Goal: Task Accomplishment & Management: Manage account settings

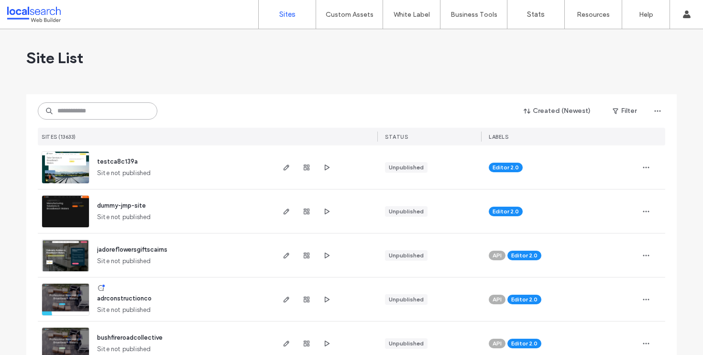
click at [116, 117] on input at bounding box center [98, 110] width 120 height 17
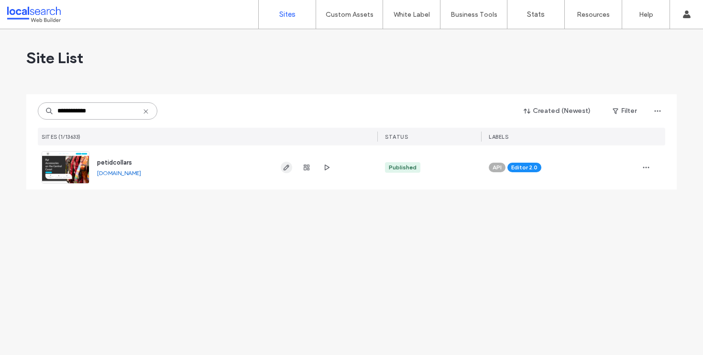
type input "**********"
click at [285, 168] on icon "button" at bounding box center [287, 168] width 8 height 8
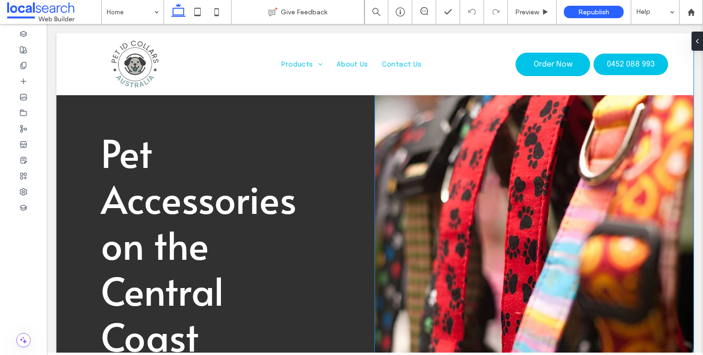
click at [568, 232] on div at bounding box center [534, 272] width 319 height 478
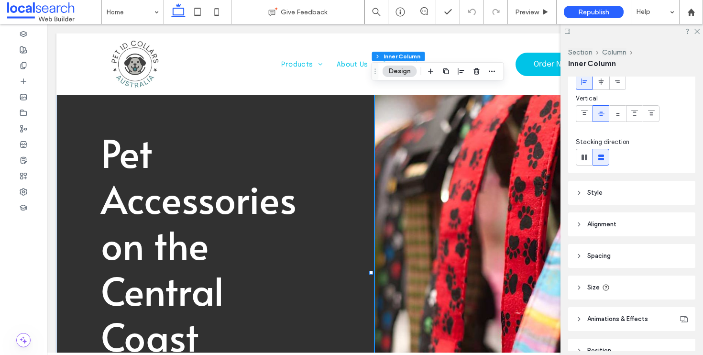
scroll to position [93, 0]
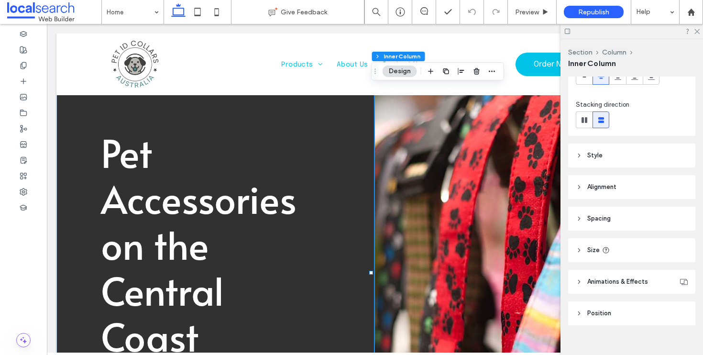
click at [629, 144] on header "Style" at bounding box center [631, 156] width 127 height 24
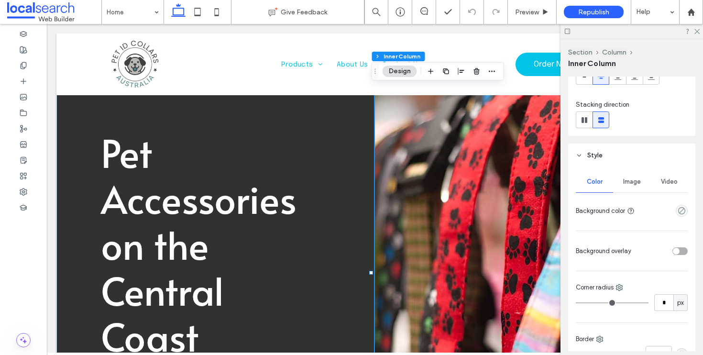
click at [628, 180] on span "Image" at bounding box center [632, 182] width 18 height 8
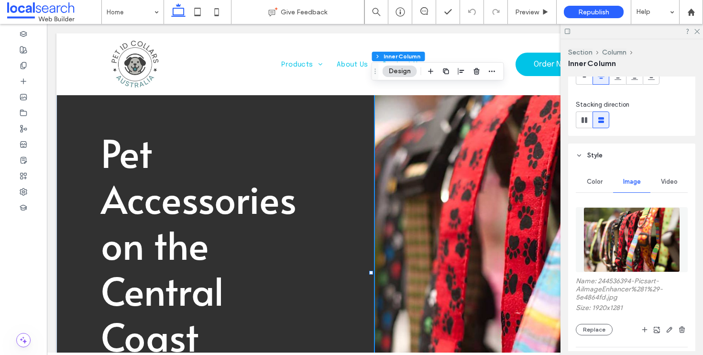
click at [597, 322] on div "Name: 244536394-Picsart-AiImageEnhancer%281%29-5e4864fd.jpg Size: 1920x1281 Rep…" at bounding box center [632, 306] width 112 height 58
click at [597, 325] on button "Replace" at bounding box center [594, 329] width 37 height 11
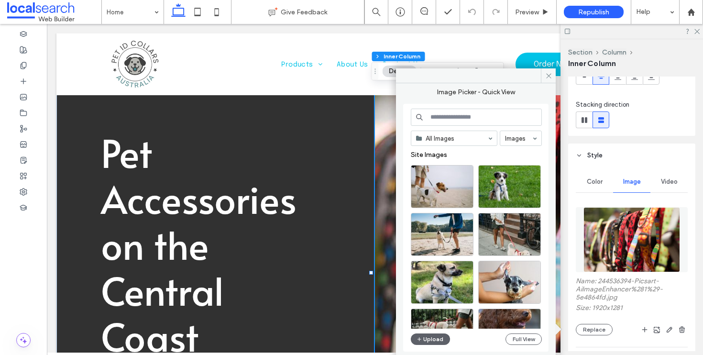
click at [422, 347] on div "All Images Images Site Images Upload Full View" at bounding box center [476, 228] width 131 height 239
click at [425, 341] on button "Upload" at bounding box center [430, 338] width 39 height 11
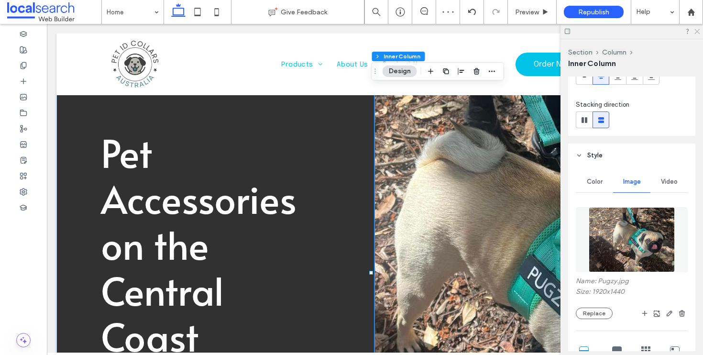
click at [697, 33] on icon at bounding box center [697, 31] width 6 height 6
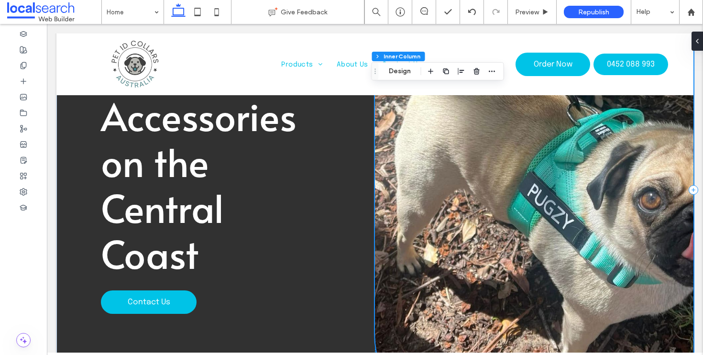
scroll to position [166, 0]
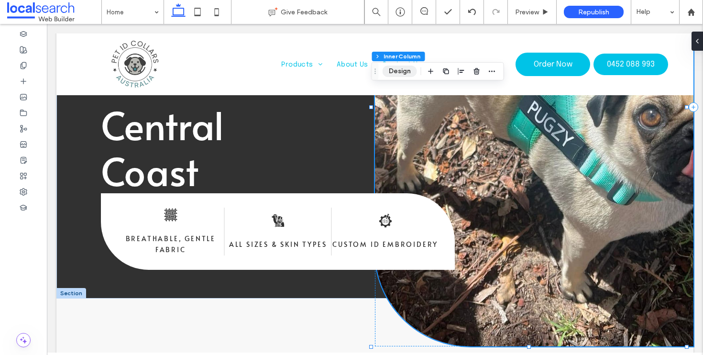
click at [401, 74] on button "Design" at bounding box center [400, 71] width 34 height 11
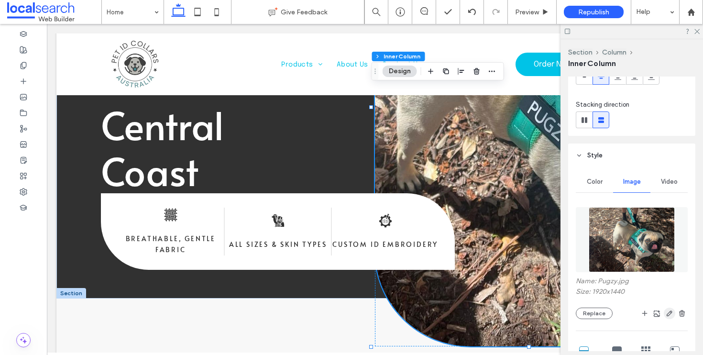
click at [666, 314] on icon "button" at bounding box center [670, 313] width 8 height 8
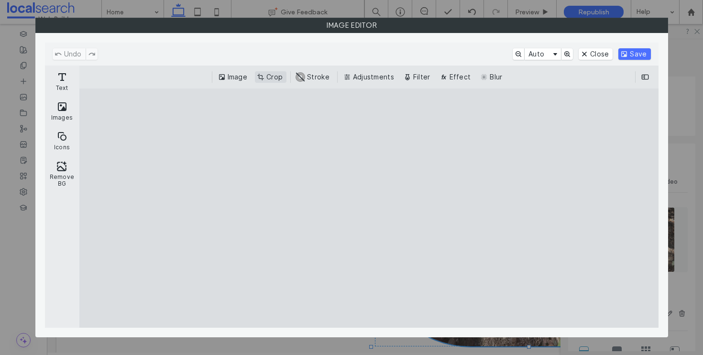
click at [264, 77] on button "Crop" at bounding box center [271, 76] width 32 height 11
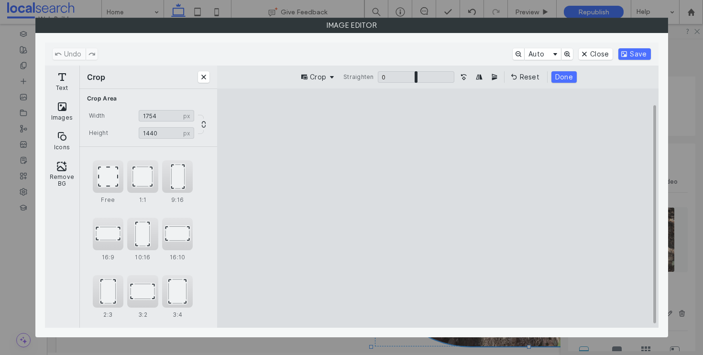
type input "****"
drag, startPoint x: 309, startPoint y: 210, endPoint x: 340, endPoint y: 212, distance: 30.7
click at [438, 208] on cesdk-canvas "Editor canvas" at bounding box center [438, 208] width 0 height 0
click at [571, 78] on button "Done" at bounding box center [564, 76] width 25 height 11
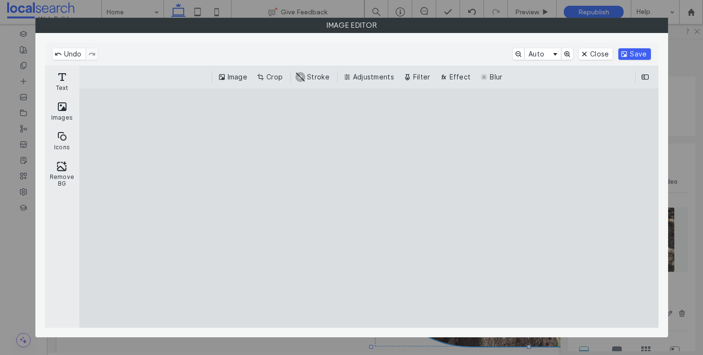
click at [640, 57] on button "Save" at bounding box center [635, 53] width 32 height 11
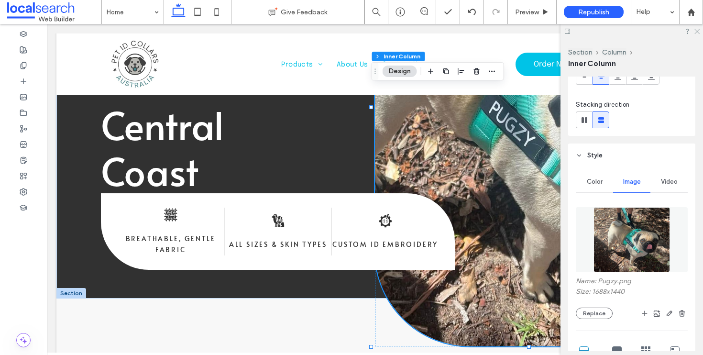
click at [697, 28] on icon at bounding box center [697, 31] width 6 height 6
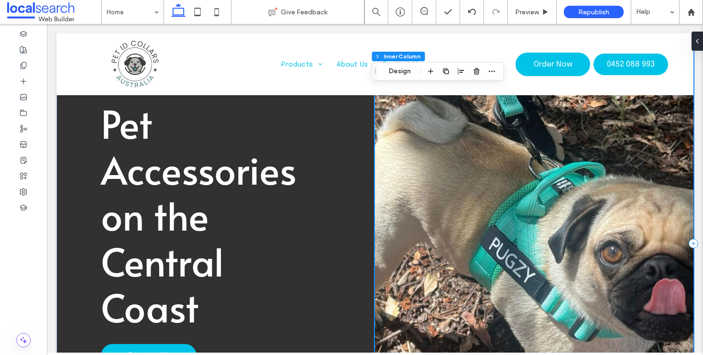
scroll to position [0, 0]
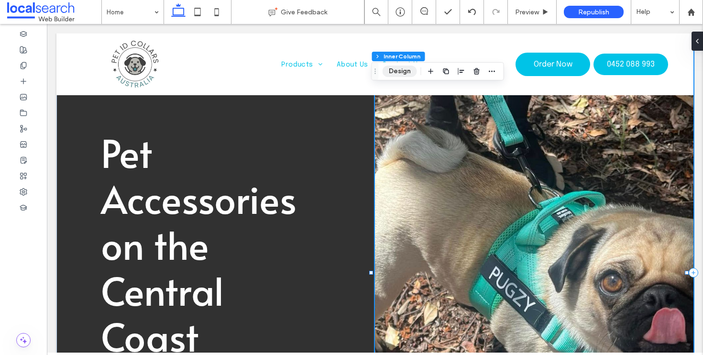
click at [406, 68] on button "Design" at bounding box center [400, 71] width 34 height 11
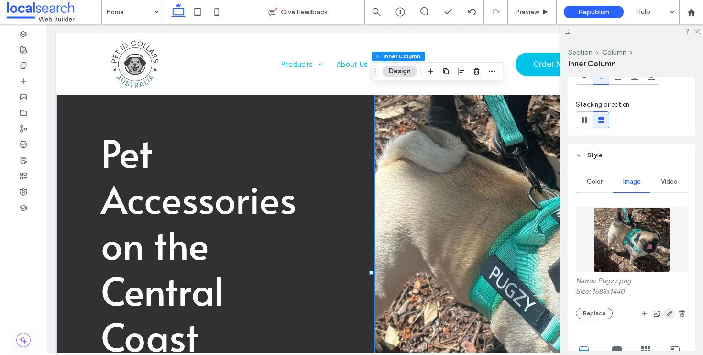
click at [666, 314] on icon "button" at bounding box center [670, 313] width 8 height 8
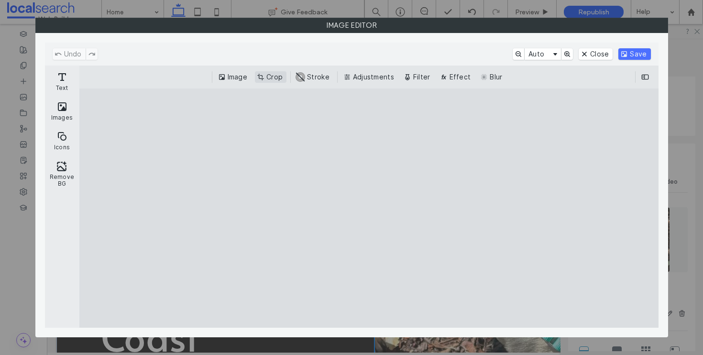
click at [264, 75] on button "Crop" at bounding box center [271, 76] width 32 height 11
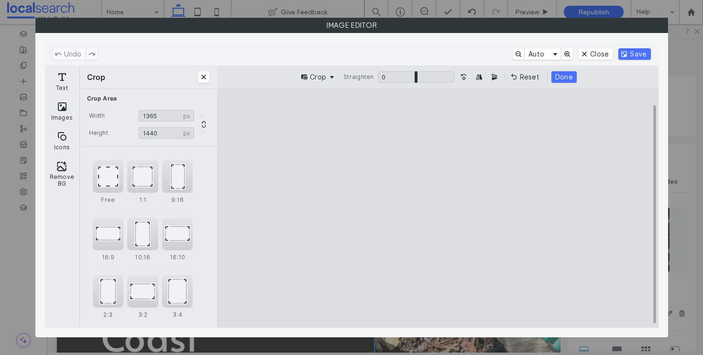
type input "****"
drag, startPoint x: 324, startPoint y: 208, endPoint x: 367, endPoint y: 210, distance: 43.1
click at [438, 208] on cesdk-canvas "Editor canvas" at bounding box center [438, 208] width 0 height 0
click at [572, 74] on button "Done" at bounding box center [564, 76] width 25 height 11
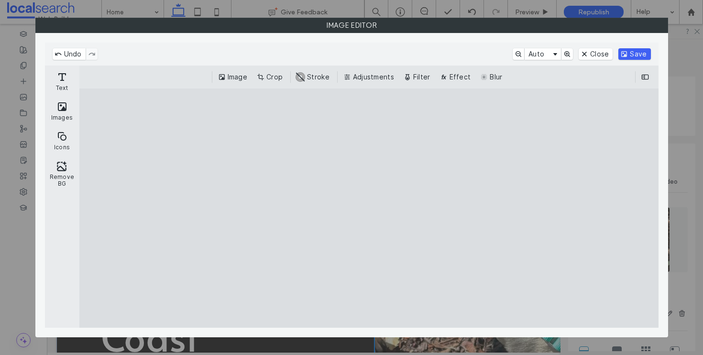
click at [641, 58] on button "Save" at bounding box center [635, 53] width 32 height 11
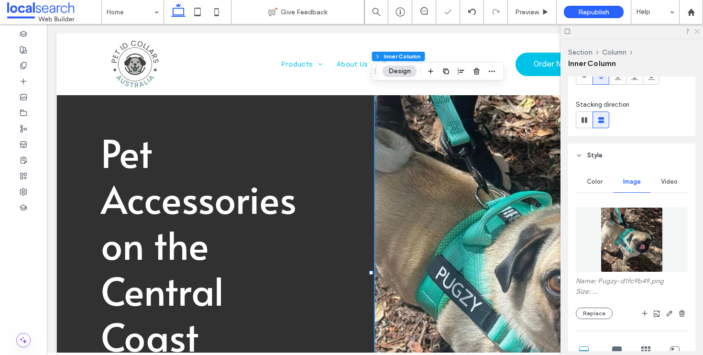
click at [697, 28] on icon at bounding box center [697, 31] width 6 height 6
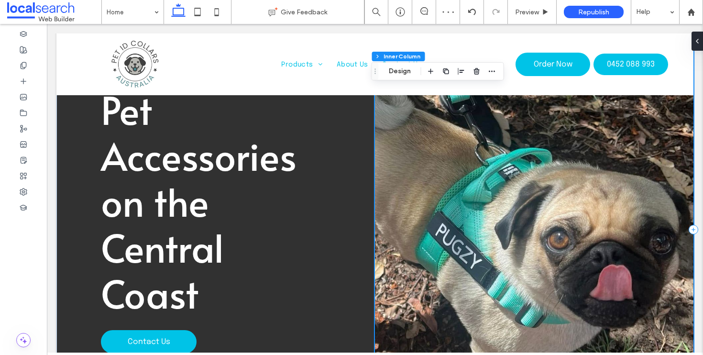
scroll to position [59, 0]
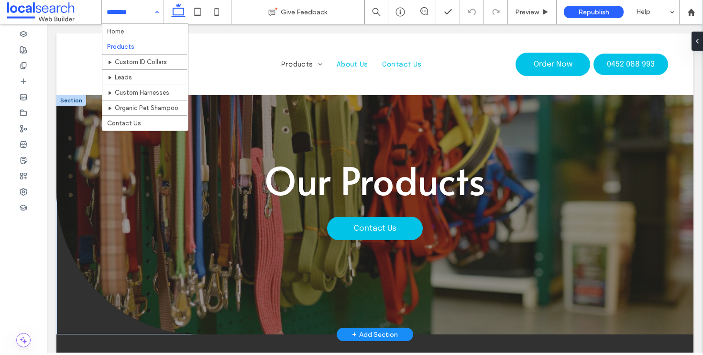
click at [77, 99] on div at bounding box center [71, 100] width 30 height 11
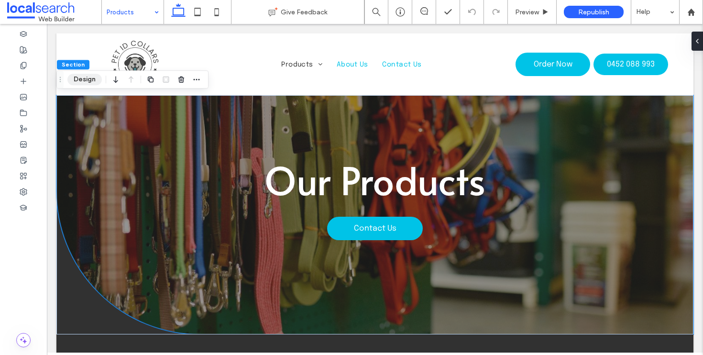
click at [81, 78] on button "Design" at bounding box center [84, 79] width 34 height 11
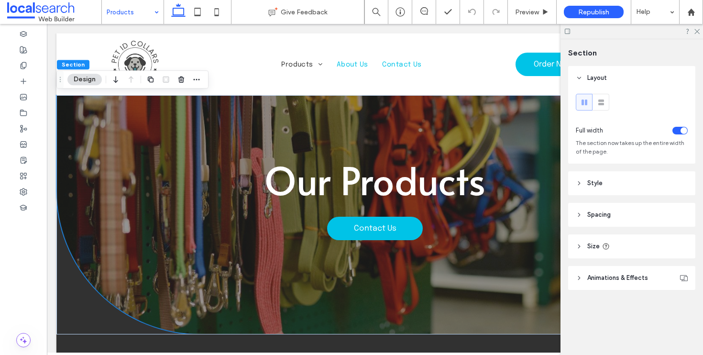
click at [615, 182] on header "Style" at bounding box center [631, 183] width 127 height 24
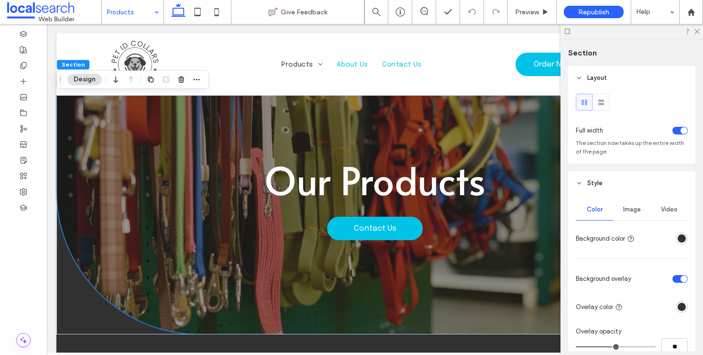
click at [632, 211] on span "Image" at bounding box center [632, 210] width 18 height 8
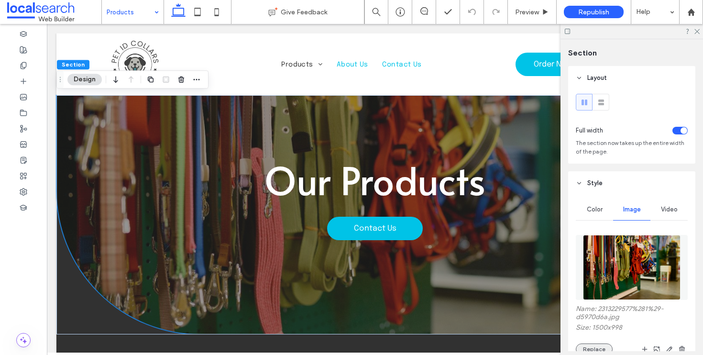
click at [599, 346] on button "Replace" at bounding box center [594, 348] width 37 height 11
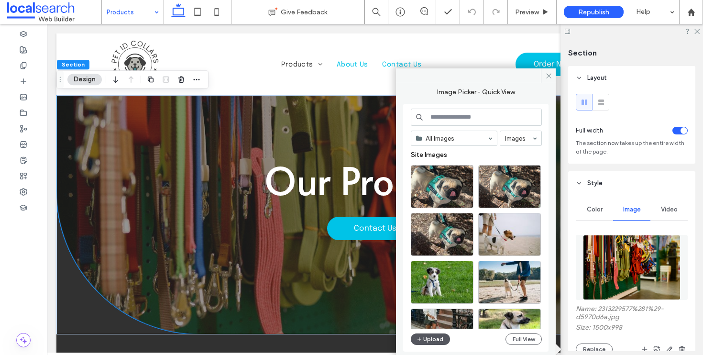
click at [425, 342] on button "Upload" at bounding box center [430, 338] width 39 height 11
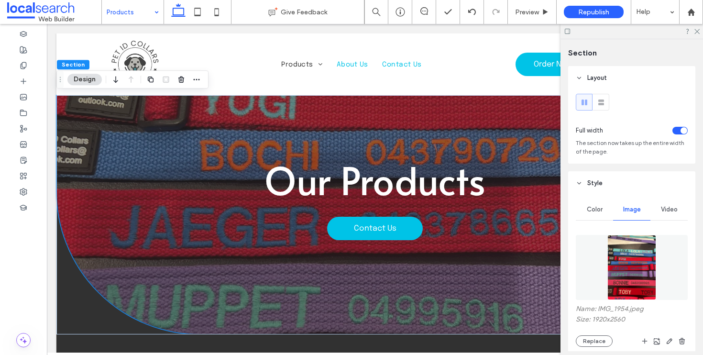
click at [697, 35] on div at bounding box center [632, 31] width 143 height 15
click at [697, 32] on icon at bounding box center [697, 31] width 6 height 6
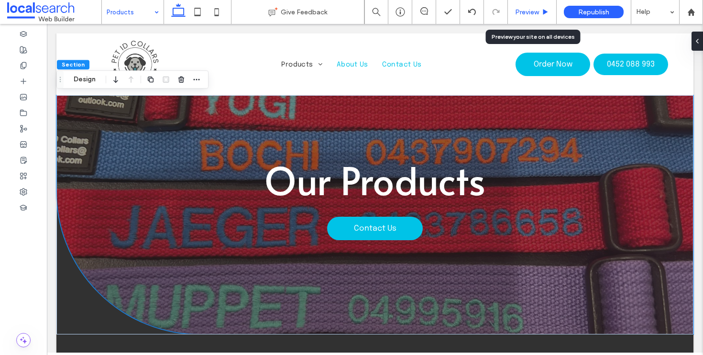
click at [533, 7] on div "Preview" at bounding box center [532, 12] width 49 height 24
click at [534, 9] on span "Preview" at bounding box center [527, 12] width 24 height 8
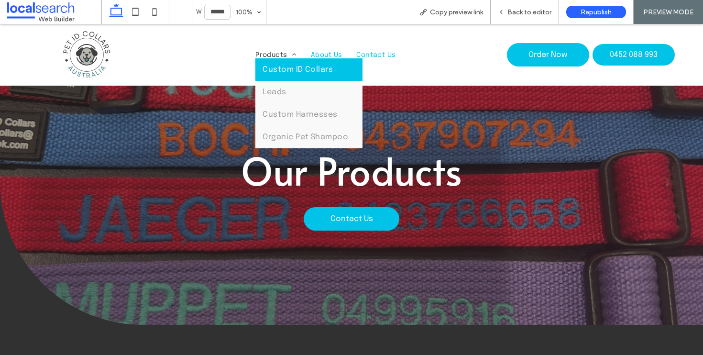
click at [283, 65] on link "Custom ID Collars" at bounding box center [308, 69] width 107 height 22
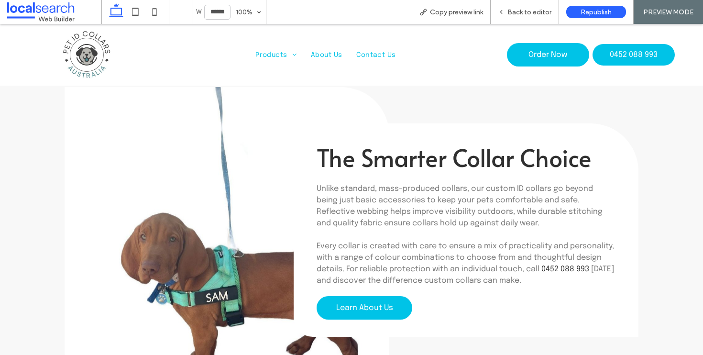
scroll to position [1359, 0]
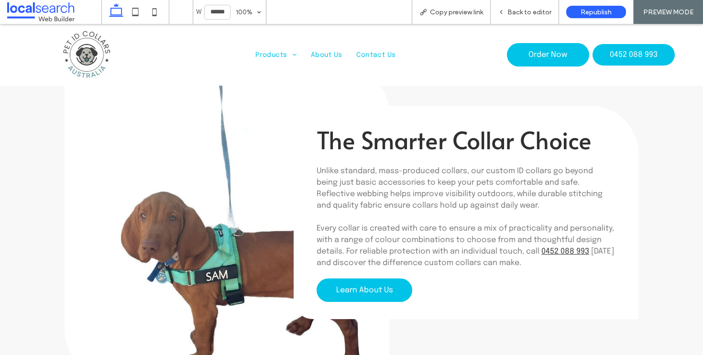
click at [181, 228] on link at bounding box center [227, 221] width 325 height 311
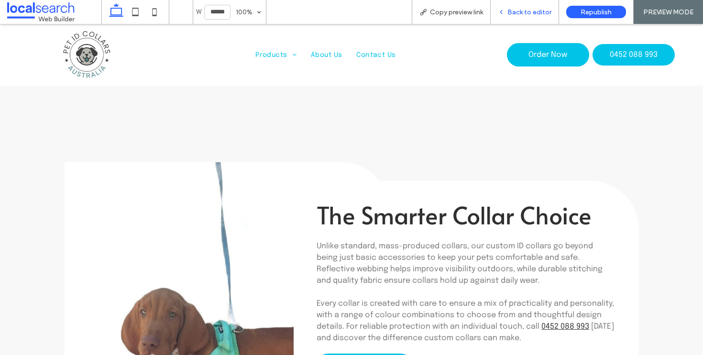
click at [535, 12] on span "Back to editor" at bounding box center [530, 12] width 44 height 8
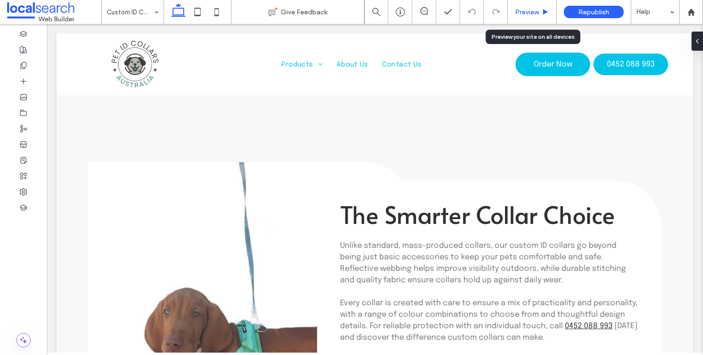
scroll to position [1293, 0]
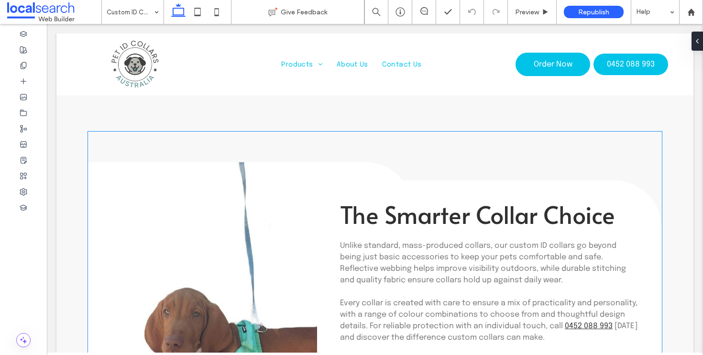
click at [206, 244] on link at bounding box center [250, 317] width 325 height 311
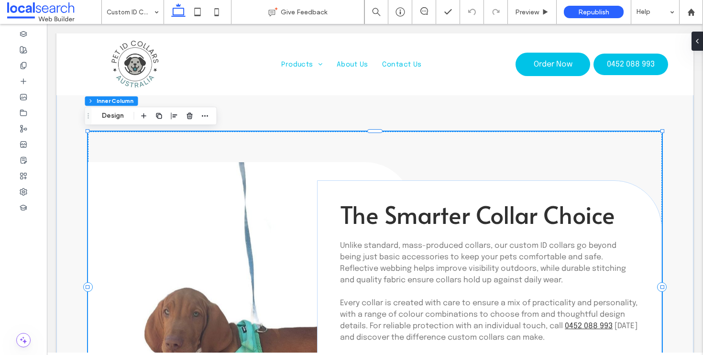
click at [206, 244] on link at bounding box center [250, 317] width 325 height 311
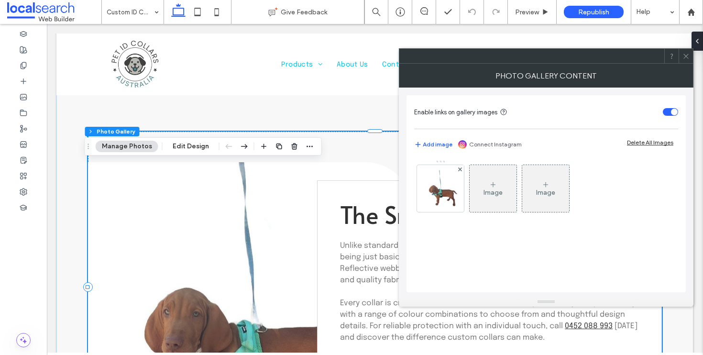
type input "**"
type input "****"
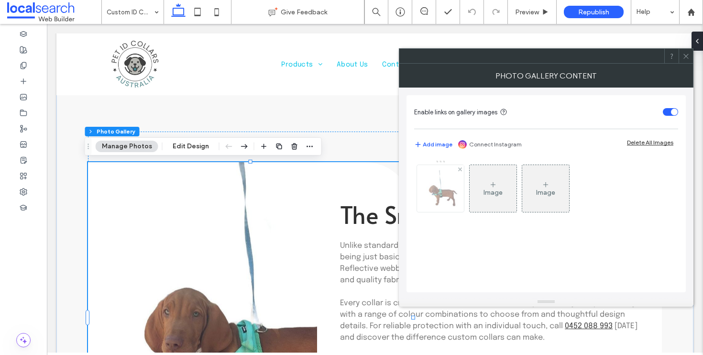
click at [449, 196] on img at bounding box center [440, 188] width 35 height 47
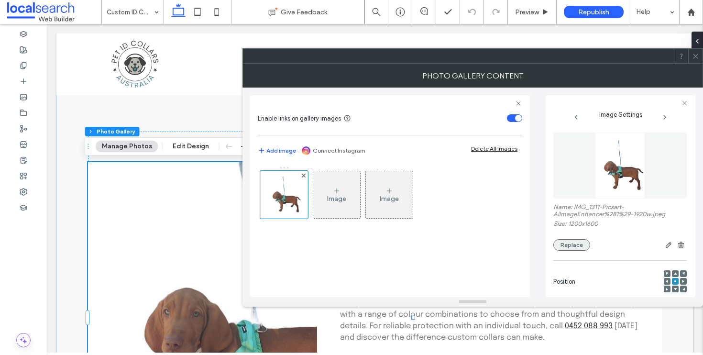
click at [570, 243] on button "Replace" at bounding box center [571, 244] width 37 height 11
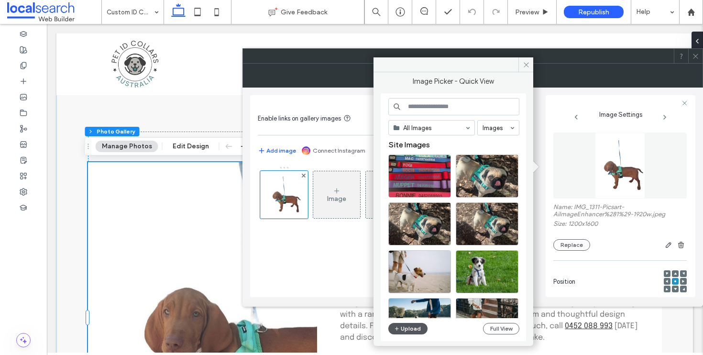
click at [405, 331] on button "Upload" at bounding box center [407, 328] width 39 height 11
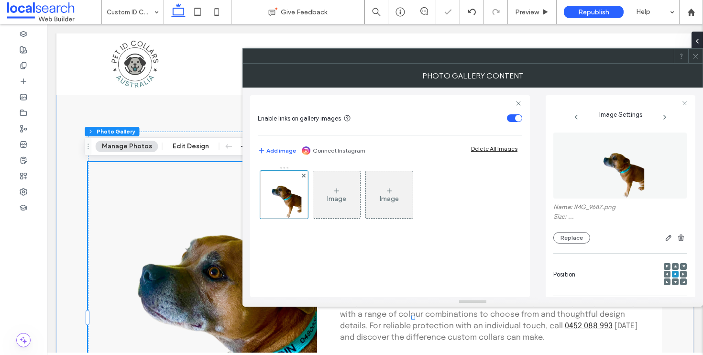
click at [694, 59] on icon at bounding box center [695, 56] width 7 height 7
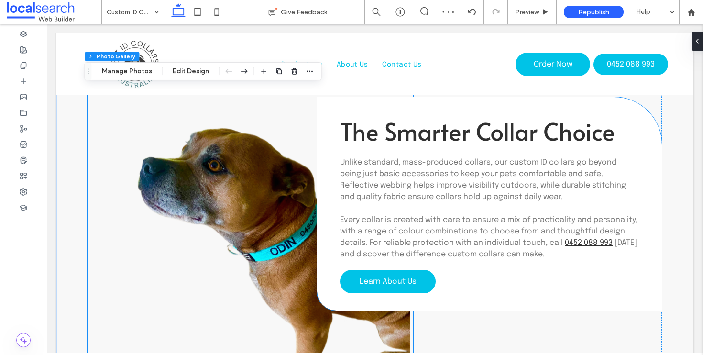
scroll to position [1337, 0]
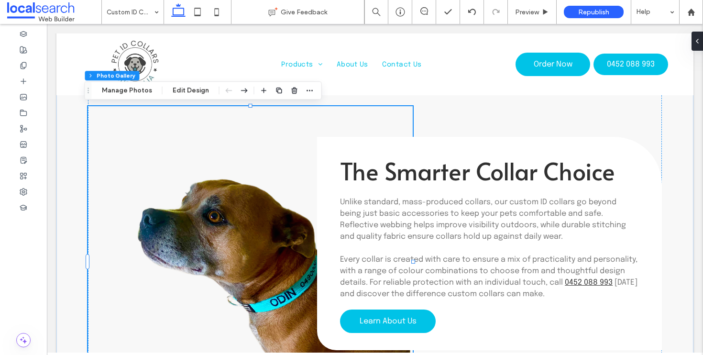
click at [204, 220] on link at bounding box center [250, 261] width 325 height 311
click at [153, 90] on button "Manage Photos" at bounding box center [127, 90] width 63 height 11
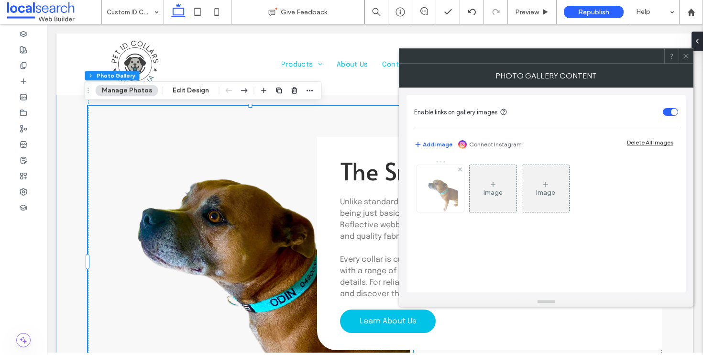
click at [449, 187] on img at bounding box center [440, 188] width 35 height 47
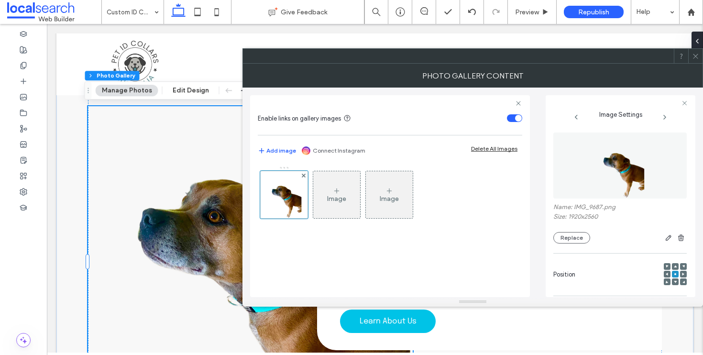
click at [666, 273] on span at bounding box center [667, 274] width 3 height 7
click at [674, 274] on use at bounding box center [675, 274] width 2 height 2
click at [682, 276] on use at bounding box center [683, 274] width 2 height 3
click at [674, 276] on icon at bounding box center [675, 274] width 3 height 3
click at [658, 275] on div "Position" at bounding box center [619, 274] width 133 height 33
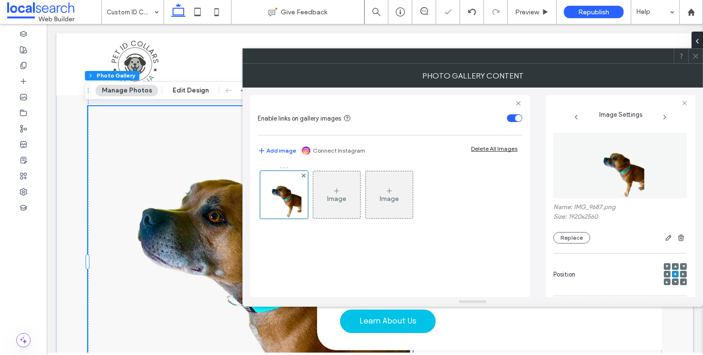
click at [666, 276] on use at bounding box center [667, 274] width 2 height 3
click at [695, 58] on icon at bounding box center [695, 56] width 7 height 7
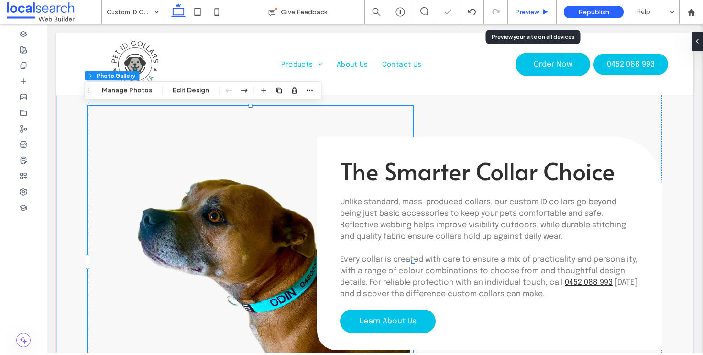
click at [529, 11] on span "Preview" at bounding box center [527, 12] width 24 height 8
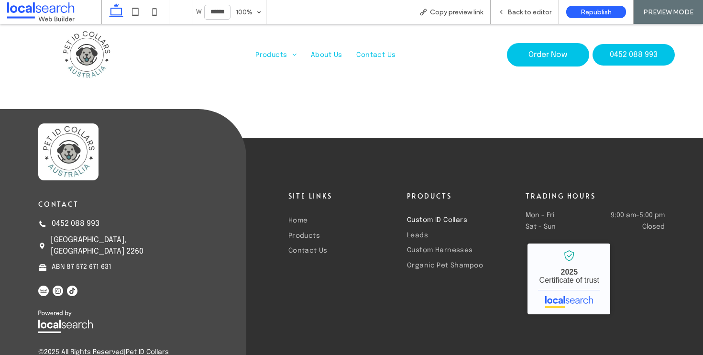
scroll to position [1976, 0]
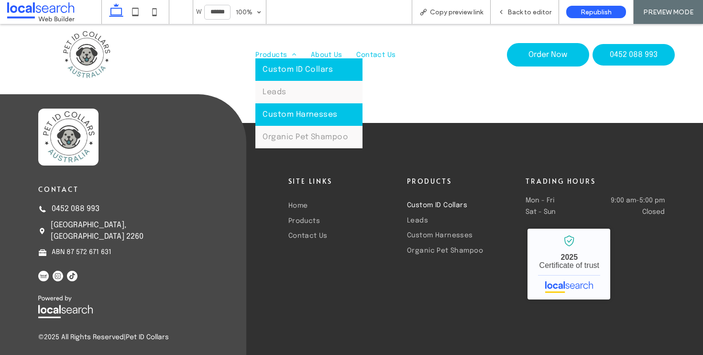
click at [288, 111] on span "Custom Harnesses" at bounding box center [300, 114] width 75 height 8
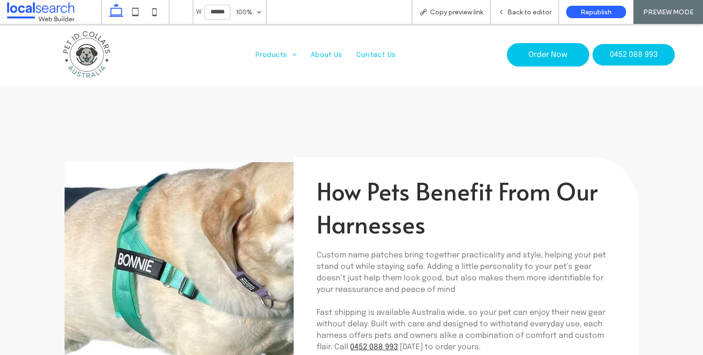
scroll to position [1306, 0]
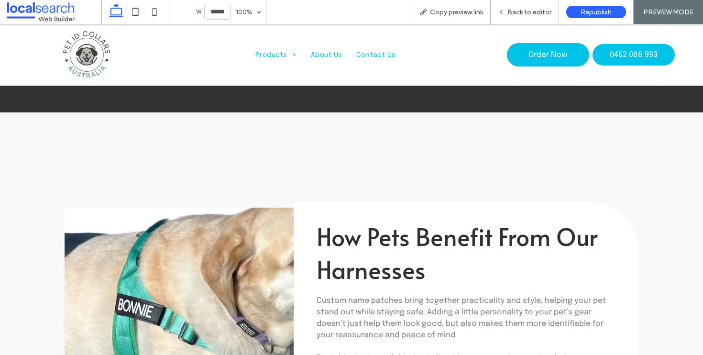
click at [517, 13] on span "Back to editor" at bounding box center [530, 12] width 44 height 8
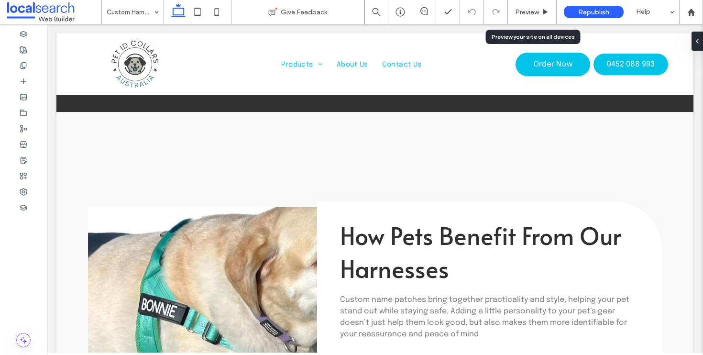
scroll to position [1315, 0]
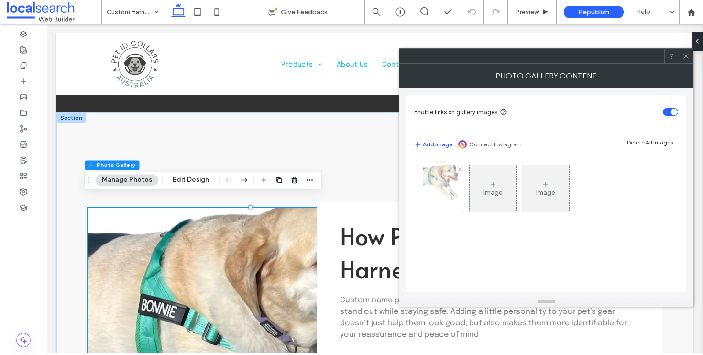
click at [440, 187] on img at bounding box center [440, 188] width 35 height 47
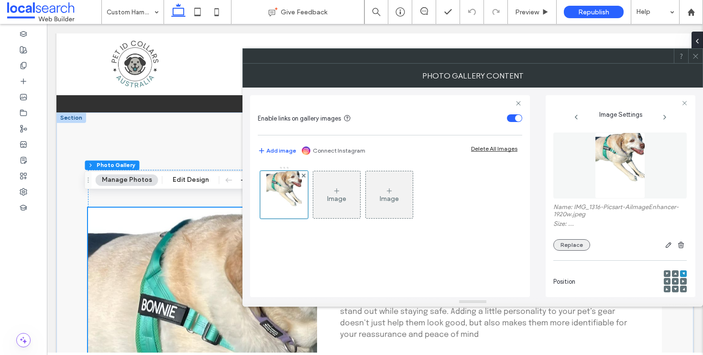
click at [557, 245] on button "Replace" at bounding box center [571, 244] width 37 height 11
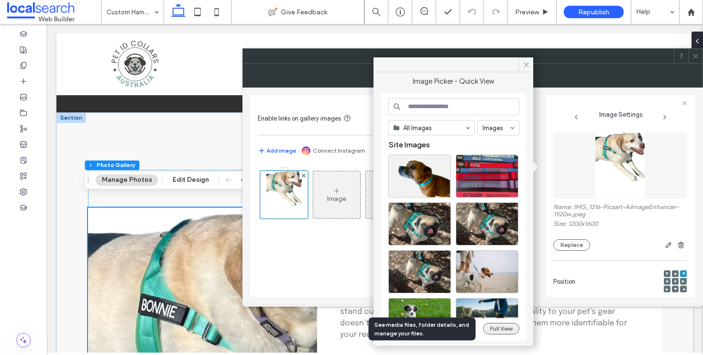
click at [500, 330] on button "Full View" at bounding box center [501, 328] width 36 height 11
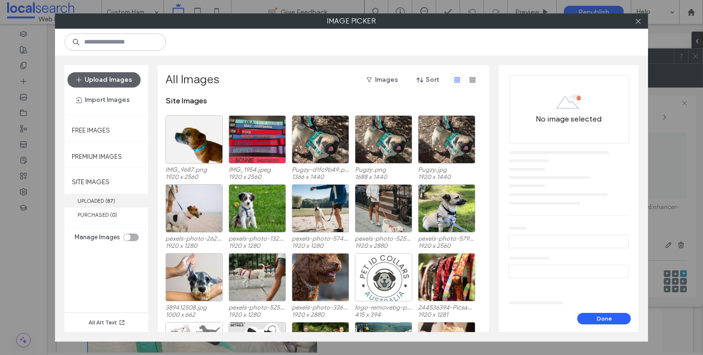
click at [105, 200] on label "UPLOADED ( 87 )" at bounding box center [107, 201] width 84 height 14
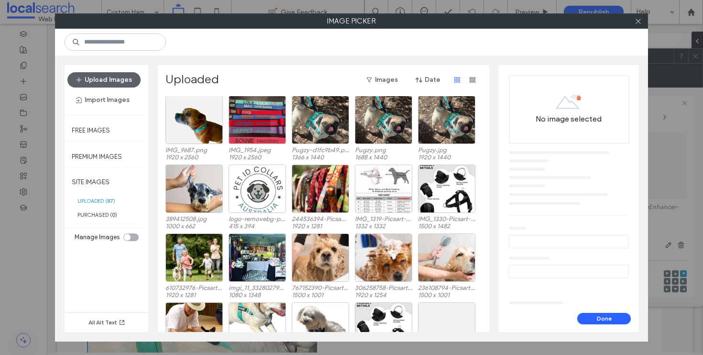
scroll to position [203, 0]
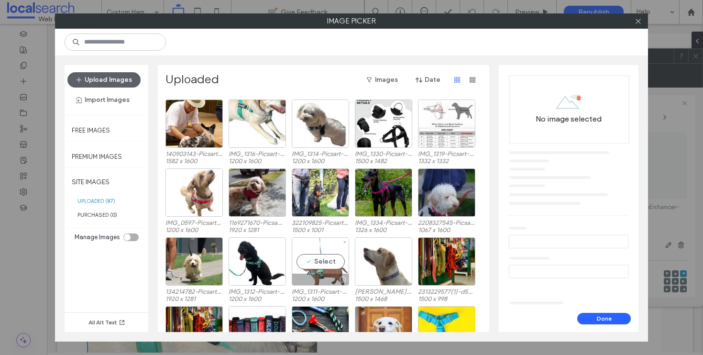
click at [321, 263] on div "Select" at bounding box center [320, 261] width 57 height 48
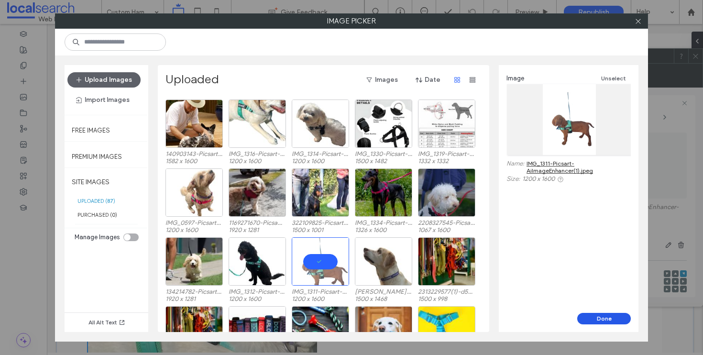
click at [608, 319] on button "Done" at bounding box center [604, 318] width 54 height 11
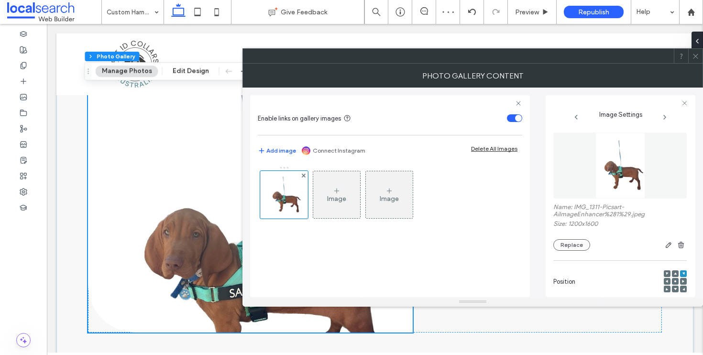
scroll to position [1418, 0]
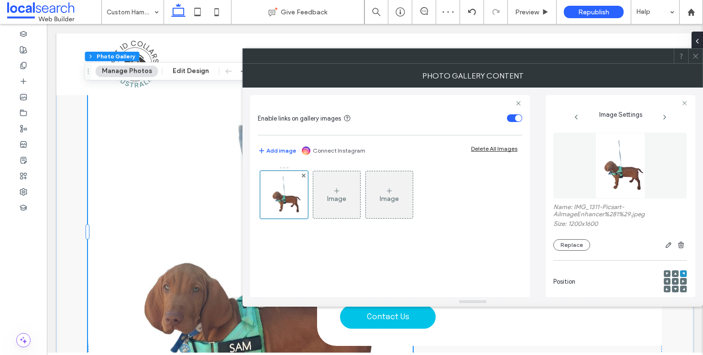
click at [700, 58] on div at bounding box center [695, 56] width 14 height 14
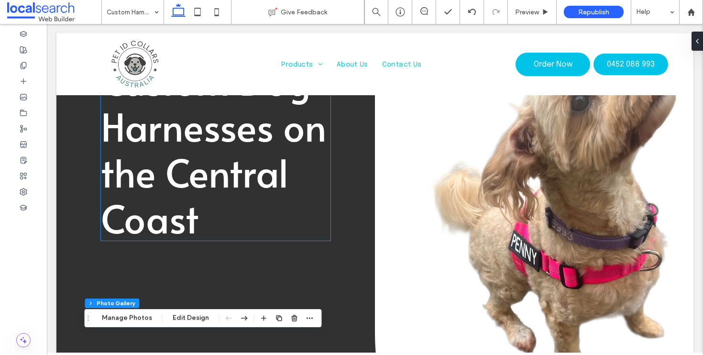
scroll to position [88, 0]
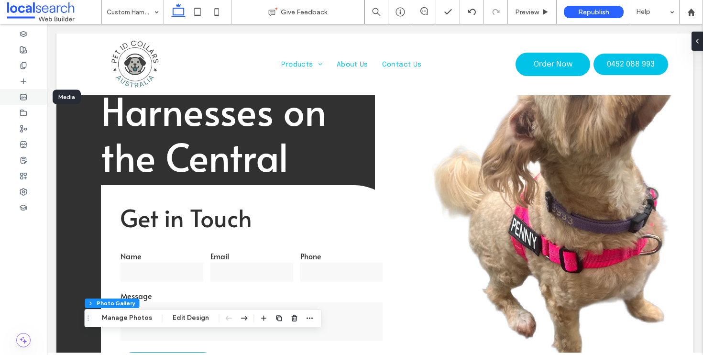
click at [25, 92] on div at bounding box center [23, 97] width 47 height 16
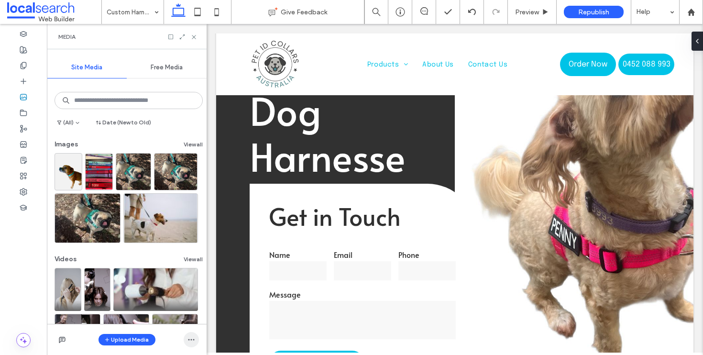
click at [193, 341] on icon "button" at bounding box center [192, 340] width 8 height 8
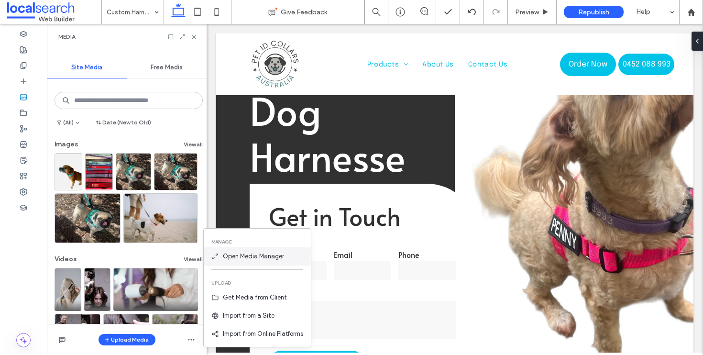
click at [262, 261] on span "Open Media Manager" at bounding box center [253, 257] width 61 height 10
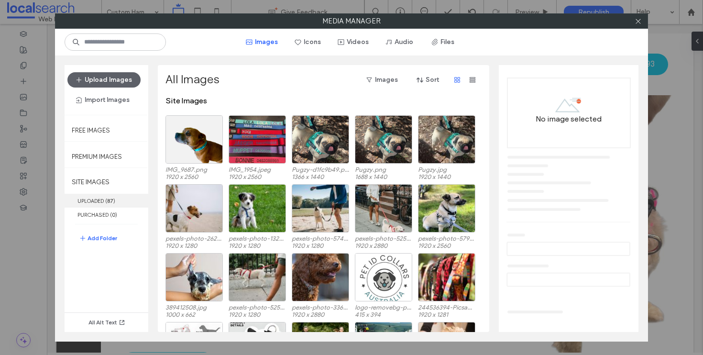
click at [112, 200] on b "87" at bounding box center [110, 201] width 6 height 7
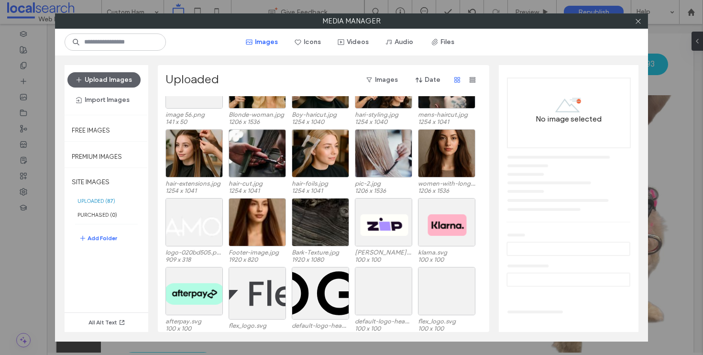
scroll to position [935, 0]
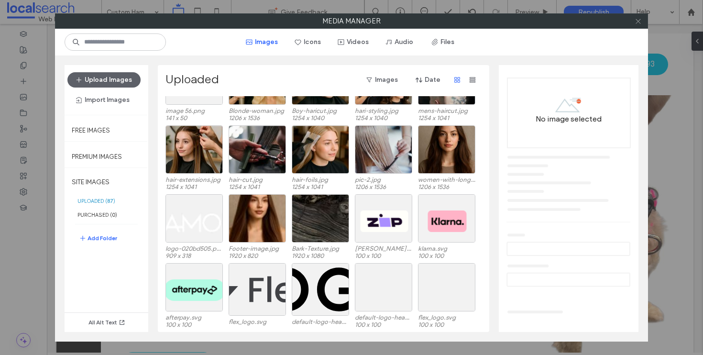
click at [635, 25] on span at bounding box center [638, 21] width 7 height 14
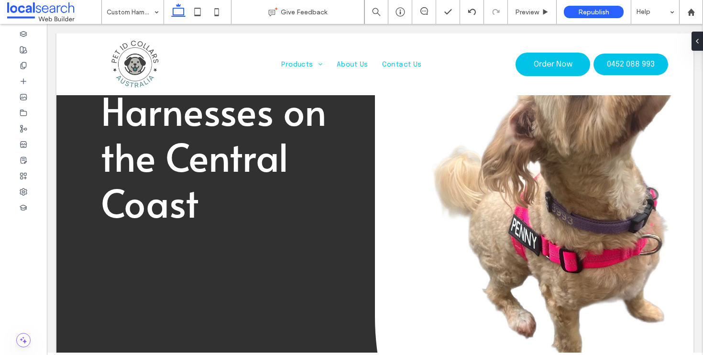
scroll to position [0, 0]
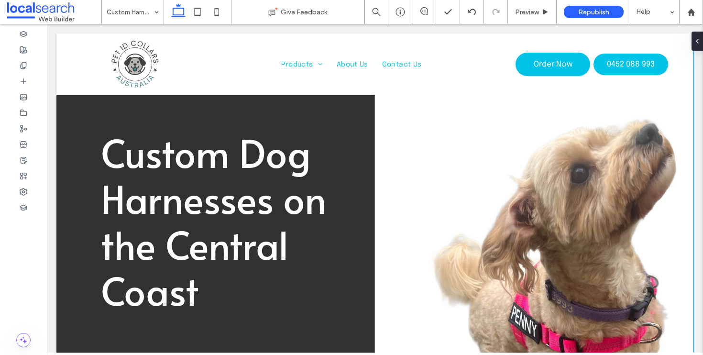
click at [529, 191] on link at bounding box center [534, 298] width 319 height 530
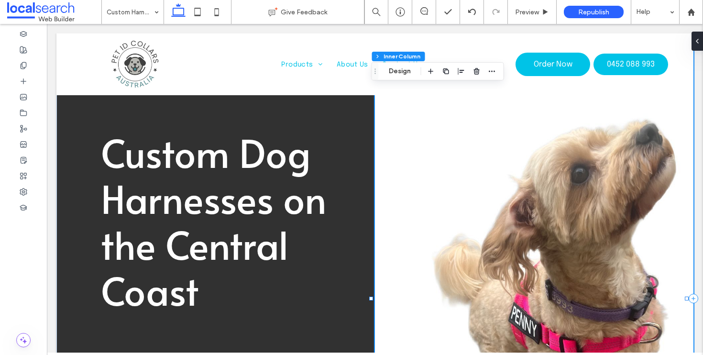
click at [577, 194] on link at bounding box center [534, 298] width 319 height 530
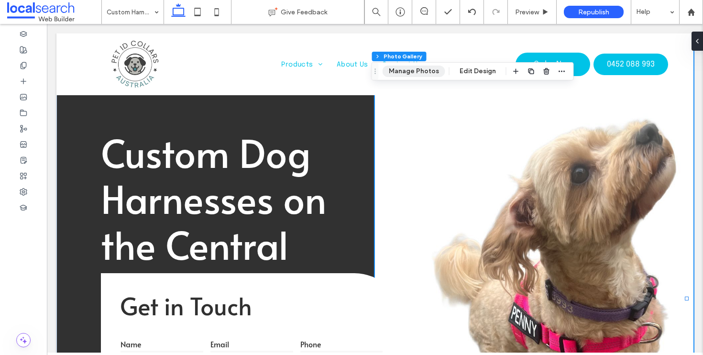
click at [420, 68] on button "Manage Photos" at bounding box center [414, 71] width 63 height 11
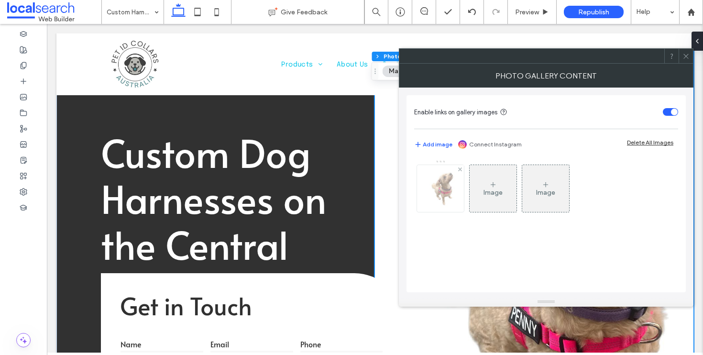
click at [437, 190] on img at bounding box center [440, 188] width 35 height 47
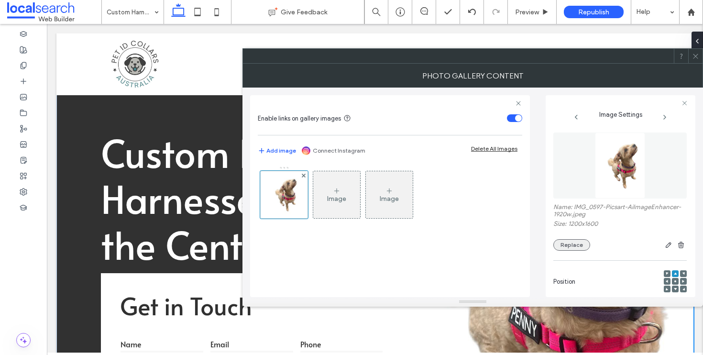
click at [567, 241] on button "Replace" at bounding box center [571, 244] width 37 height 11
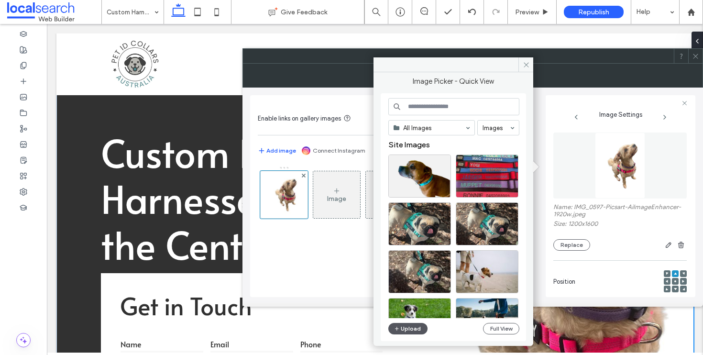
click at [406, 330] on button "Upload" at bounding box center [407, 328] width 39 height 11
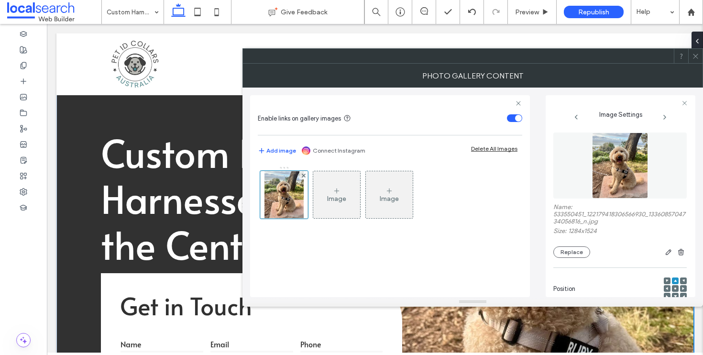
click at [692, 56] on icon at bounding box center [695, 56] width 7 height 7
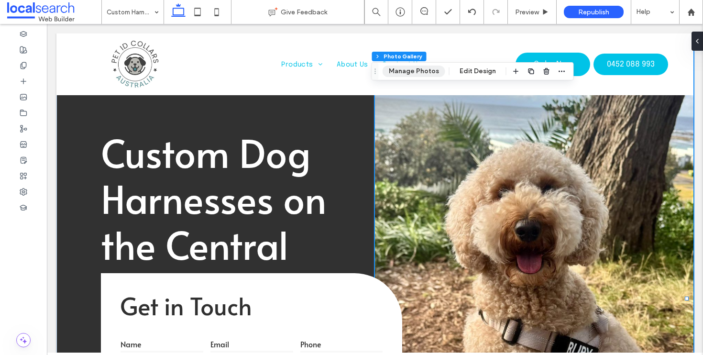
click at [426, 75] on button "Manage Photos" at bounding box center [414, 71] width 63 height 11
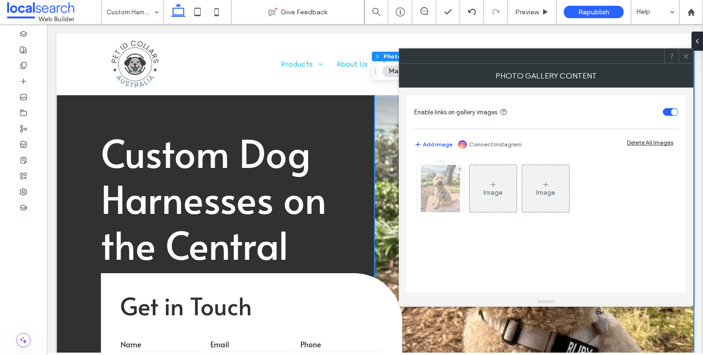
click at [449, 195] on img at bounding box center [441, 188] width 40 height 47
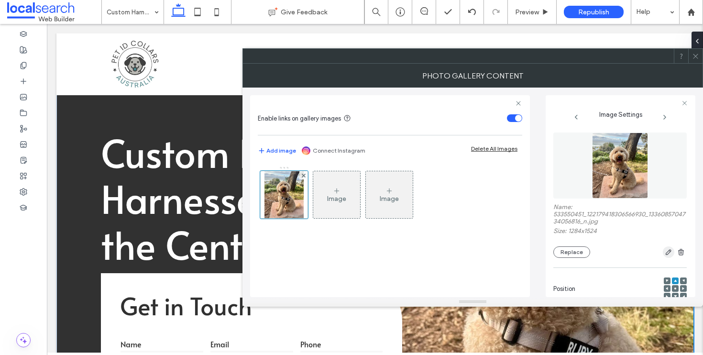
click at [666, 254] on use "button" at bounding box center [669, 253] width 6 height 6
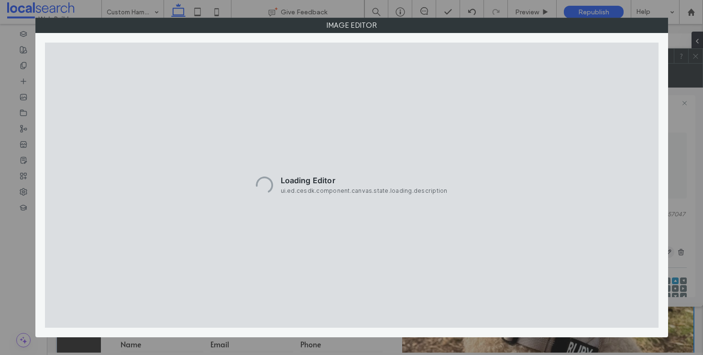
click at [660, 253] on div "Image Editor" at bounding box center [351, 178] width 633 height 320
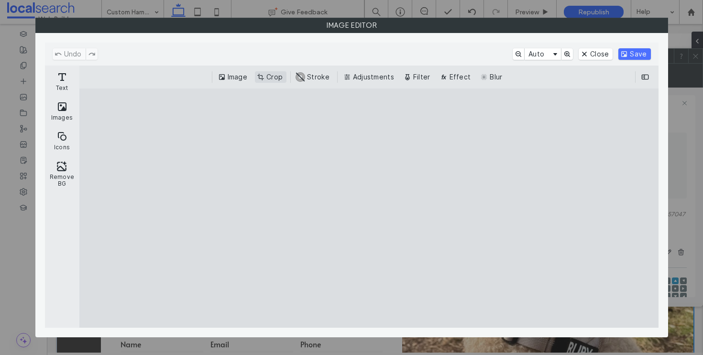
click at [266, 78] on button "Crop" at bounding box center [271, 76] width 32 height 11
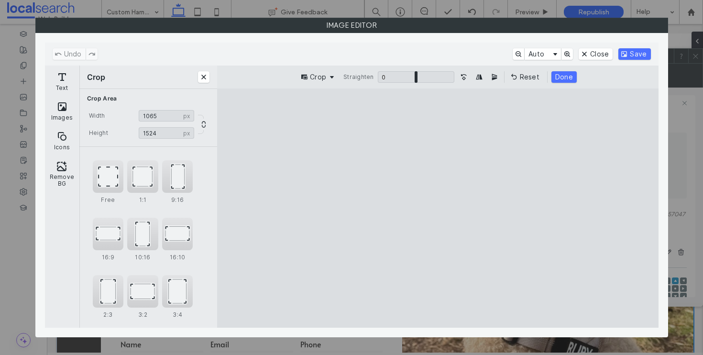
type input "****"
drag, startPoint x: 516, startPoint y: 304, endPoint x: 488, endPoint y: 308, distance: 28.1
click at [438, 208] on cesdk-canvas "Editor canvas" at bounding box center [438, 208] width 0 height 0
click at [577, 76] on div "Crop Straighten 0 * 0 Reset Done" at bounding box center [438, 76] width 426 height 11
click at [572, 77] on button "Done" at bounding box center [564, 76] width 25 height 11
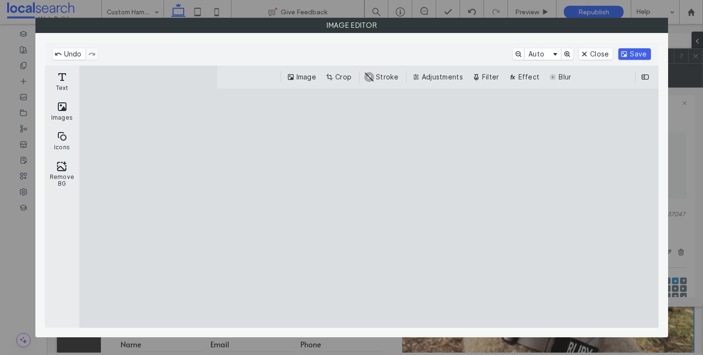
click at [644, 55] on button "Save" at bounding box center [635, 53] width 32 height 11
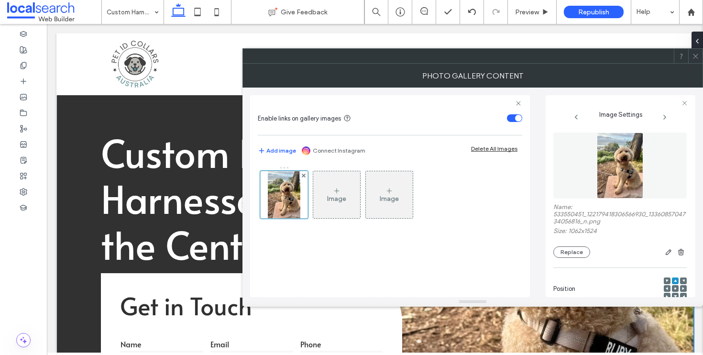
click at [694, 57] on icon at bounding box center [695, 56] width 7 height 7
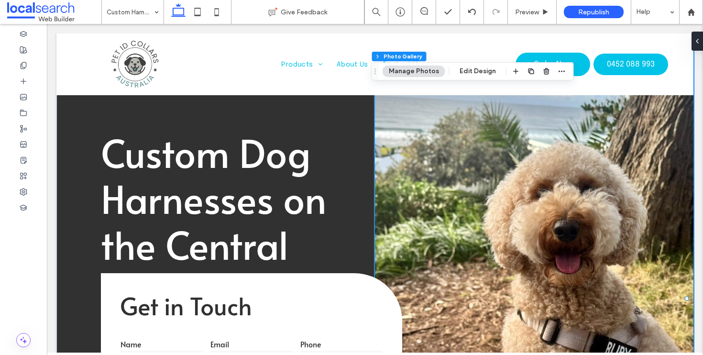
click at [694, 57] on icon at bounding box center [695, 56] width 7 height 7
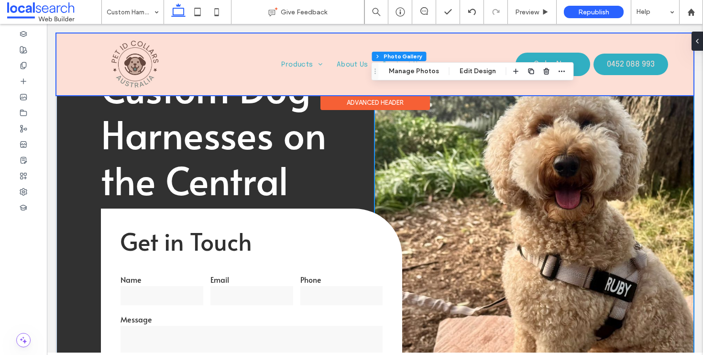
scroll to position [88, 0]
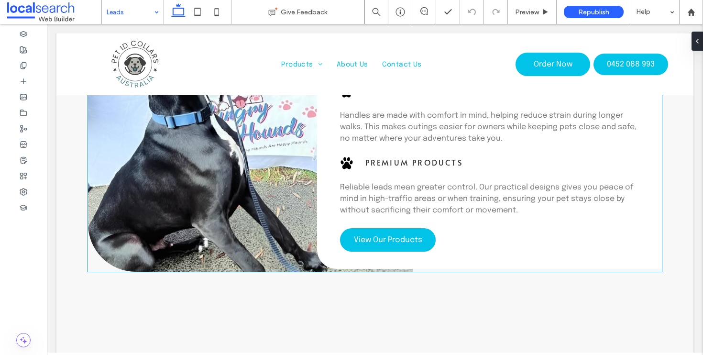
scroll to position [826, 0]
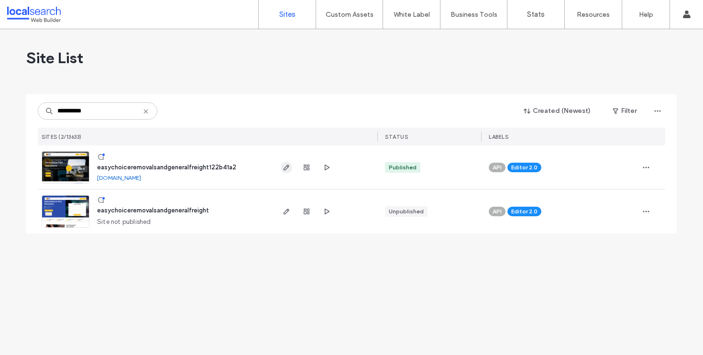
type input "**********"
click at [286, 168] on use "button" at bounding box center [287, 168] width 6 height 6
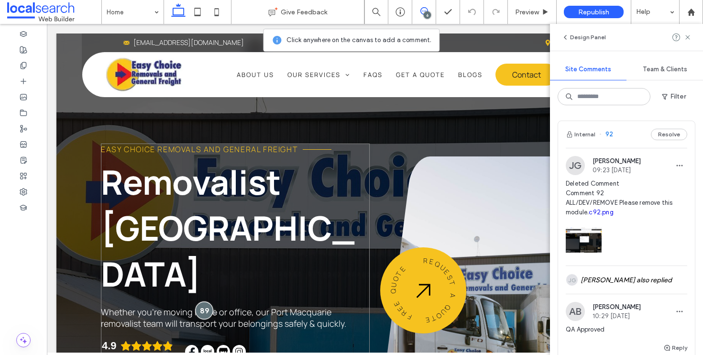
click at [204, 301] on div at bounding box center [204, 310] width 18 height 18
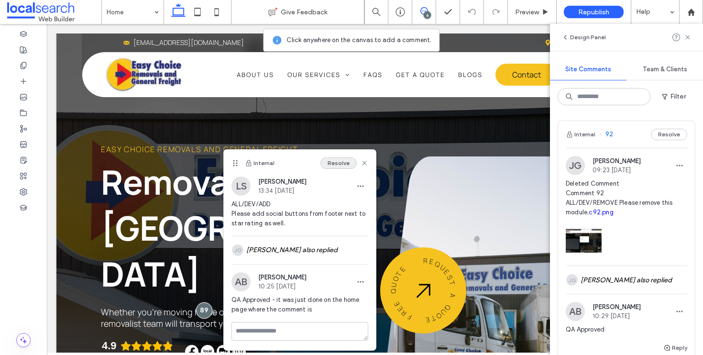
click at [341, 167] on button "Resolve" at bounding box center [338, 162] width 36 height 11
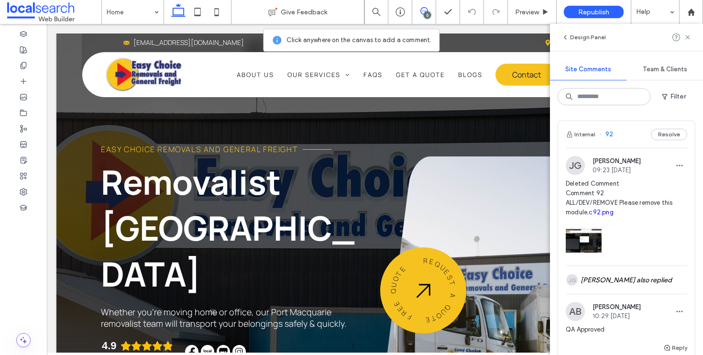
click at [627, 137] on div "Internal 92 Resolve" at bounding box center [626, 134] width 137 height 27
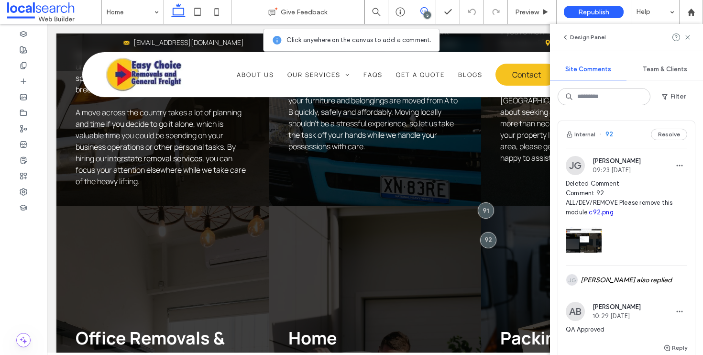
scroll to position [2147, 0]
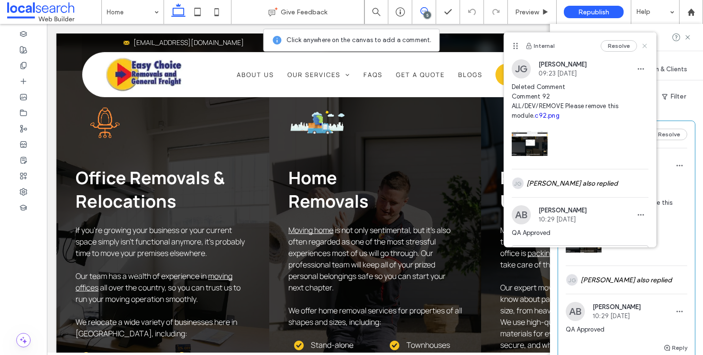
click at [641, 46] on icon at bounding box center [645, 46] width 8 height 8
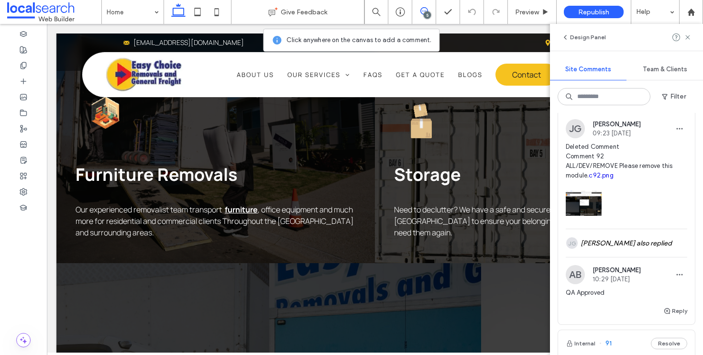
scroll to position [0, 0]
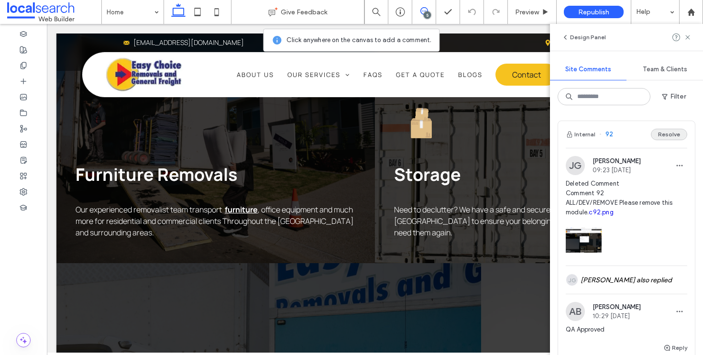
click at [667, 134] on button "Resolve" at bounding box center [669, 134] width 36 height 11
click at [669, 128] on div "Internal 91 Resolve" at bounding box center [626, 134] width 137 height 27
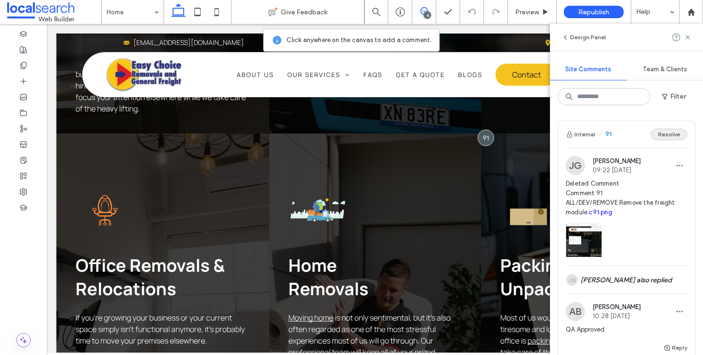
click at [665, 131] on button "Resolve" at bounding box center [669, 134] width 36 height 11
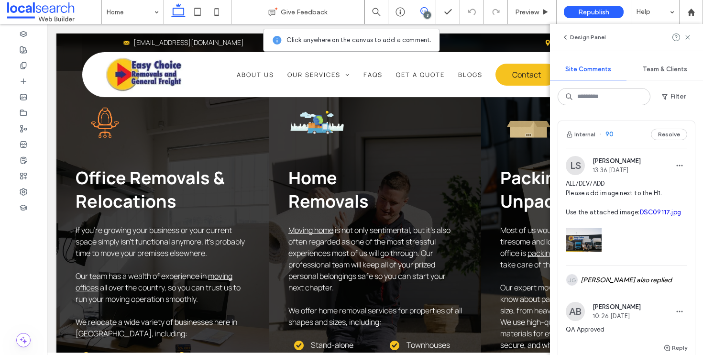
click at [636, 137] on div "Internal 90 Resolve" at bounding box center [626, 134] width 137 height 27
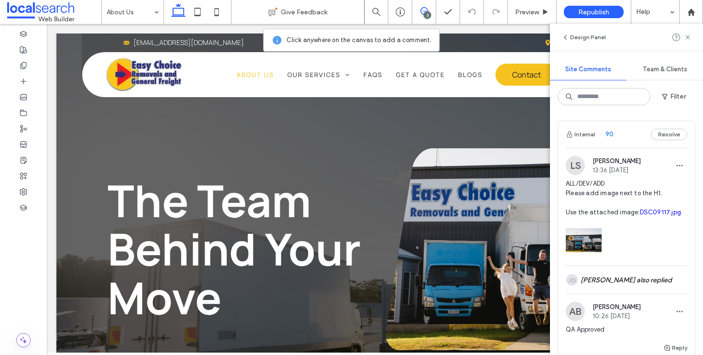
scroll to position [0, 0]
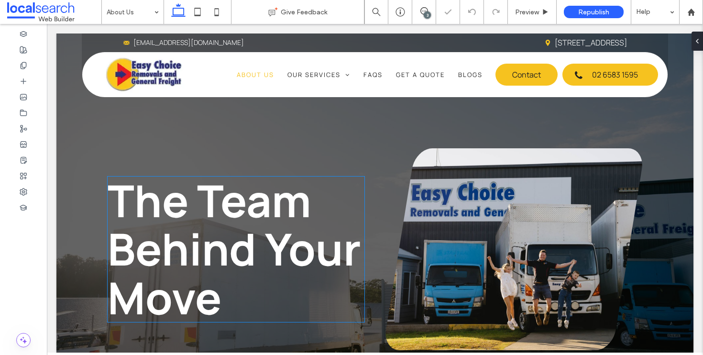
click at [150, 216] on span "The Team Behind Your Move" at bounding box center [235, 248] width 254 height 157
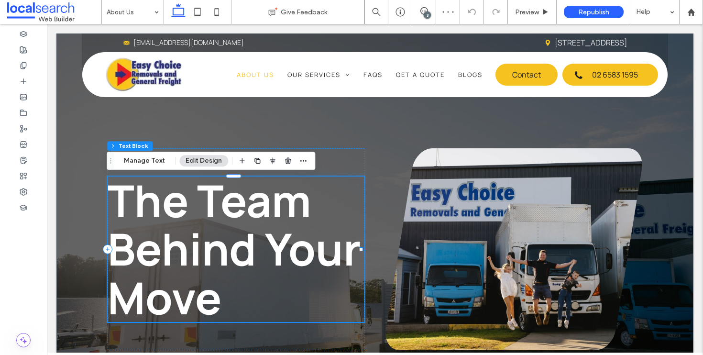
click at [150, 216] on span "The Team Behind Your Move" at bounding box center [235, 248] width 254 height 157
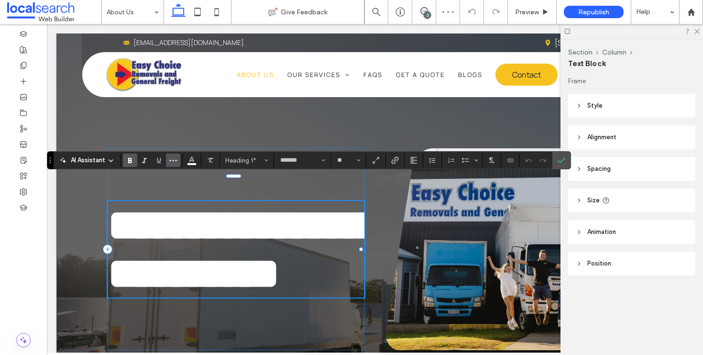
click at [175, 160] on icon "More" at bounding box center [173, 160] width 8 height 8
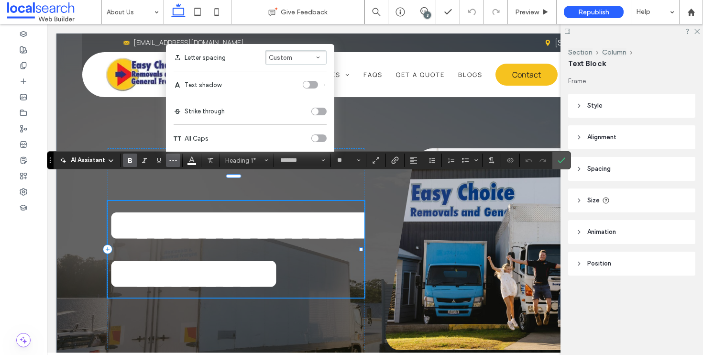
click at [309, 86] on div "toggle" at bounding box center [306, 84] width 7 height 7
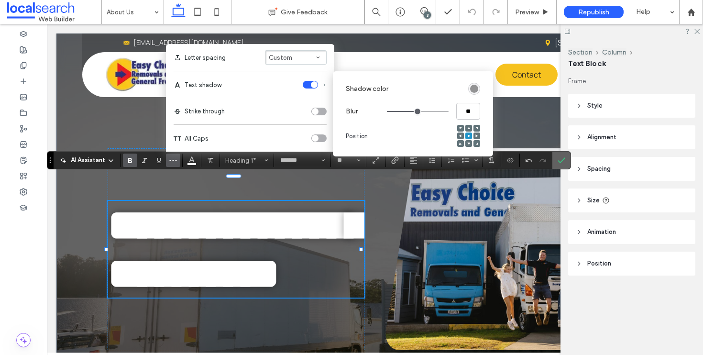
click at [561, 160] on icon "Confirm" at bounding box center [562, 160] width 8 height 8
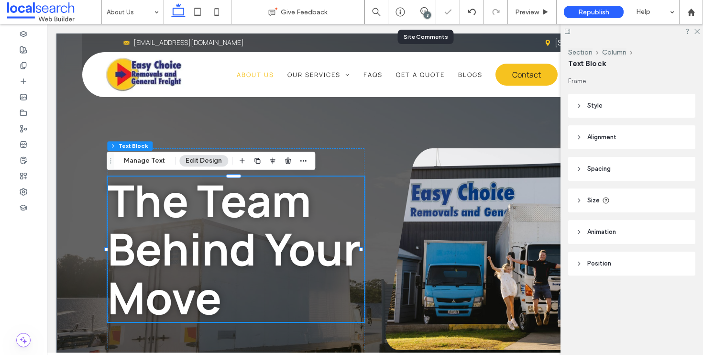
click at [424, 18] on div "3" at bounding box center [424, 12] width 24 height 24
click at [425, 13] on div "3" at bounding box center [427, 14] width 7 height 7
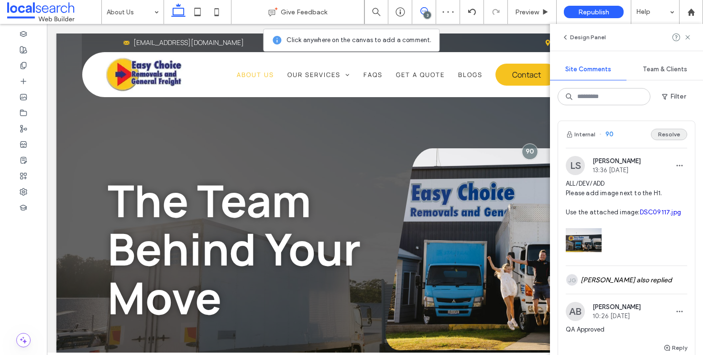
click at [654, 135] on button "Resolve" at bounding box center [669, 134] width 36 height 11
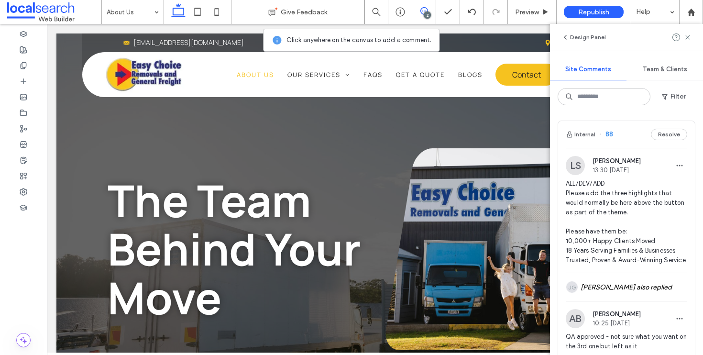
click at [624, 132] on div "Internal 88 Resolve" at bounding box center [626, 134] width 137 height 27
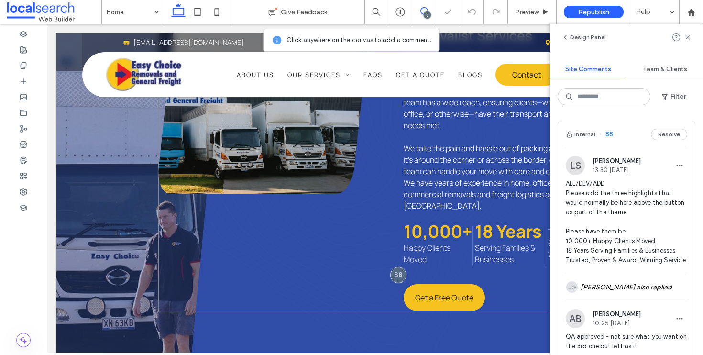
scroll to position [1151, 0]
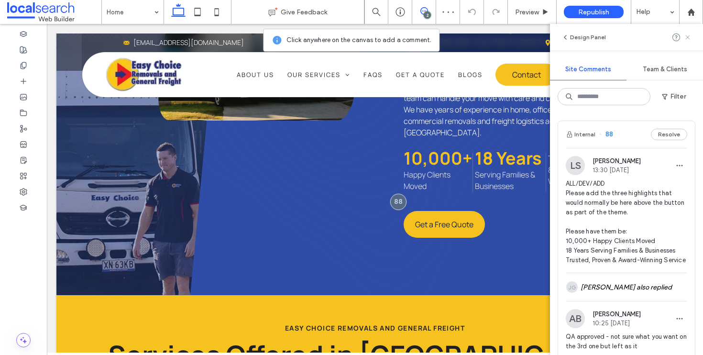
click at [691, 36] on icon at bounding box center [688, 37] width 8 height 8
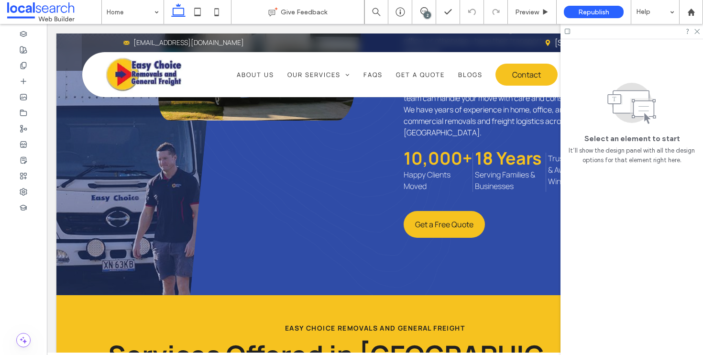
click at [698, 34] on div at bounding box center [632, 31] width 143 height 15
click at [698, 33] on use at bounding box center [697, 31] width 5 height 5
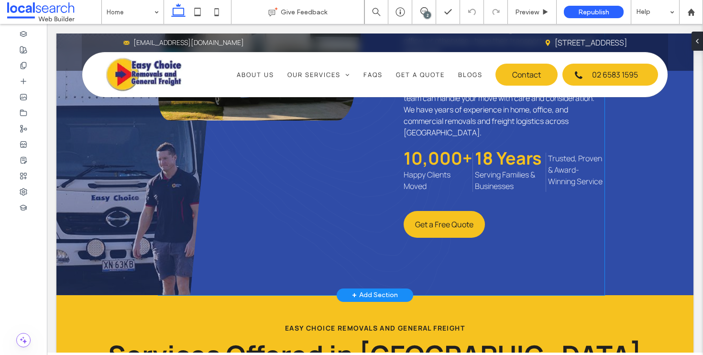
click at [598, 165] on p "Trusted, Proven & Award-Winning Service" at bounding box center [576, 170] width 56 height 34
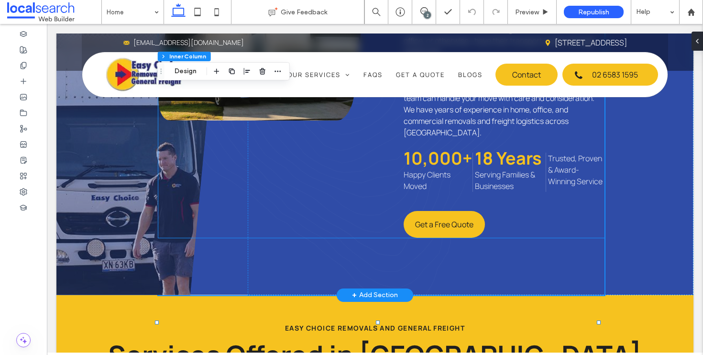
click at [568, 162] on span "Trusted, Proven & Award-Winning Service" at bounding box center [575, 169] width 55 height 33
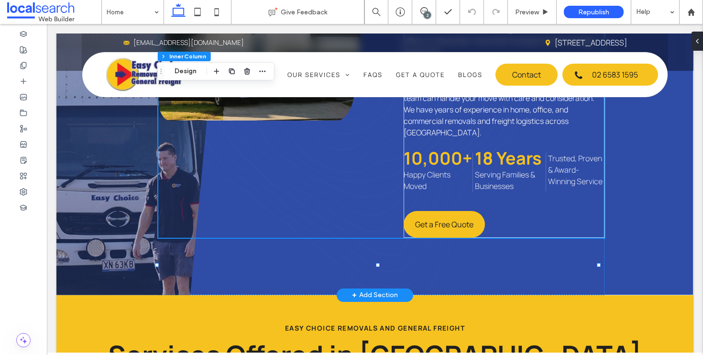
click at [561, 165] on span "Trusted, Proven & Award-Winning Service" at bounding box center [575, 169] width 55 height 33
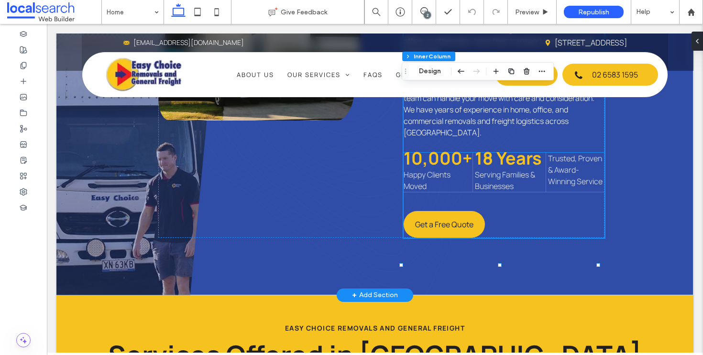
click at [544, 171] on div "10,000+ Happy Clients Moved 18 Years Serving Families & Businesses Trusted, Pro…" at bounding box center [504, 172] width 201 height 39
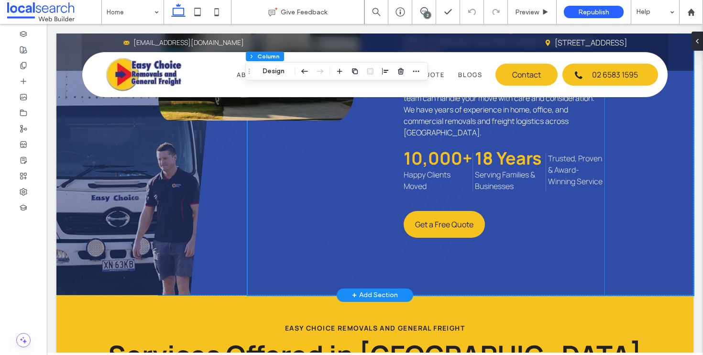
click at [422, 177] on span "Happy Clients Moved" at bounding box center [427, 180] width 47 height 22
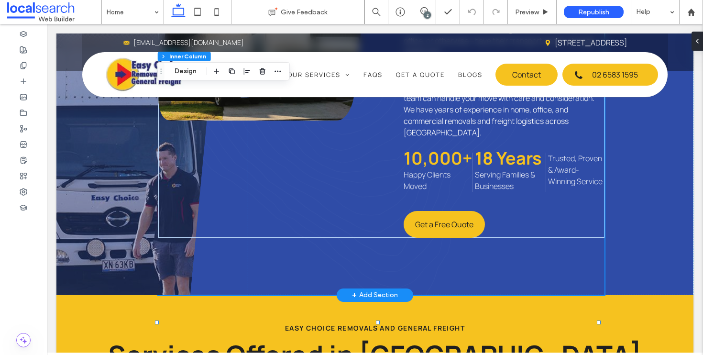
click at [432, 169] on span "Happy Clients Moved" at bounding box center [427, 180] width 47 height 22
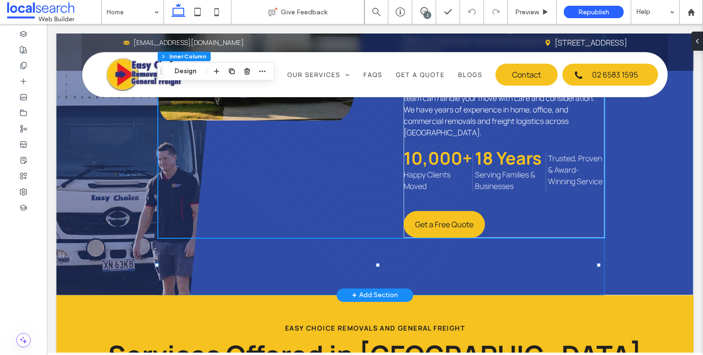
click at [432, 169] on span "Happy Clients Moved" at bounding box center [427, 180] width 47 height 22
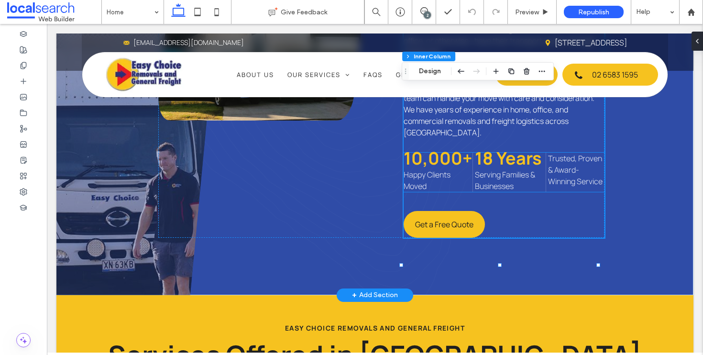
click at [448, 174] on span "Happy Clients Moved" at bounding box center [427, 180] width 47 height 22
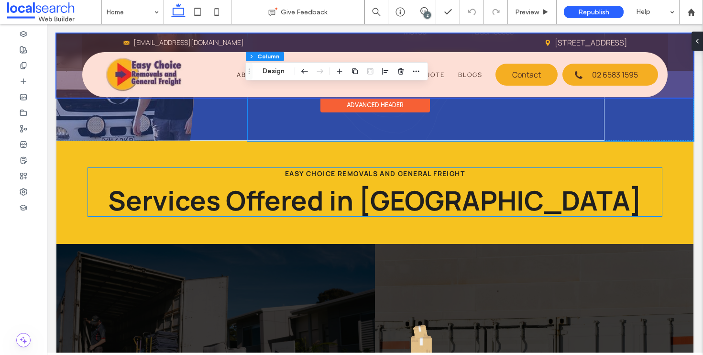
scroll to position [1308, 0]
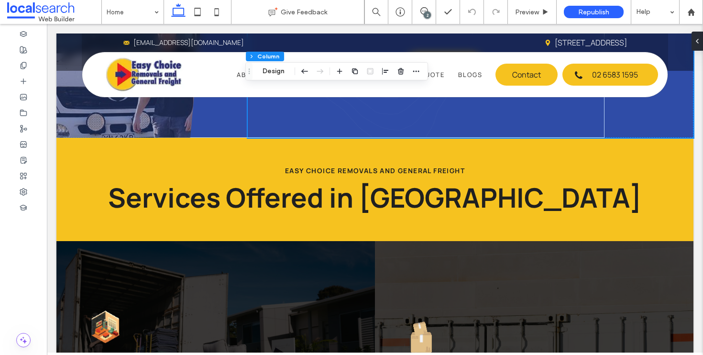
click at [428, 14] on div "2" at bounding box center [427, 14] width 7 height 7
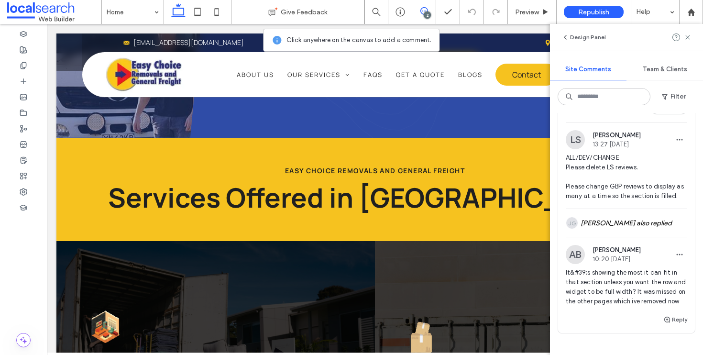
scroll to position [280, 0]
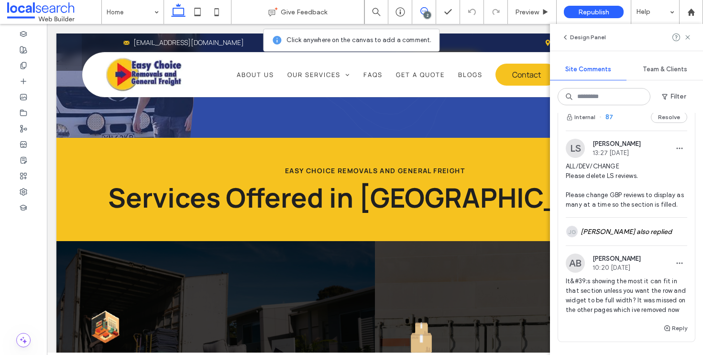
click at [619, 127] on div "Internal 87 Resolve" at bounding box center [626, 117] width 137 height 27
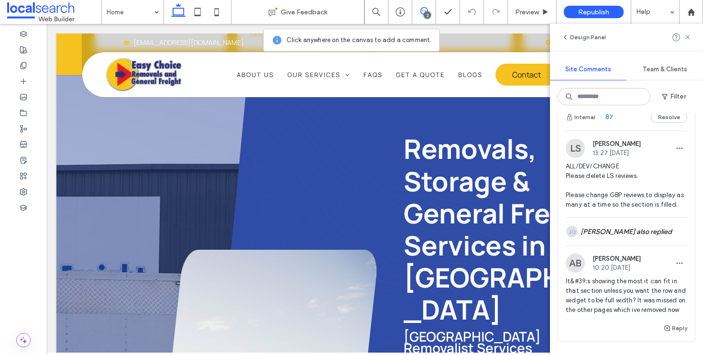
scroll to position [507, 0]
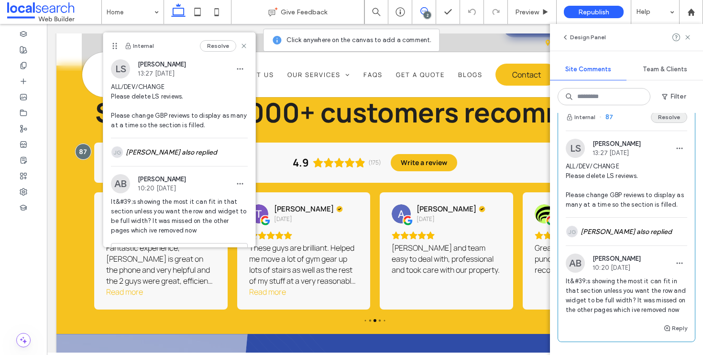
click at [651, 122] on button "Resolve" at bounding box center [669, 116] width 36 height 11
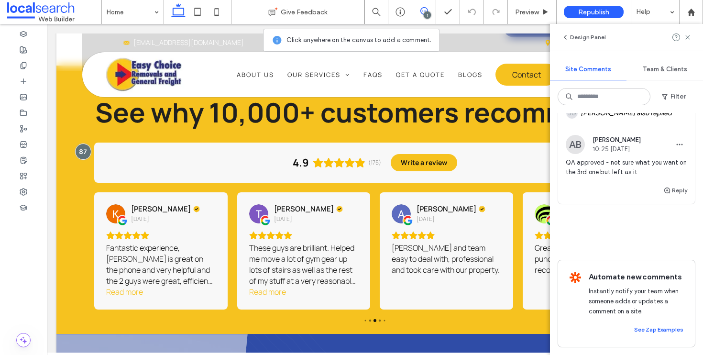
scroll to position [194, 0]
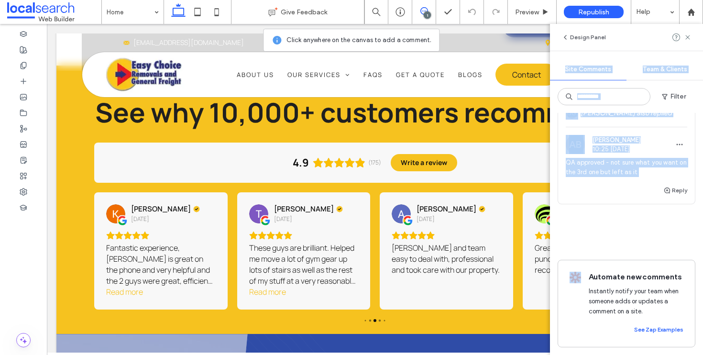
drag, startPoint x: 690, startPoint y: 35, endPoint x: 620, endPoint y: 175, distance: 155.7
click at [619, 175] on div "Design Panel Site Comments Team & Clients Filter Internal 88 Resolve LS Luke St…" at bounding box center [626, 189] width 153 height 331
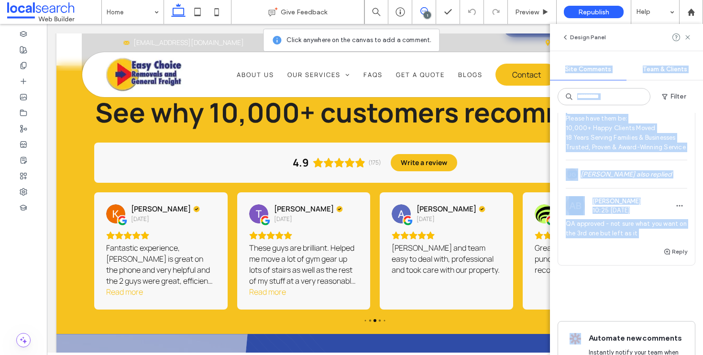
scroll to position [0, 0]
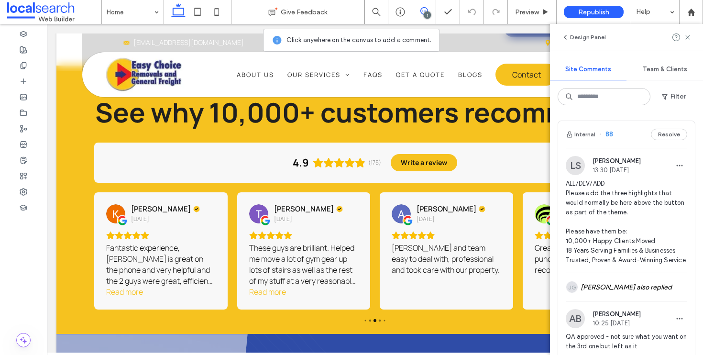
click at [620, 219] on span "ALL/DEV/ADD Please add the three highlights that would normally be here above t…" at bounding box center [627, 222] width 122 height 86
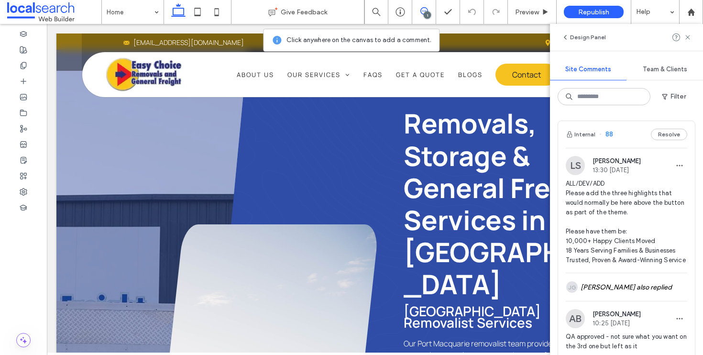
scroll to position [824, 0]
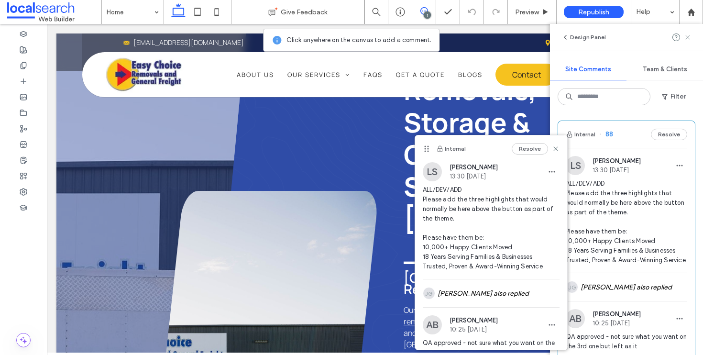
click at [689, 34] on icon at bounding box center [688, 37] width 8 height 8
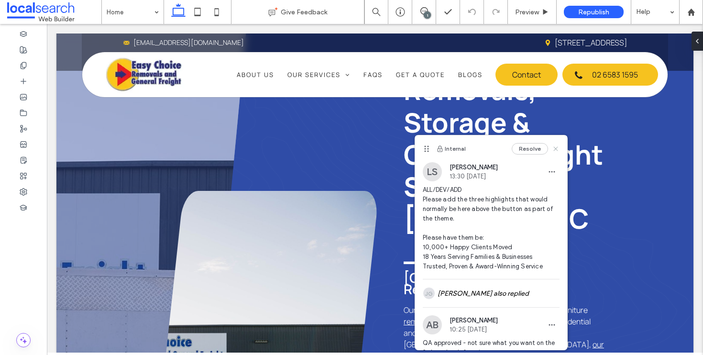
click at [552, 147] on icon at bounding box center [556, 149] width 8 height 8
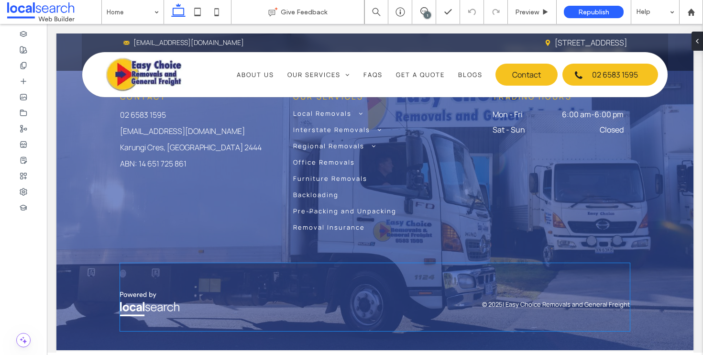
scroll to position [4887, 0]
click at [533, 13] on span "Preview" at bounding box center [527, 12] width 24 height 8
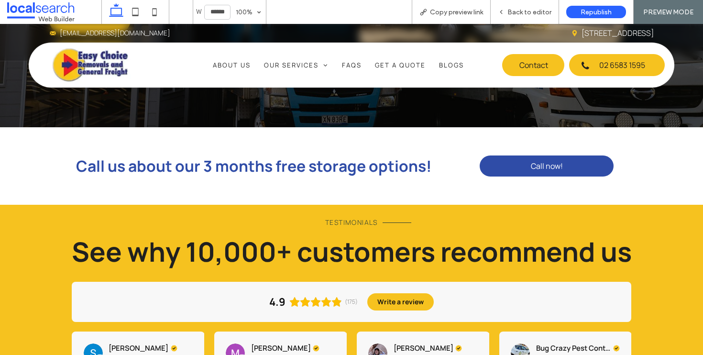
scroll to position [534, 0]
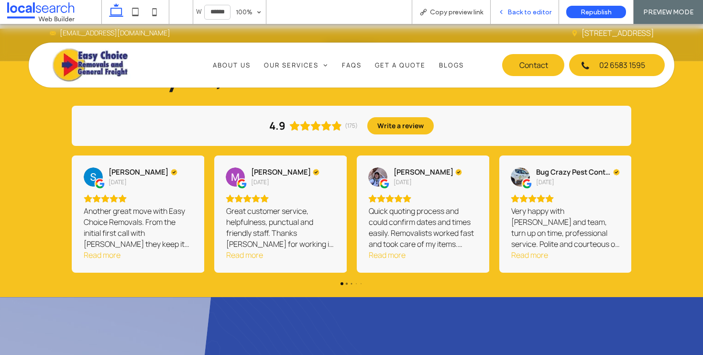
click at [525, 9] on span "Back to editor" at bounding box center [530, 12] width 44 height 8
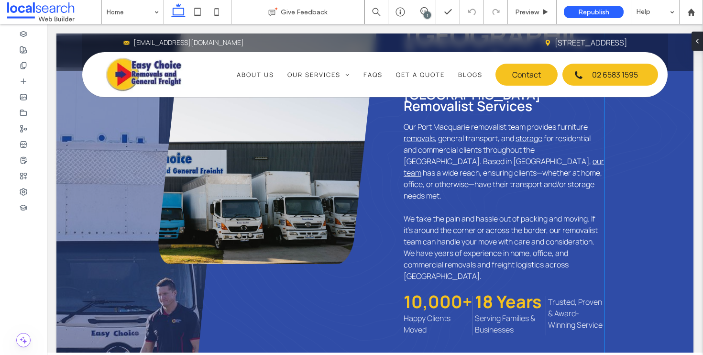
scroll to position [1109, 0]
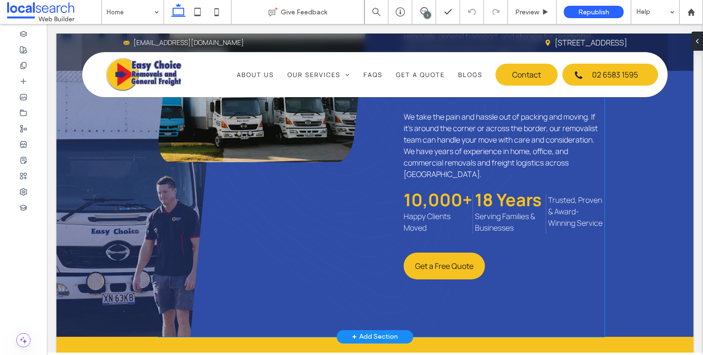
click at [569, 188] on div "Removals, Storage & General Freight Services in Port Macquarie Port Macquarie R…" at bounding box center [504, 34] width 201 height 490
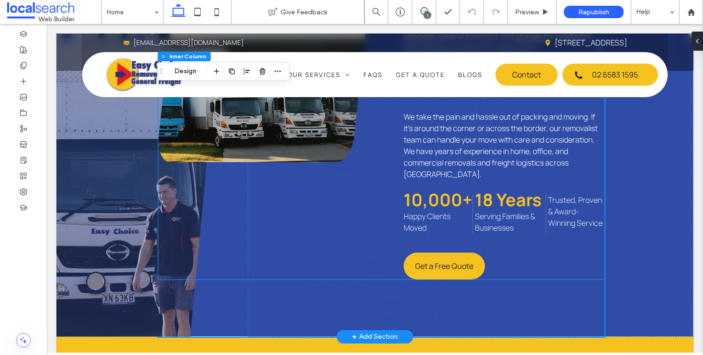
click at [566, 195] on span "Trusted, Proven & Award-Winning Service" at bounding box center [575, 211] width 55 height 33
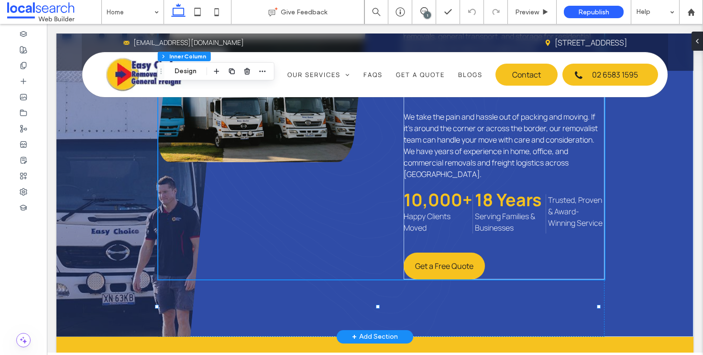
click at [566, 195] on span "Trusted, Proven & Award-Winning Service" at bounding box center [575, 211] width 55 height 33
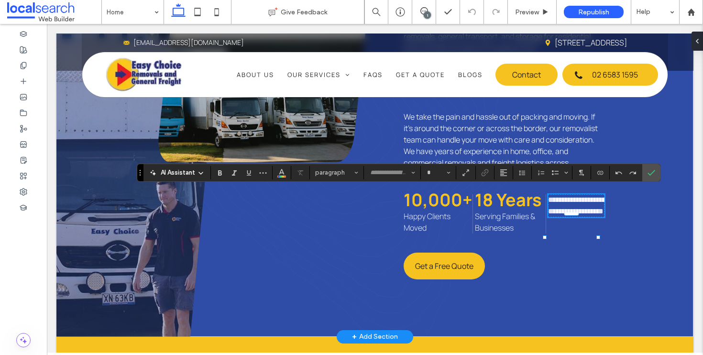
type input "*******"
type input "**"
click at [509, 197] on strong "18 Years" at bounding box center [508, 199] width 67 height 23
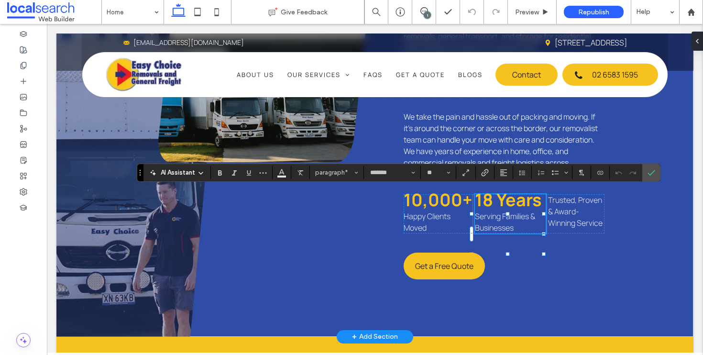
click at [509, 197] on strong "18 Years" at bounding box center [508, 199] width 67 height 23
click at [511, 211] on span "Serving Families & Businesses" at bounding box center [505, 222] width 60 height 22
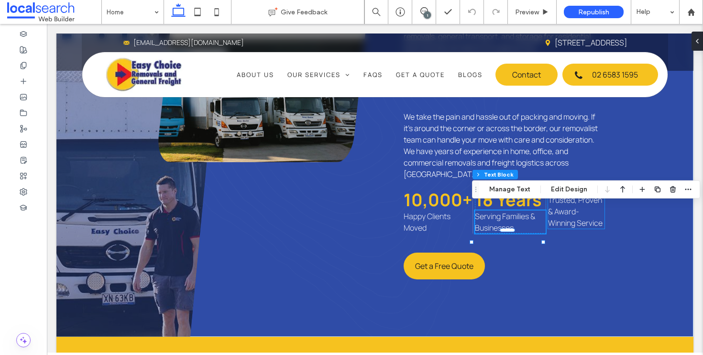
click at [576, 219] on span "Trusted, Proven & Award-Winning Service" at bounding box center [575, 211] width 55 height 33
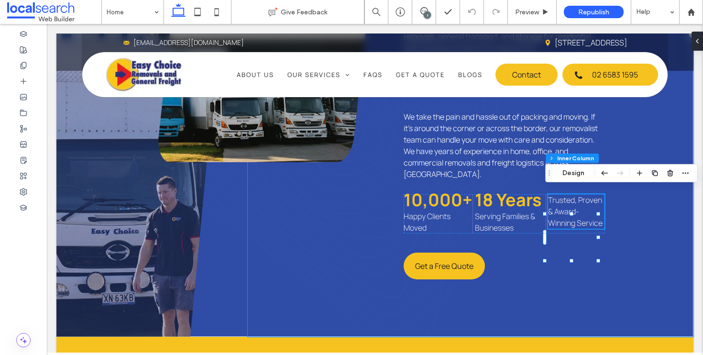
click at [655, 219] on div "Removals, Storage & General Freight Services in Port Macquarie Port Macquarie R…" at bounding box center [471, 33] width 446 height 605
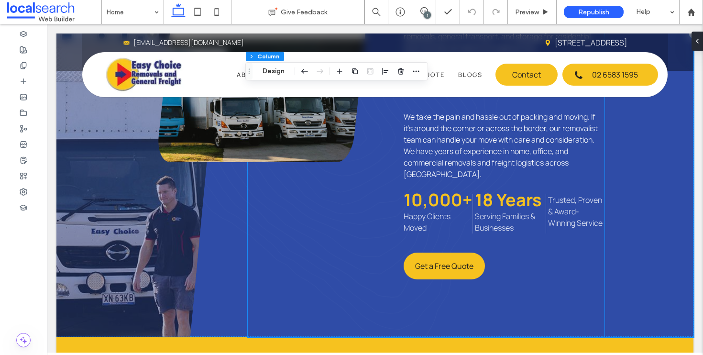
click at [517, 198] on strong "18 Years" at bounding box center [508, 199] width 67 height 23
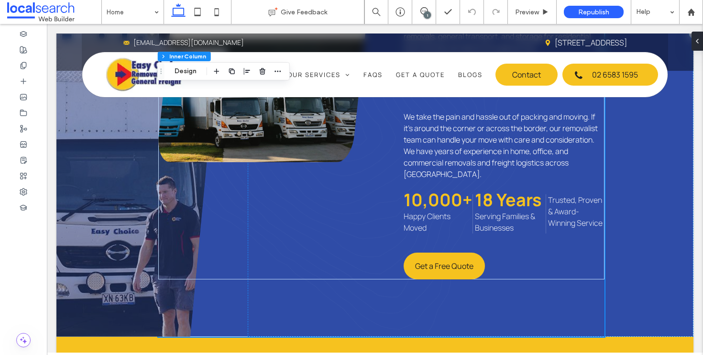
click at [519, 195] on strong "18 Years" at bounding box center [508, 199] width 67 height 23
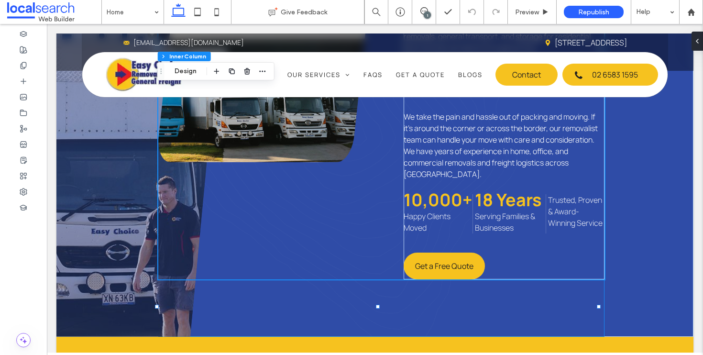
click at [519, 195] on strong "18 Years" at bounding box center [508, 199] width 67 height 23
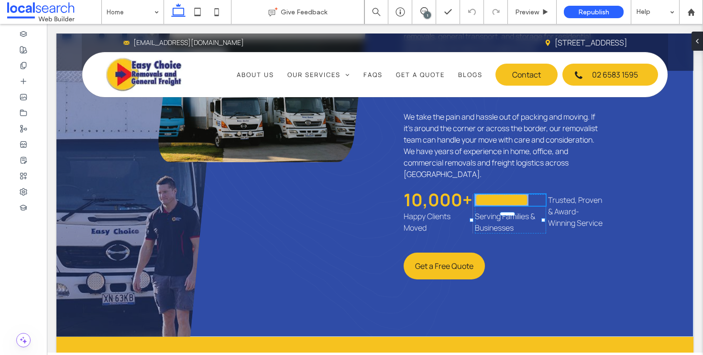
click at [519, 195] on strong "********" at bounding box center [502, 199] width 54 height 17
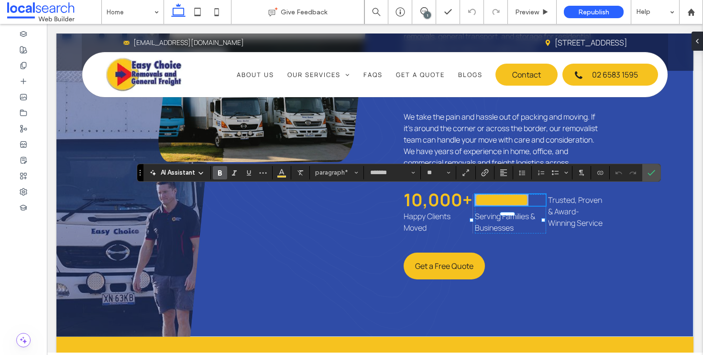
click at [506, 196] on strong "********" at bounding box center [502, 199] width 54 height 17
click at [543, 246] on div "Removals, Storage & General Freight Services in Port Macquarie Port Macquarie R…" at bounding box center [504, 34] width 201 height 490
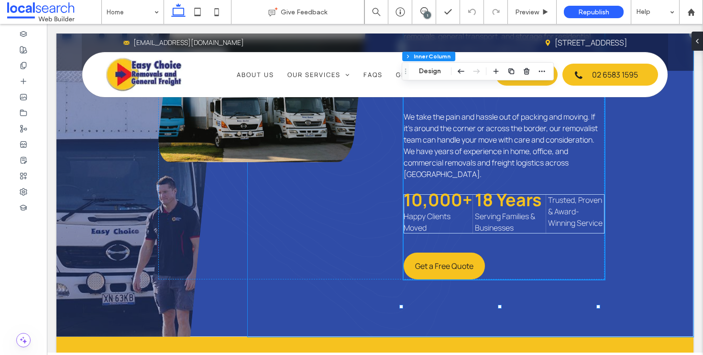
click at [636, 248] on div "Removals, Storage & General Freight Services in Port Macquarie Port Macquarie R…" at bounding box center [471, 33] width 446 height 605
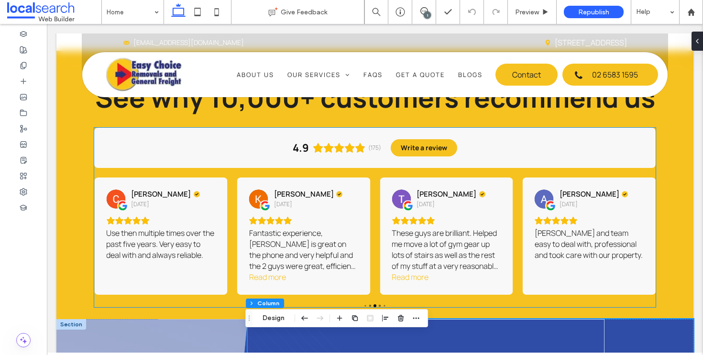
scroll to position [469, 0]
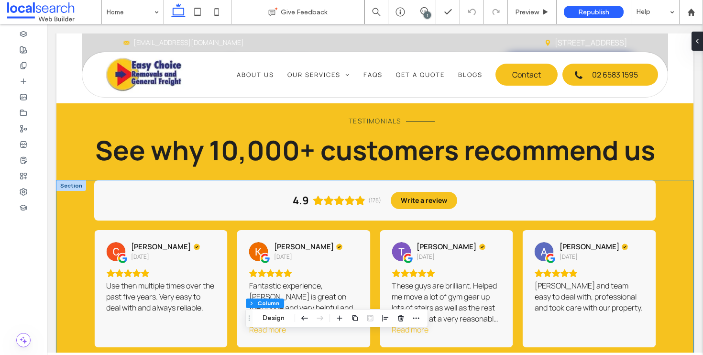
click at [663, 180] on div "4.9 (175) Write a review Sue Hatch 11 days ago Another great move with Easy Cho…" at bounding box center [374, 275] width 637 height 191
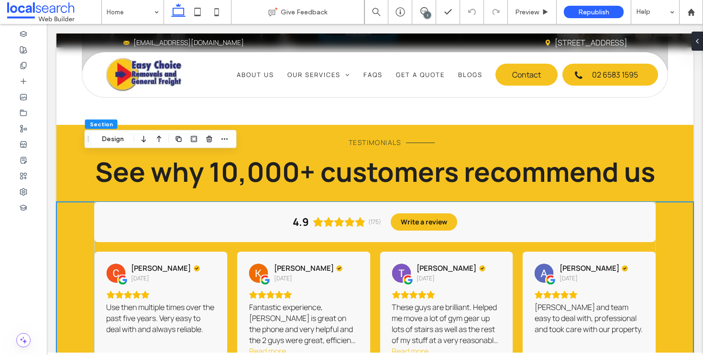
scroll to position [398, 0]
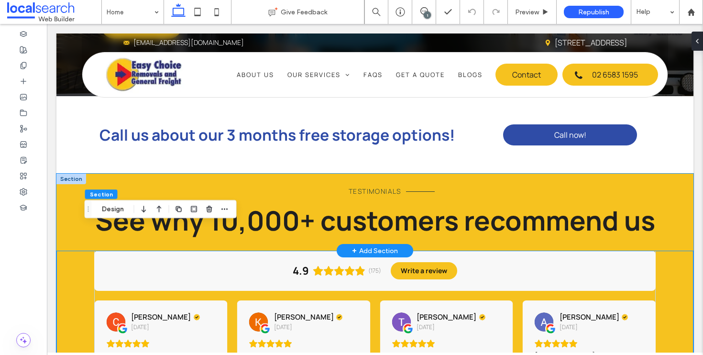
click at [668, 179] on div "Testimonials See why 10,000+ customers recommend us" at bounding box center [374, 212] width 637 height 77
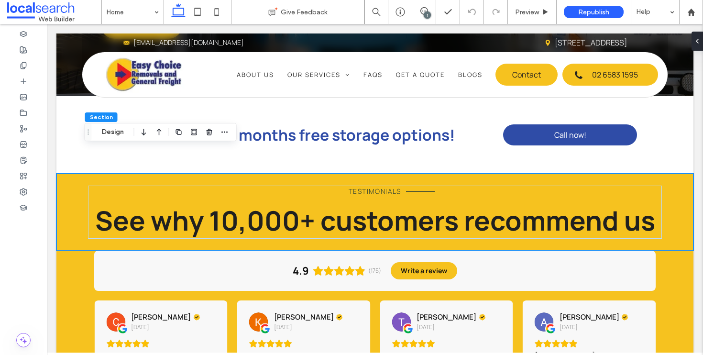
click at [681, 251] on div "4.9 (175) Write a review Sue Hatch 11 days ago Another great move with Easy Cho…" at bounding box center [374, 346] width 637 height 191
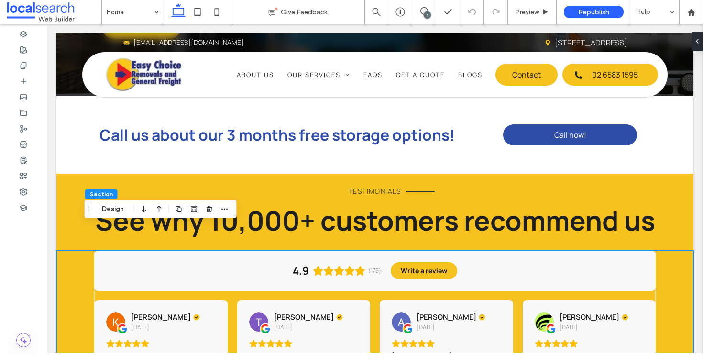
scroll to position [540, 0]
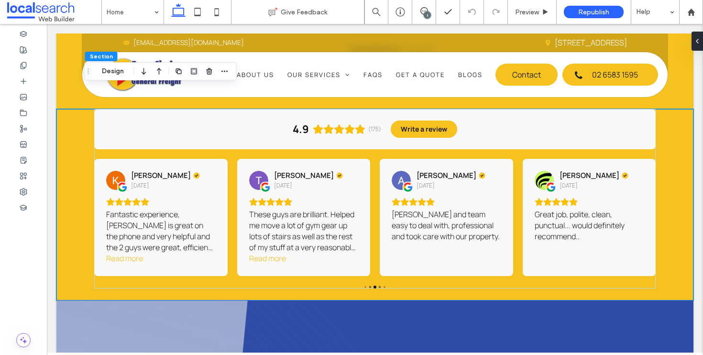
click at [428, 11] on div "1" at bounding box center [427, 14] width 7 height 7
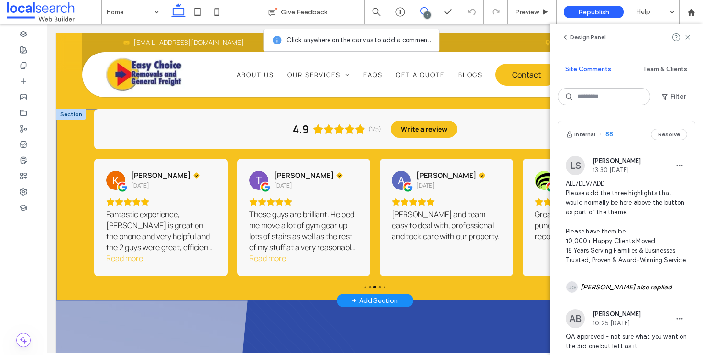
click at [77, 243] on div "4.9 (175) Write a review Tony Wood-Collier 1 month ago We used East Choice for …" at bounding box center [374, 204] width 637 height 191
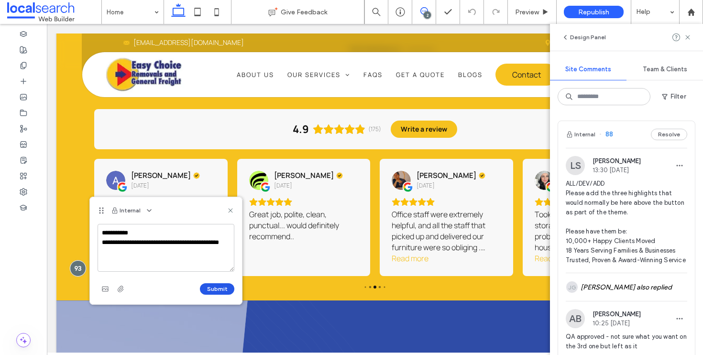
type textarea "**********"
drag, startPoint x: 210, startPoint y: 290, endPoint x: 321, endPoint y: 243, distance: 120.7
click at [210, 290] on button "Submit" at bounding box center [217, 288] width 34 height 11
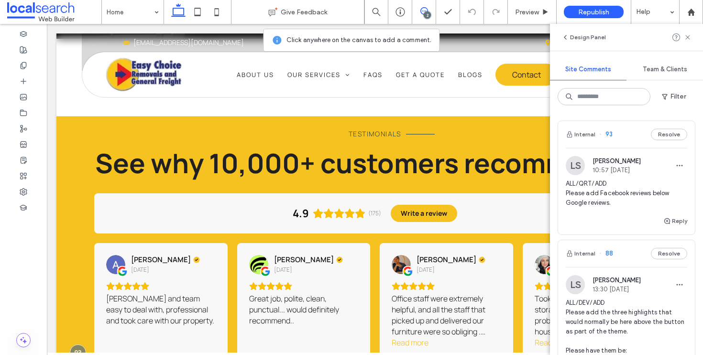
scroll to position [409, 0]
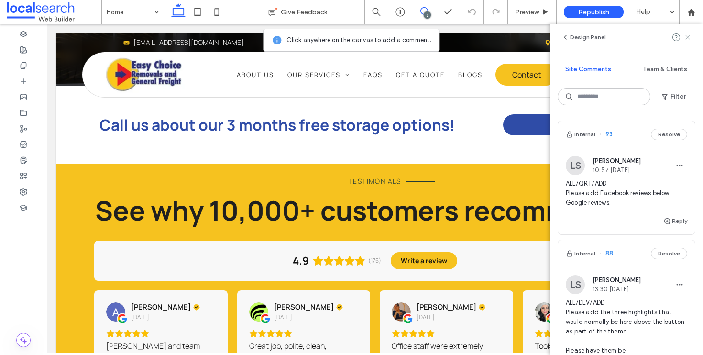
click at [688, 39] on icon at bounding box center [688, 37] width 8 height 8
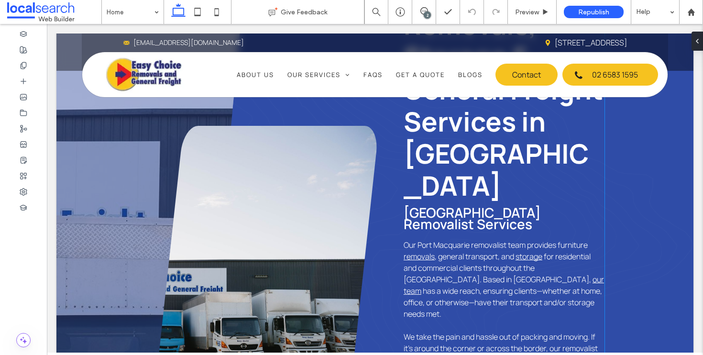
scroll to position [1085, 0]
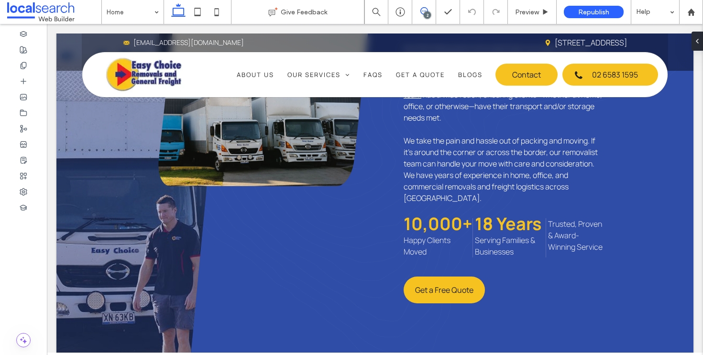
click at [425, 11] on icon at bounding box center [424, 11] width 8 height 8
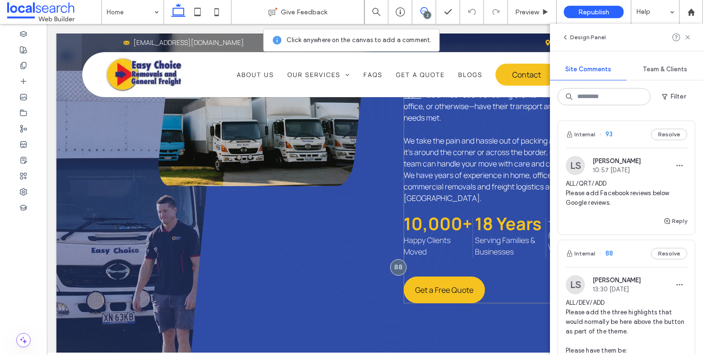
click at [544, 208] on div "Removals, Storage & General Freight Services in Port Macquarie Port Macquarie R…" at bounding box center [504, 57] width 201 height 490
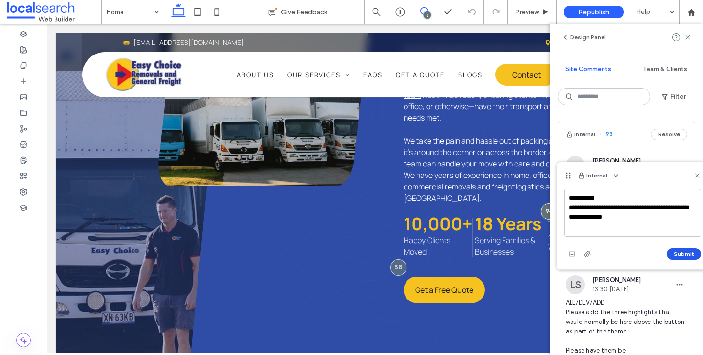
type textarea "**********"
click at [678, 257] on button "Submit" at bounding box center [684, 253] width 34 height 11
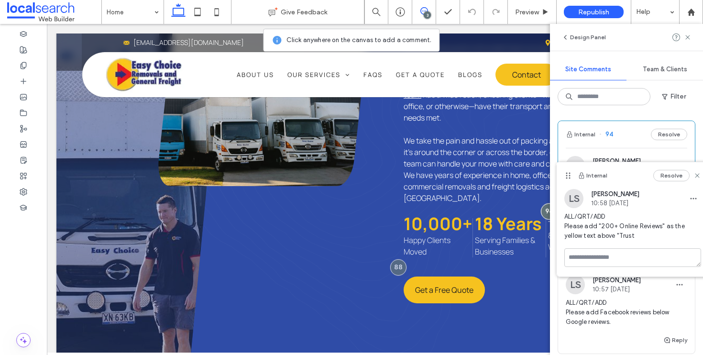
click at [424, 10] on icon at bounding box center [424, 11] width 8 height 8
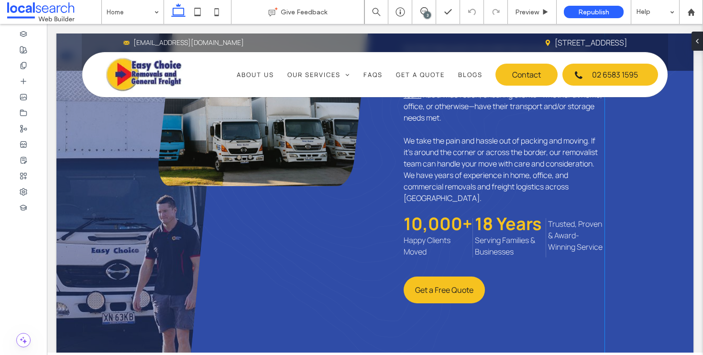
click at [571, 236] on span "Trusted, Proven & Award-Winning Service" at bounding box center [575, 235] width 55 height 33
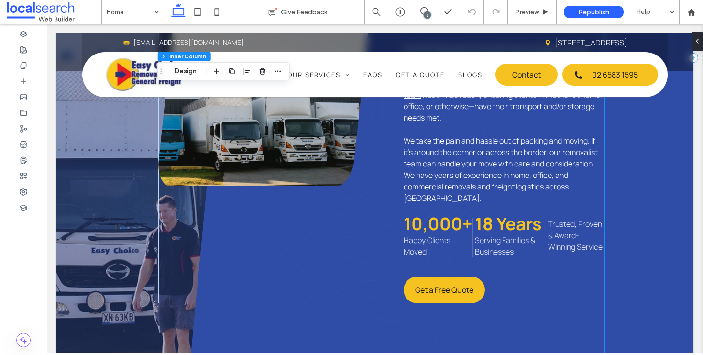
click at [571, 236] on span "Trusted, Proven & Award-Winning Service" at bounding box center [575, 235] width 55 height 33
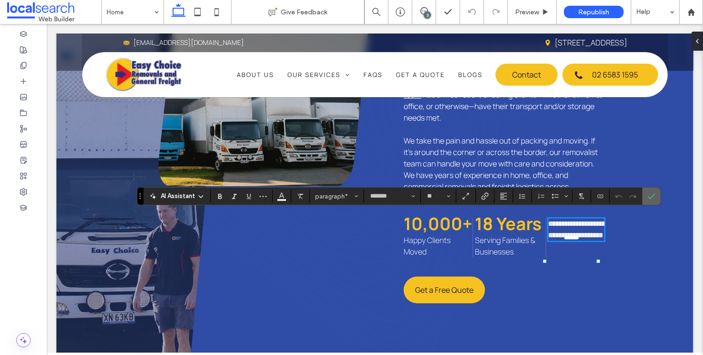
click at [651, 194] on icon "Confirm" at bounding box center [652, 196] width 8 height 8
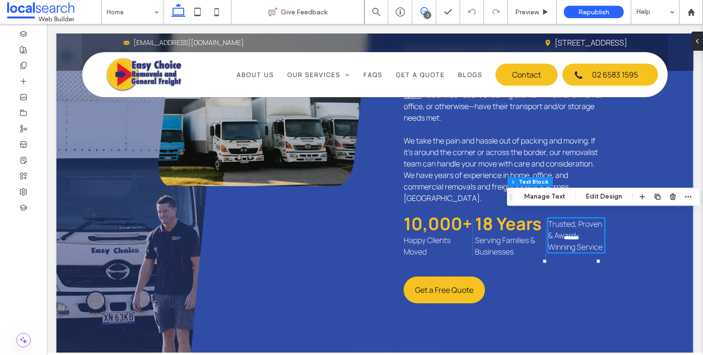
click at [418, 8] on span at bounding box center [423, 11] width 23 height 8
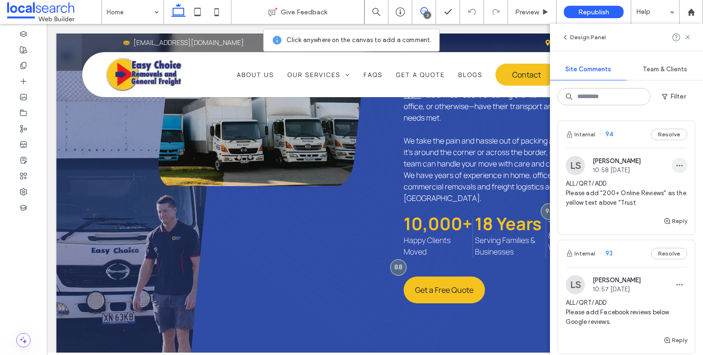
click at [672, 159] on span "button" at bounding box center [679, 165] width 15 height 15
click at [647, 188] on div "Edit" at bounding box center [637, 190] width 85 height 18
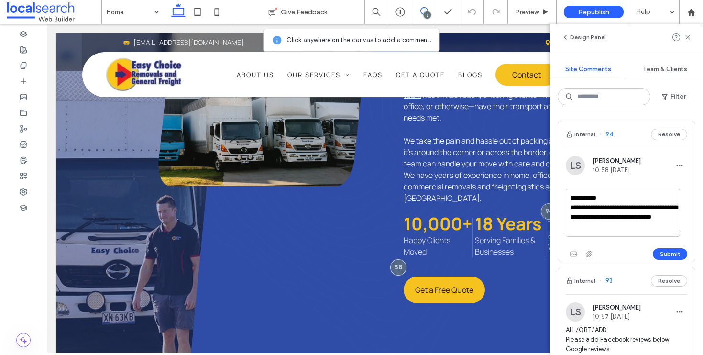
drag, startPoint x: 627, startPoint y: 229, endPoint x: 590, endPoint y: 229, distance: 36.4
click at [590, 229] on textarea "**********" at bounding box center [623, 213] width 114 height 48
drag, startPoint x: 611, startPoint y: 214, endPoint x: 592, endPoint y: 216, distance: 19.7
click at [592, 216] on textarea "**********" at bounding box center [623, 213] width 114 height 48
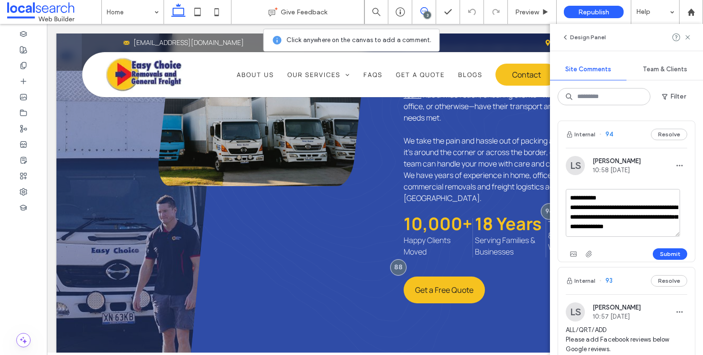
drag, startPoint x: 624, startPoint y: 205, endPoint x: 602, endPoint y: 205, distance: 22.0
click at [602, 205] on textarea "**********" at bounding box center [623, 213] width 114 height 48
type textarea "**********"
click at [671, 252] on button "Submit" at bounding box center [670, 253] width 34 height 11
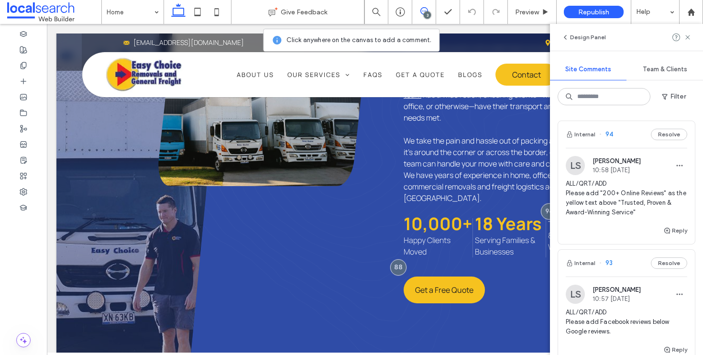
scroll to position [186, 0]
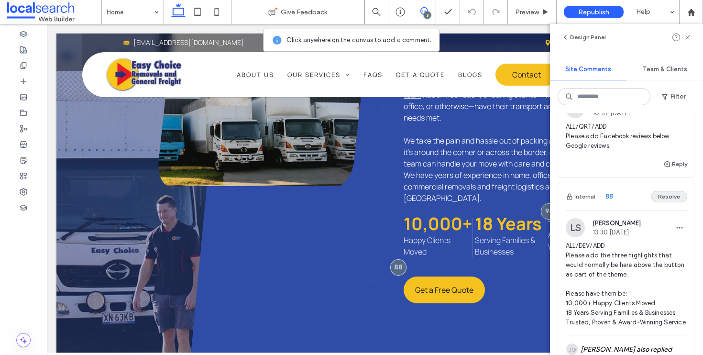
click at [662, 200] on button "Resolve" at bounding box center [669, 196] width 36 height 11
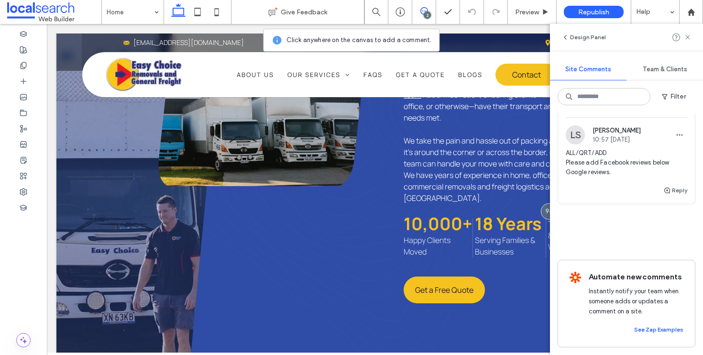
scroll to position [0, 0]
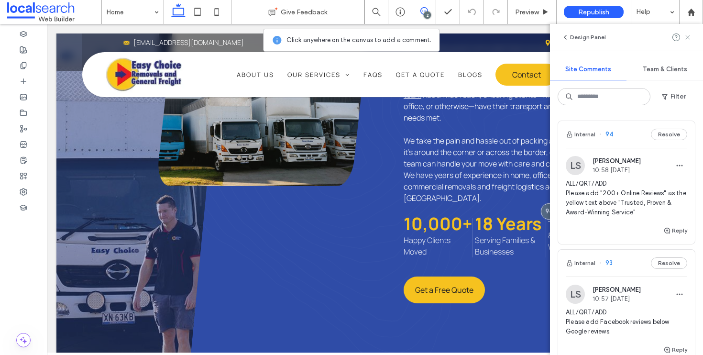
click at [688, 37] on use at bounding box center [687, 37] width 4 height 4
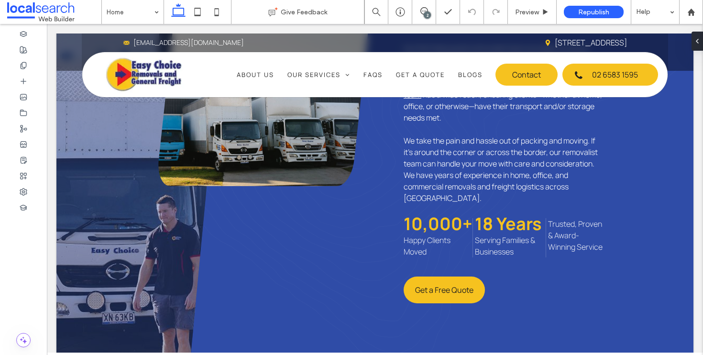
click at [429, 12] on div "2" at bounding box center [427, 14] width 7 height 7
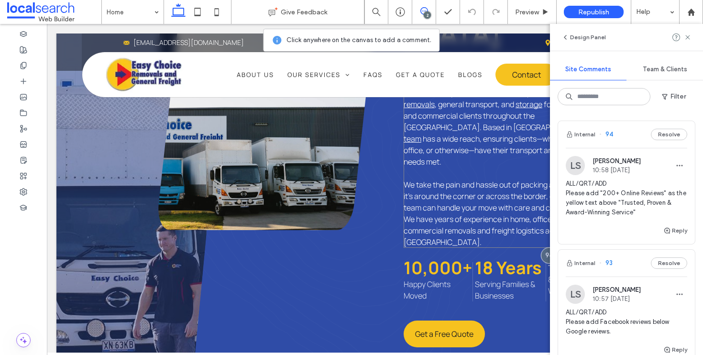
scroll to position [1005, 0]
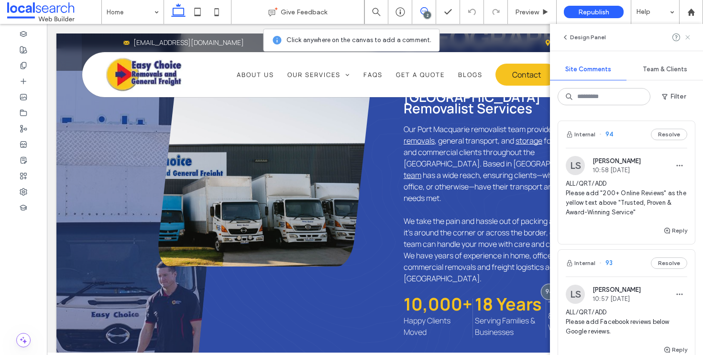
click at [686, 36] on use at bounding box center [687, 37] width 4 height 4
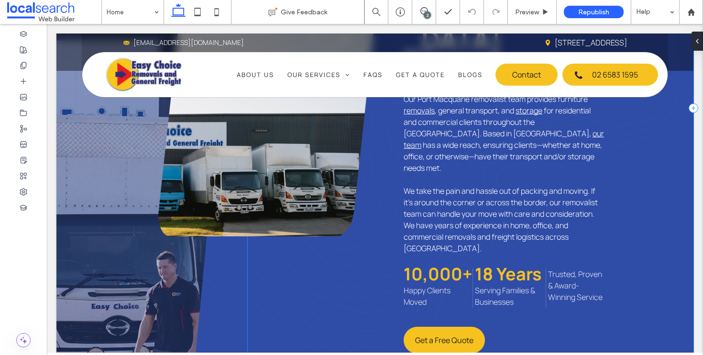
scroll to position [1124, 0]
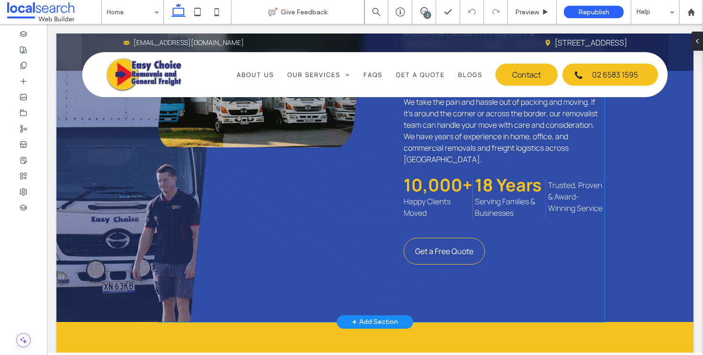
click at [475, 251] on link "Get a Free Quote" at bounding box center [444, 251] width 81 height 27
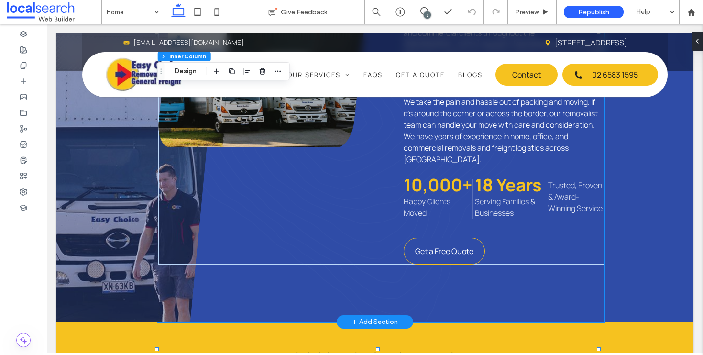
click at [475, 251] on link "Get a Free Quote" at bounding box center [444, 251] width 81 height 27
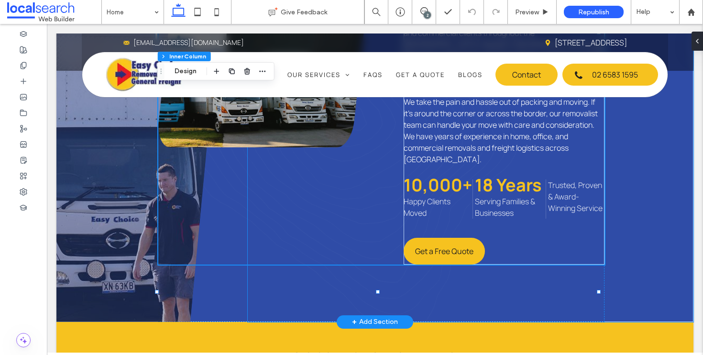
click at [638, 241] on div "Removals, Storage & General Freight Services in Port Macquarie Port Macquarie R…" at bounding box center [471, 18] width 446 height 605
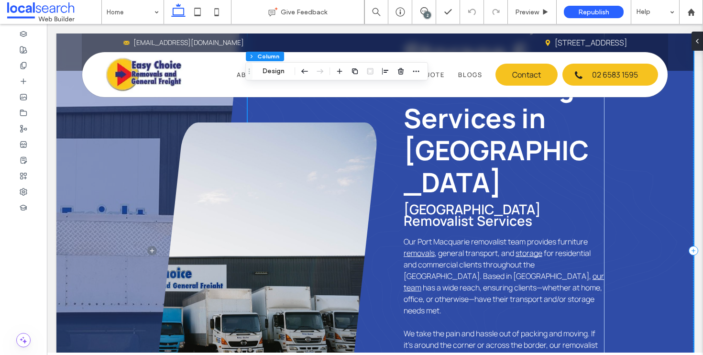
scroll to position [892, 0]
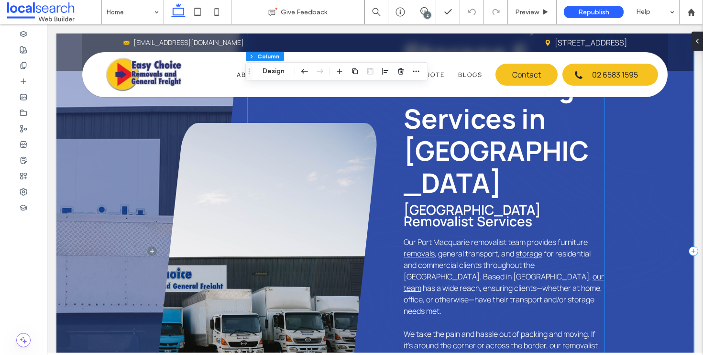
click at [596, 210] on p "Port Macquarie Removalist Services" at bounding box center [504, 215] width 201 height 23
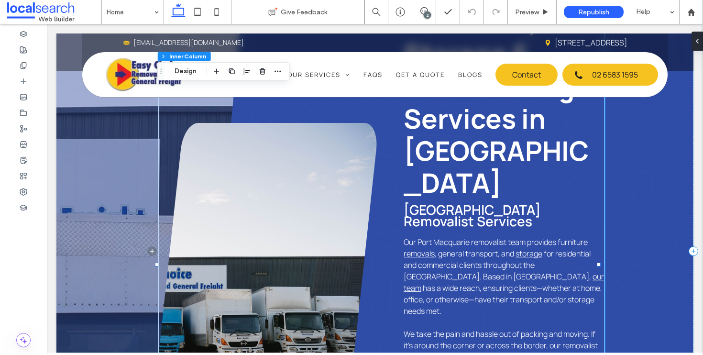
click at [596, 210] on p "Port Macquarie Removalist Services" at bounding box center [504, 215] width 201 height 23
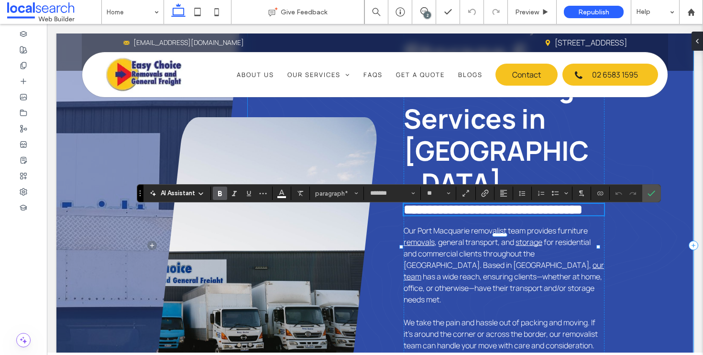
click at [626, 257] on div "**********" at bounding box center [471, 245] width 446 height 594
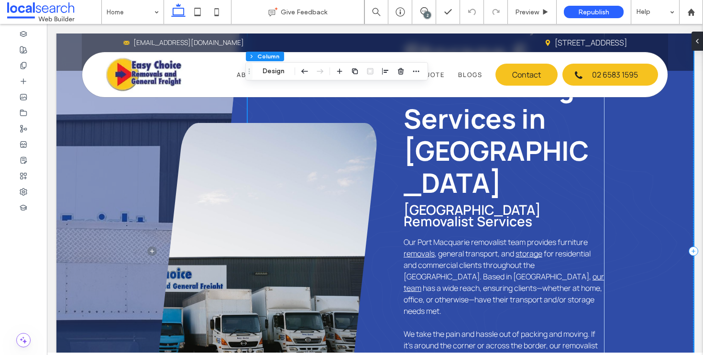
scroll to position [1105, 0]
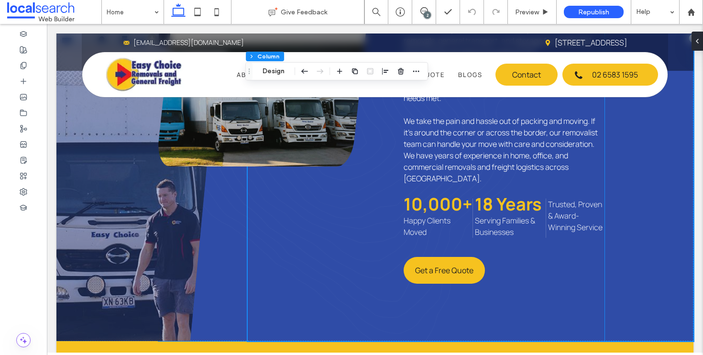
click at [589, 169] on p "We take the pain and hassle out of packing and moving. If it’s around the corne…" at bounding box center [504, 149] width 201 height 69
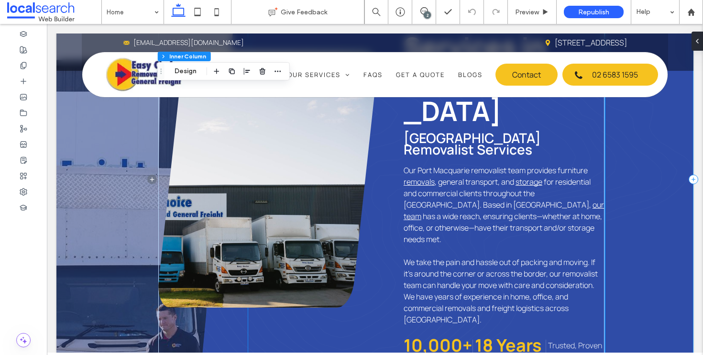
scroll to position [907, 0]
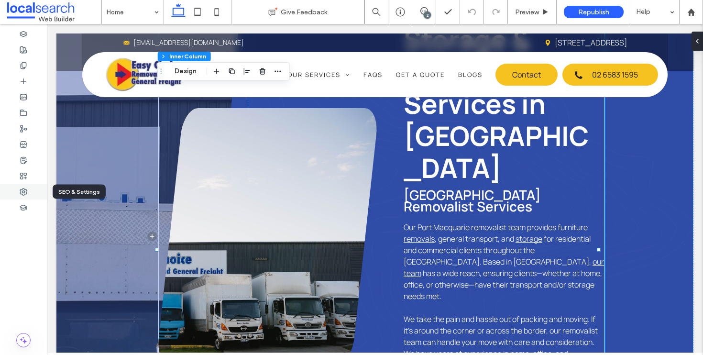
click at [26, 197] on div at bounding box center [23, 192] width 47 height 16
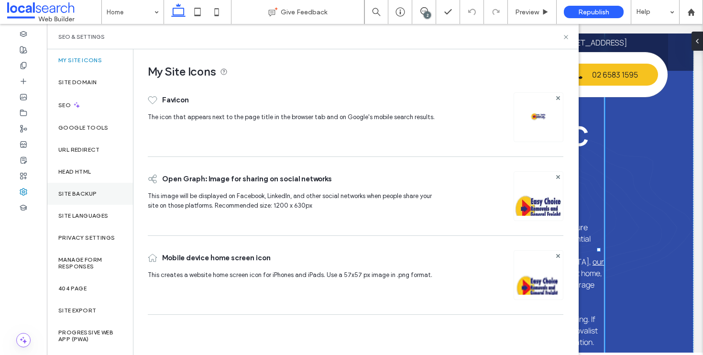
click at [89, 197] on label "Site Backup" at bounding box center [77, 193] width 38 height 7
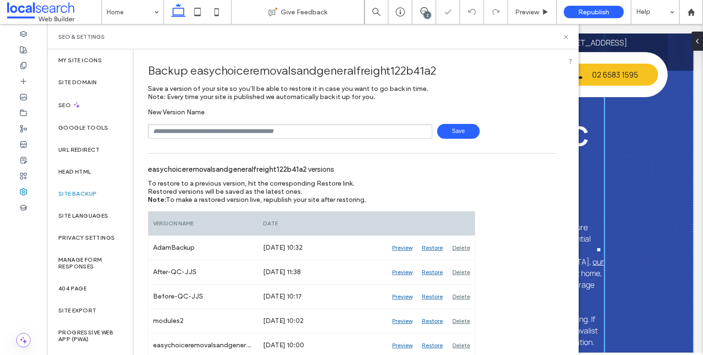
click at [462, 125] on span "Save" at bounding box center [458, 131] width 43 height 15
drag, startPoint x: 566, startPoint y: 36, endPoint x: 588, endPoint y: 166, distance: 131.9
click at [566, 36] on use at bounding box center [566, 37] width 4 height 4
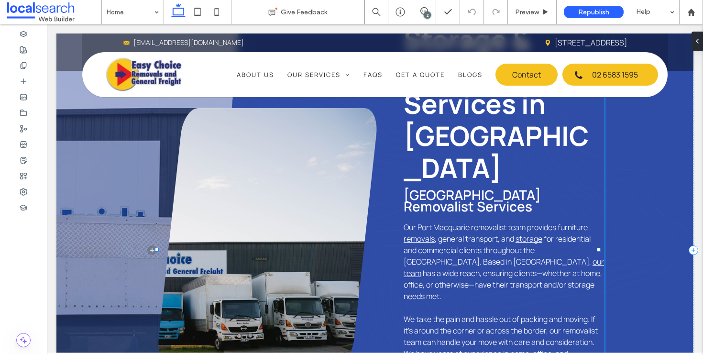
scroll to position [146, 0]
drag, startPoint x: 600, startPoint y: 225, endPoint x: 606, endPoint y: 224, distance: 5.8
click at [606, 224] on div "Removals, Storage & General Freight Services in Port Macquarie Port Macquarie R…" at bounding box center [374, 250] width 637 height 632
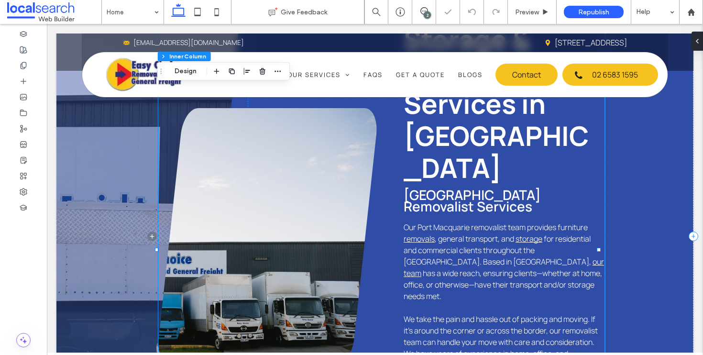
click at [631, 238] on div "Removals, Storage & General Freight Services in Port Macquarie Port Macquarie R…" at bounding box center [471, 236] width 446 height 605
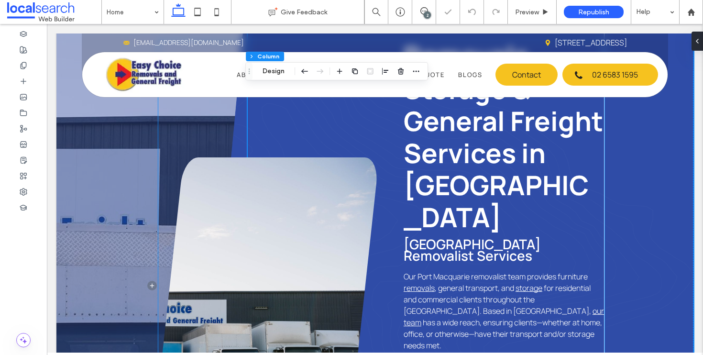
scroll to position [753, 0]
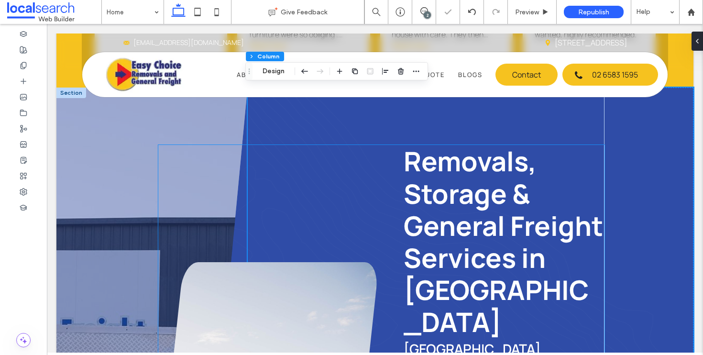
click at [559, 180] on h2 "Removals, Storage & General Freight Services in Port Macquarie" at bounding box center [504, 241] width 201 height 193
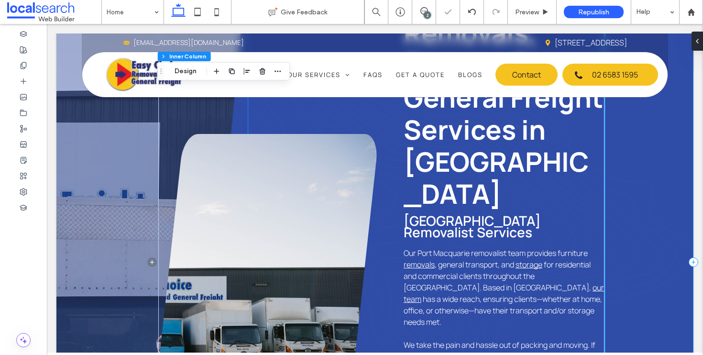
scroll to position [1082, 0]
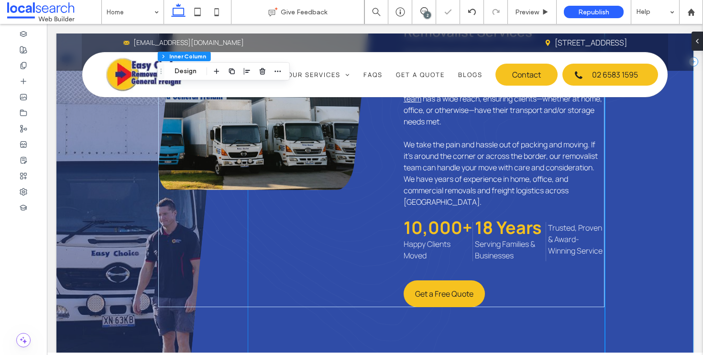
click at [647, 212] on div "Removals, Storage & General Freight Services in Port Macquarie Port Macquarie R…" at bounding box center [471, 61] width 446 height 605
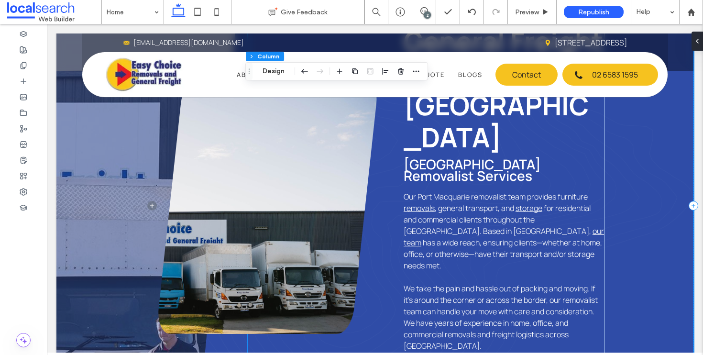
scroll to position [1026, 0]
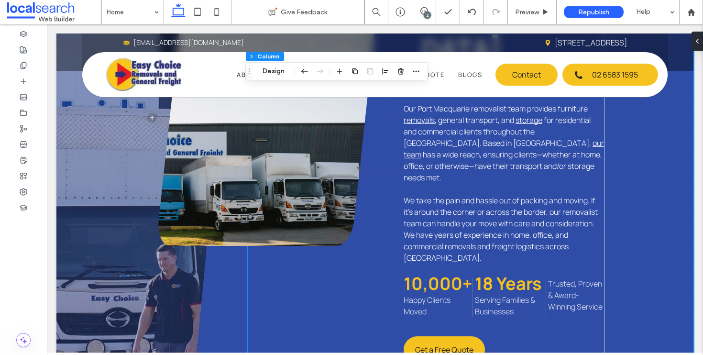
drag, startPoint x: 429, startPoint y: 13, endPoint x: 436, endPoint y: 48, distance: 35.7
click at [429, 13] on div "2" at bounding box center [427, 14] width 7 height 7
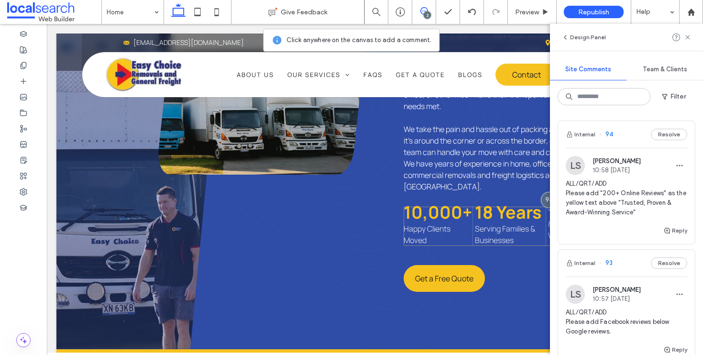
scroll to position [1099, 0]
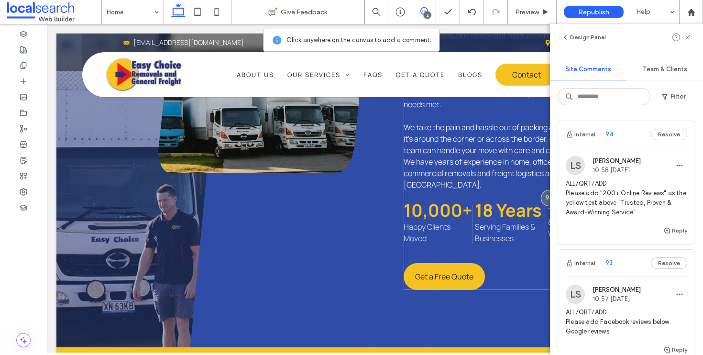
click at [509, 190] on div "Removals, Storage & General Freight Services in Port Macquarie Port Macquarie R…" at bounding box center [504, 44] width 201 height 490
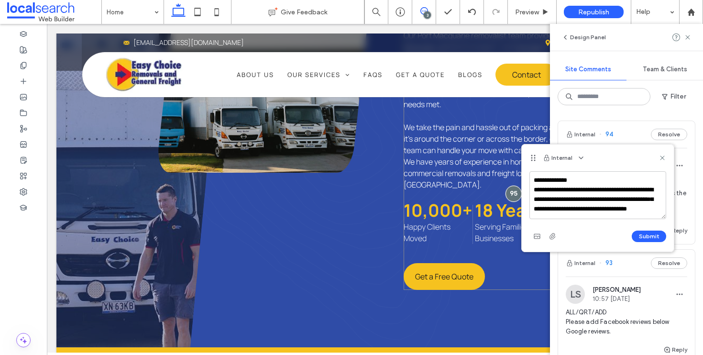
scroll to position [4, 0]
type textarea "**********"
click at [642, 238] on button "Submit" at bounding box center [649, 236] width 34 height 11
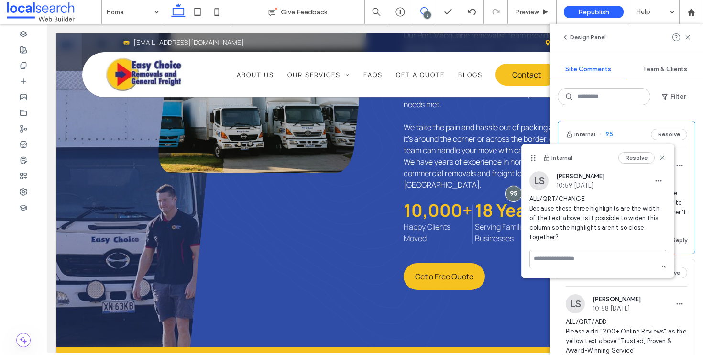
scroll to position [0, 0]
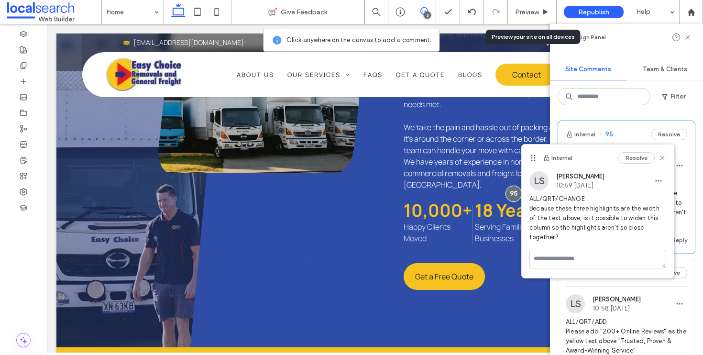
click at [661, 162] on div "Resolve" at bounding box center [643, 157] width 48 height 11
click at [661, 155] on icon at bounding box center [663, 158] width 8 height 8
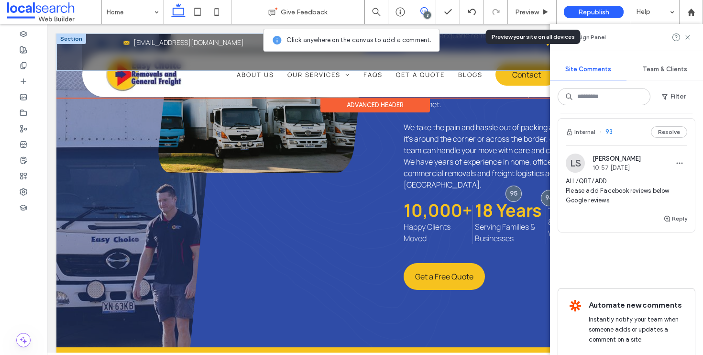
scroll to position [260, 0]
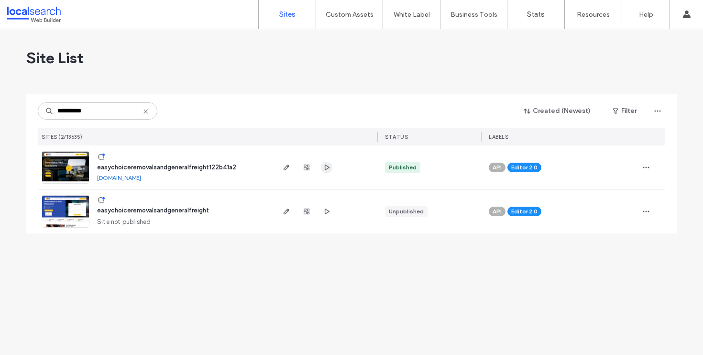
type input "**********"
click at [330, 169] on icon "button" at bounding box center [327, 168] width 8 height 8
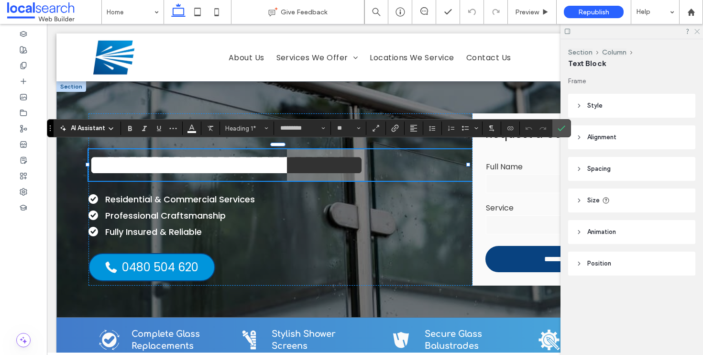
click at [695, 31] on icon at bounding box center [697, 31] width 6 height 6
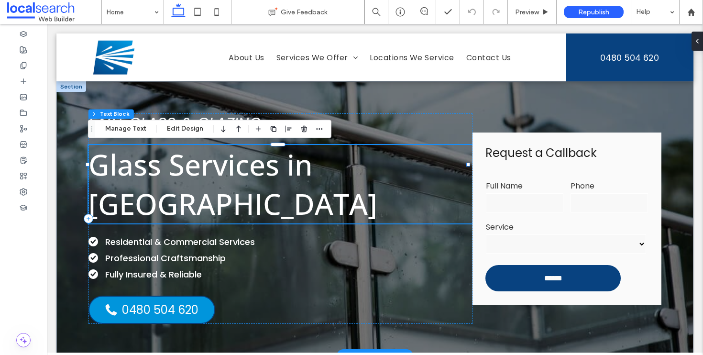
click at [366, 173] on span "Glass Services in [GEOGRAPHIC_DATA]" at bounding box center [232, 184] width 289 height 78
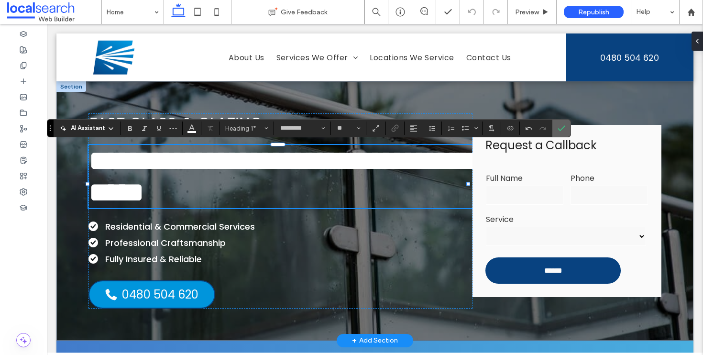
click at [561, 130] on use "Confirm" at bounding box center [562, 129] width 8 height 6
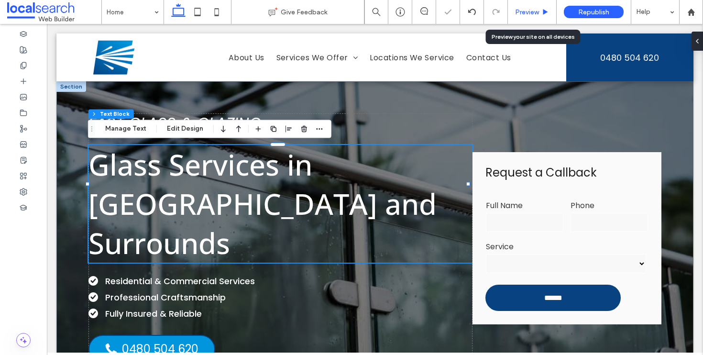
click at [524, 11] on span "Preview" at bounding box center [527, 12] width 24 height 8
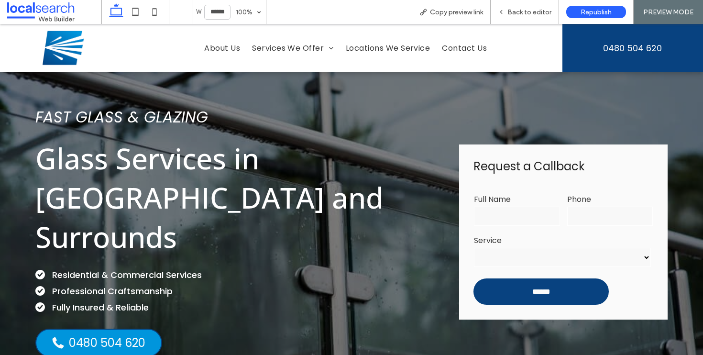
click at [66, 52] on img at bounding box center [63, 48] width 46 height 40
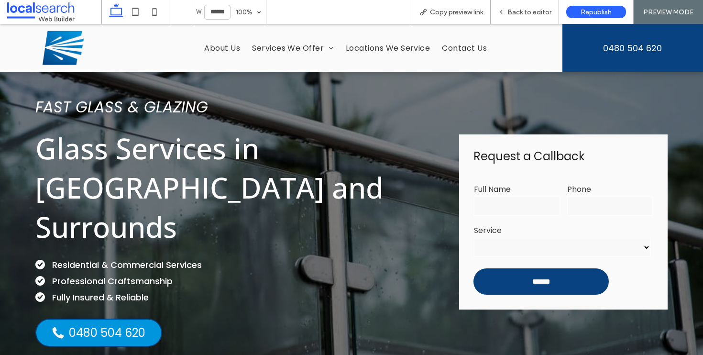
scroll to position [21, 0]
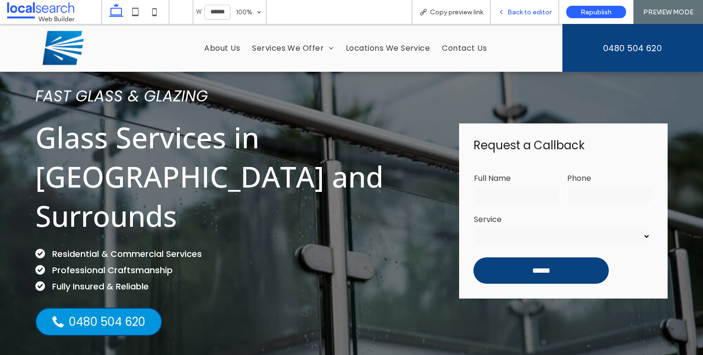
click at [531, 5] on div "Back to editor" at bounding box center [525, 12] width 68 height 24
click at [527, 10] on span "Back to editor" at bounding box center [530, 12] width 44 height 8
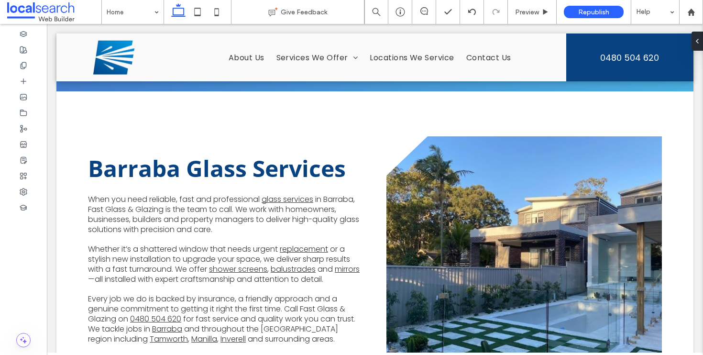
scroll to position [355, 0]
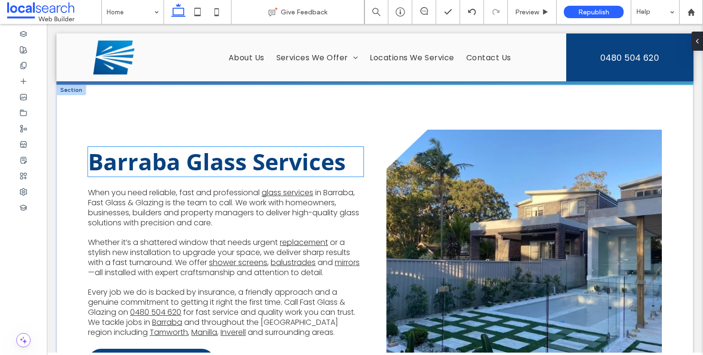
click at [179, 146] on span "Barraba Glass Services" at bounding box center [217, 161] width 258 height 31
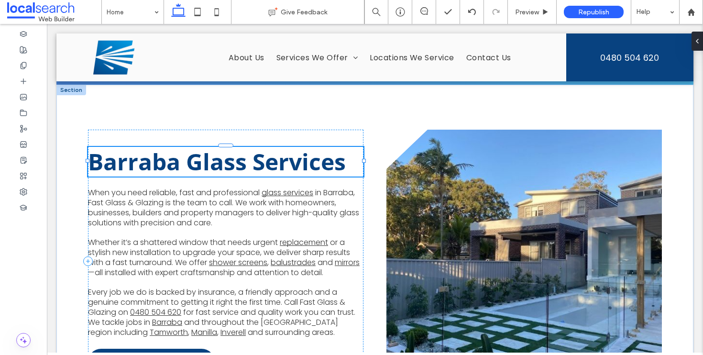
click at [179, 147] on div "Barraba Glass Services" at bounding box center [226, 162] width 276 height 30
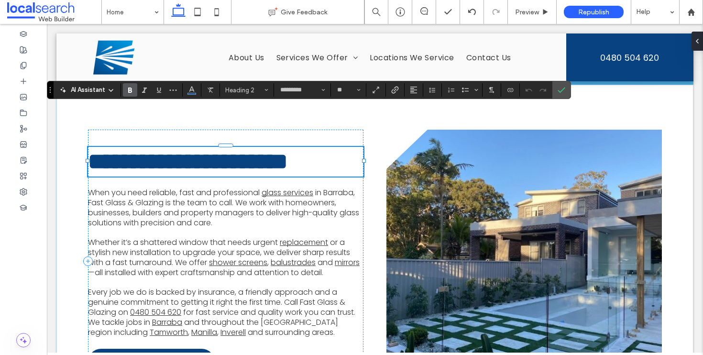
click at [176, 150] on span "**********" at bounding box center [188, 161] width 200 height 22
click at [136, 150] on span "**********" at bounding box center [188, 161] width 200 height 22
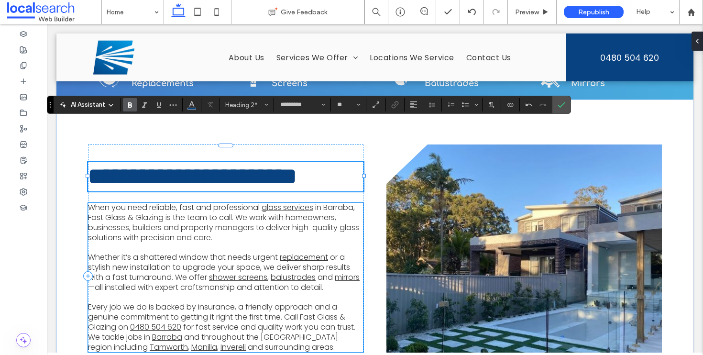
click at [340, 202] on span "in Barraba, Fast Glass & Glazing is the team to call. We work with homeowners, …" at bounding box center [223, 222] width 271 height 41
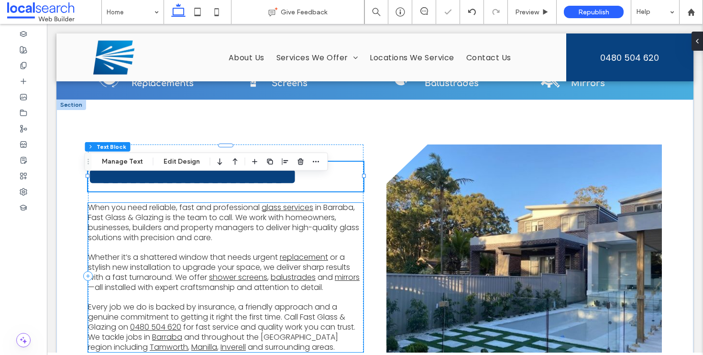
click at [340, 202] on span "in Barraba, Fast Glass & Glazing is the team to call. We work with homeowners, …" at bounding box center [223, 222] width 271 height 41
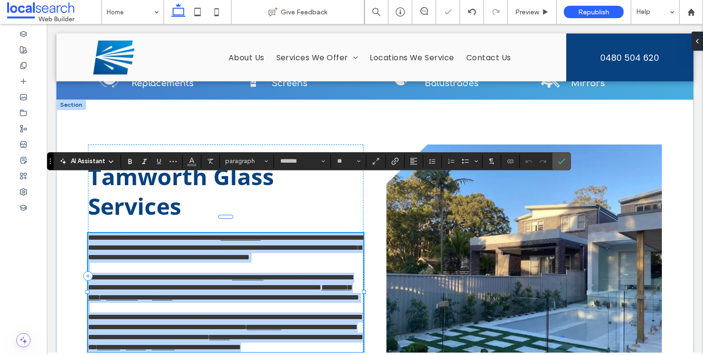
click at [340, 234] on span "**********" at bounding box center [226, 247] width 276 height 27
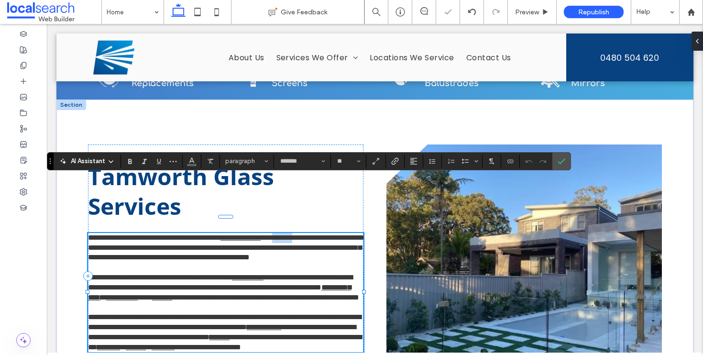
click at [340, 234] on span "**********" at bounding box center [226, 247] width 276 height 27
drag, startPoint x: 181, startPoint y: 313, endPoint x: 151, endPoint y: 313, distance: 29.7
click at [151, 313] on p "**********" at bounding box center [226, 332] width 276 height 40
click at [210, 333] on link "*******" at bounding box center [220, 336] width 20 height 7
drag, startPoint x: 149, startPoint y: 314, endPoint x: 198, endPoint y: 313, distance: 48.8
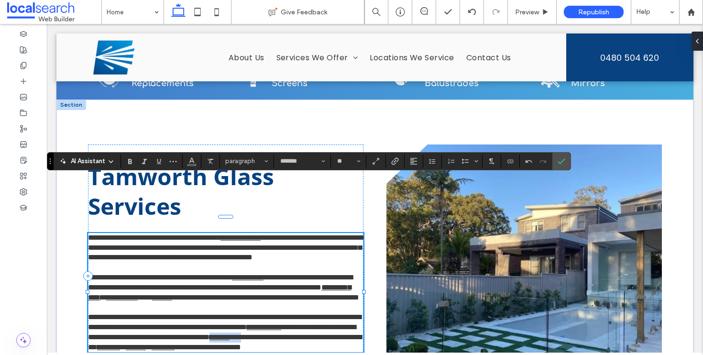
click at [198, 313] on p "**********" at bounding box center [226, 332] width 276 height 40
click at [563, 159] on icon "Confirm" at bounding box center [562, 161] width 8 height 8
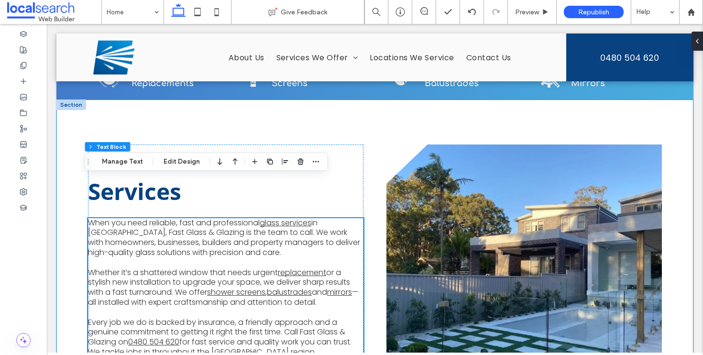
scroll to position [0, 0]
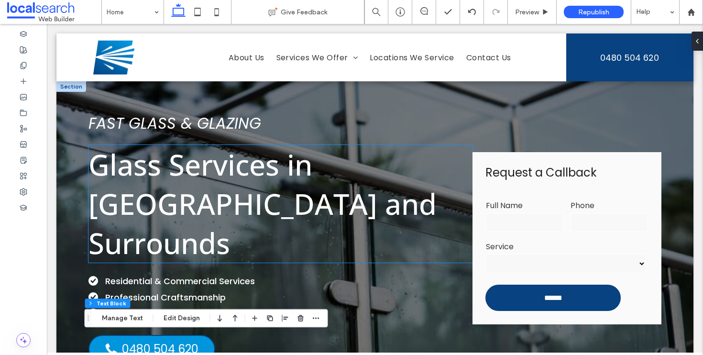
click at [303, 171] on span "Glass Services in Tamworth and Surrounds" at bounding box center [262, 204] width 348 height 118
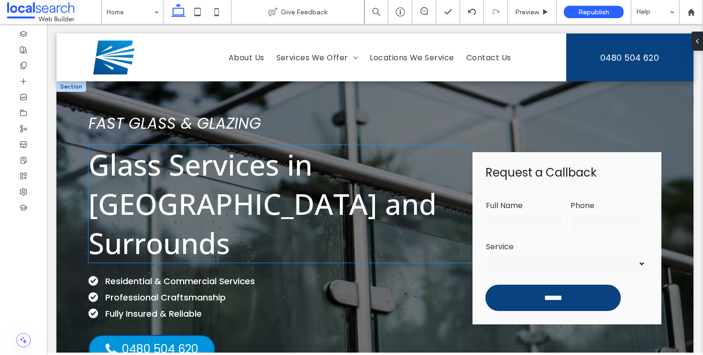
click at [303, 171] on span "Glass Services in Tamworth and Surrounds" at bounding box center [262, 204] width 348 height 118
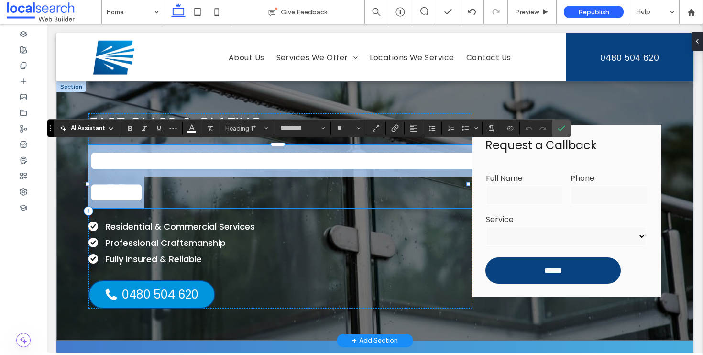
click at [303, 171] on span "**********" at bounding box center [281, 176] width 386 height 60
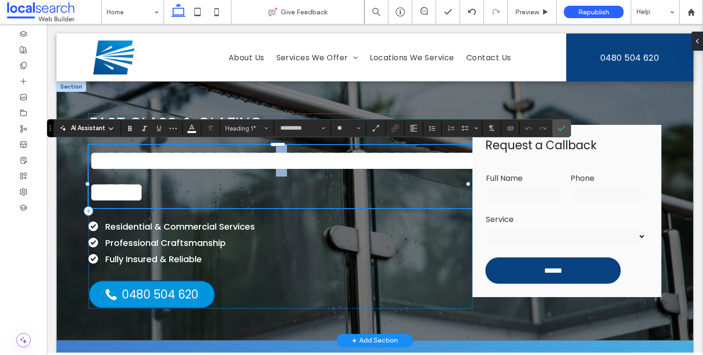
click at [303, 171] on span "**********" at bounding box center [281, 176] width 386 height 60
drag, startPoint x: 305, startPoint y: 170, endPoint x: 314, endPoint y: 170, distance: 8.6
click at [314, 170] on span "**********" at bounding box center [281, 176] width 386 height 60
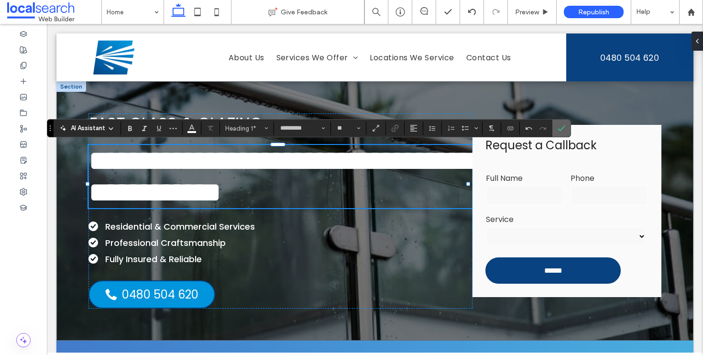
click at [561, 123] on span "Confirm" at bounding box center [560, 128] width 4 height 17
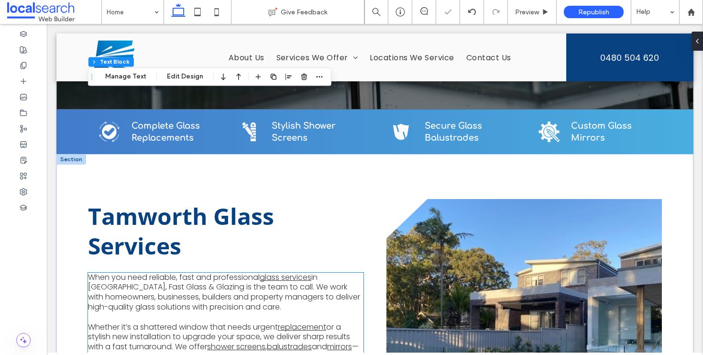
scroll to position [339, 0]
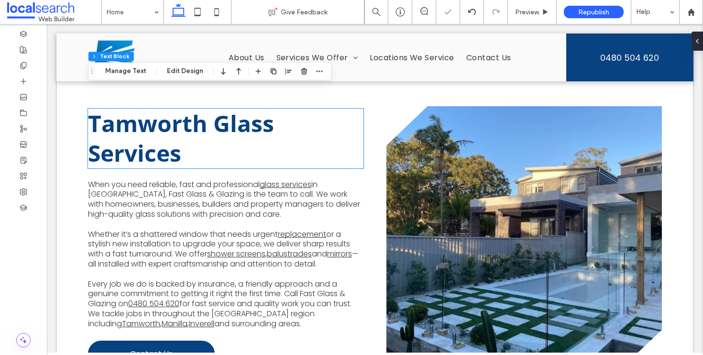
click at [195, 124] on span "Tamworth Glass Services" at bounding box center [181, 138] width 186 height 61
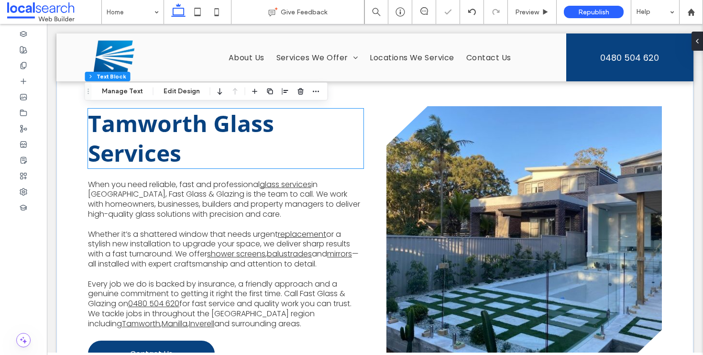
click at [195, 124] on div "Tamworth Glass Services" at bounding box center [226, 139] width 276 height 60
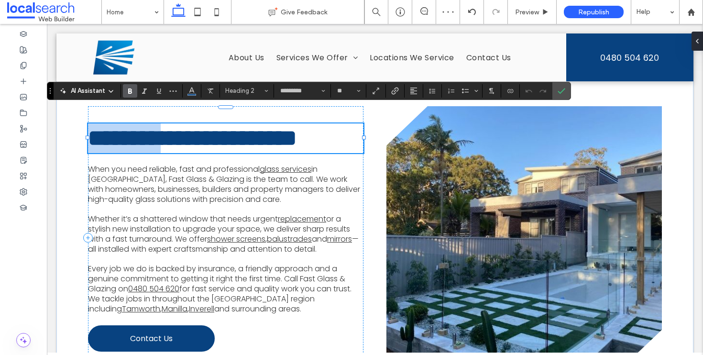
drag, startPoint x: 204, startPoint y: 125, endPoint x: 88, endPoint y: 128, distance: 115.3
click at [88, 128] on span "**********" at bounding box center [192, 138] width 209 height 22
click at [561, 87] on icon "Confirm" at bounding box center [562, 91] width 8 height 8
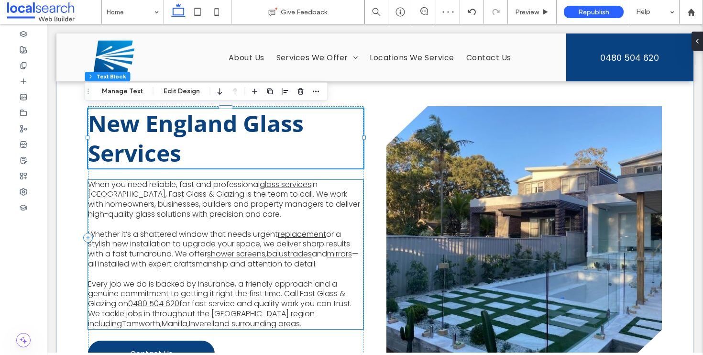
click at [118, 194] on span "in Tamworth, Fast Glass & Glazing is the team to call. We work with homeowners,…" at bounding box center [224, 199] width 272 height 41
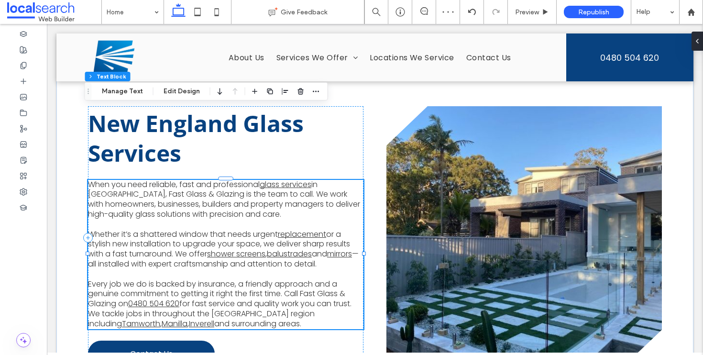
click at [118, 194] on div "When you need reliable, fast and professional glass services in Tamworth, Fast …" at bounding box center [226, 254] width 276 height 149
type input "*******"
type input "**"
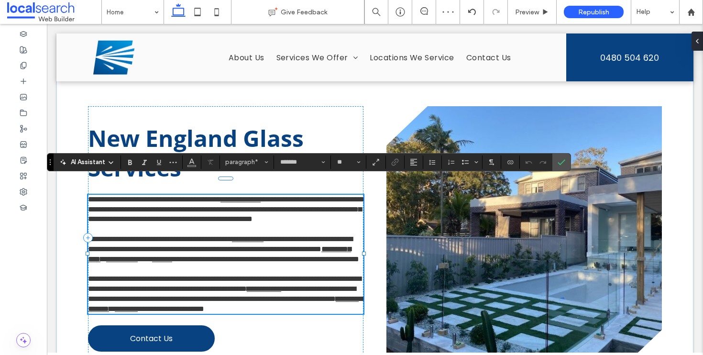
click at [118, 196] on span "**********" at bounding box center [226, 209] width 276 height 27
click at [565, 163] on icon "Confirm" at bounding box center [562, 162] width 8 height 8
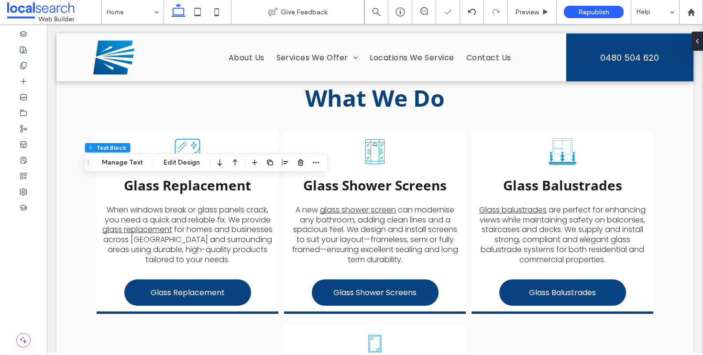
scroll to position [812, 0]
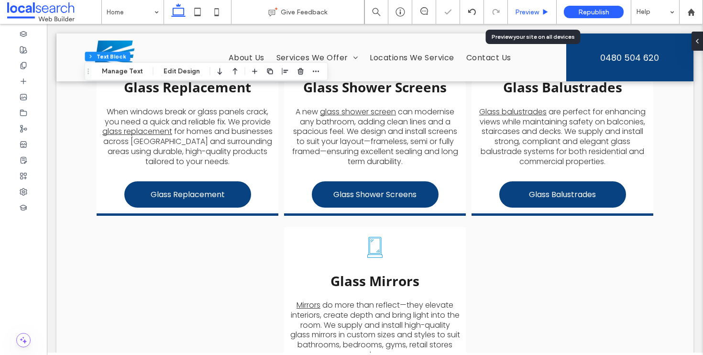
click at [521, 14] on span "Preview" at bounding box center [527, 12] width 24 height 8
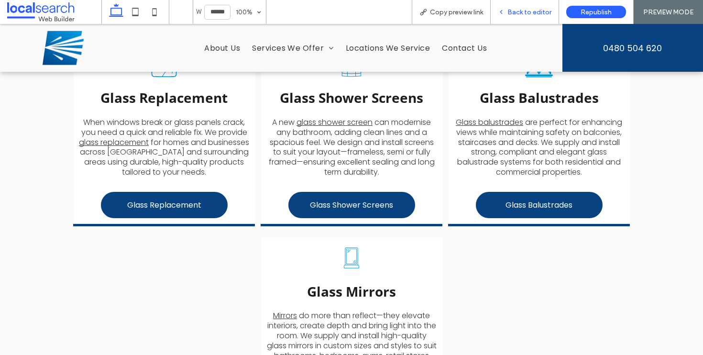
scroll to position [826, 0]
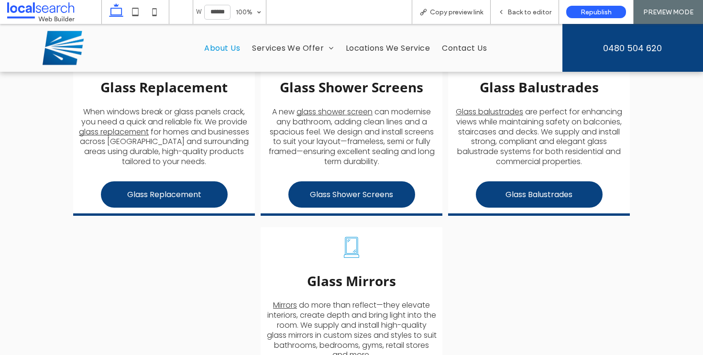
click at [216, 47] on span "About Us" at bounding box center [222, 48] width 36 height 12
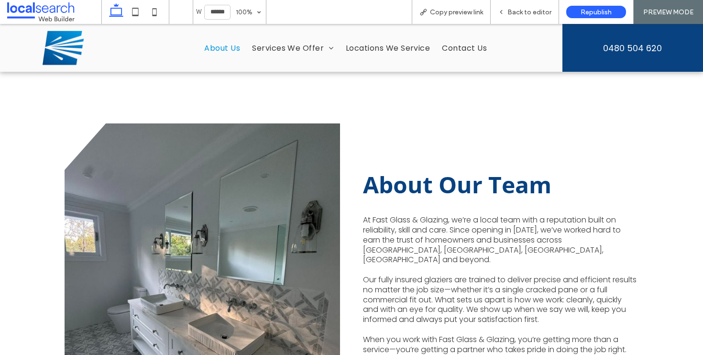
scroll to position [1215, 0]
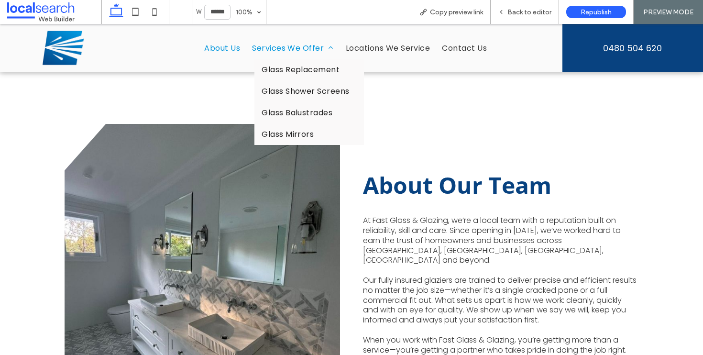
click at [283, 45] on span "Services We Offer" at bounding box center [293, 48] width 82 height 12
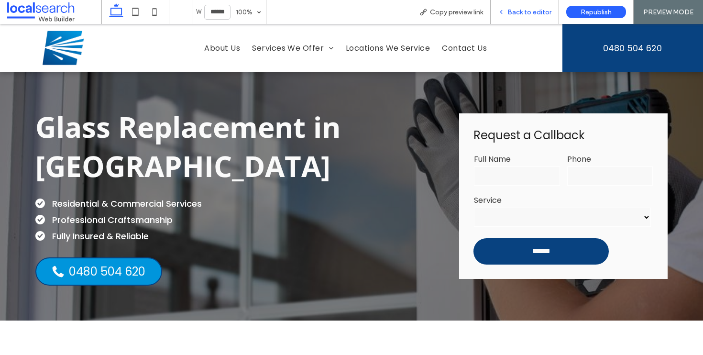
click at [516, 19] on div "Back to editor" at bounding box center [525, 12] width 68 height 24
click at [517, 14] on span "Back to editor" at bounding box center [530, 12] width 44 height 8
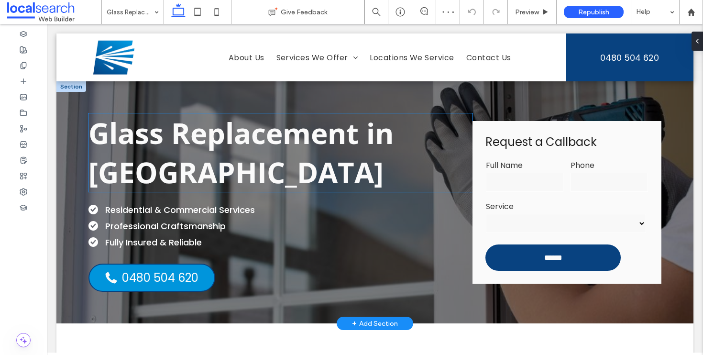
click at [164, 167] on span "Glass Replacement in Barraba" at bounding box center [240, 152] width 305 height 78
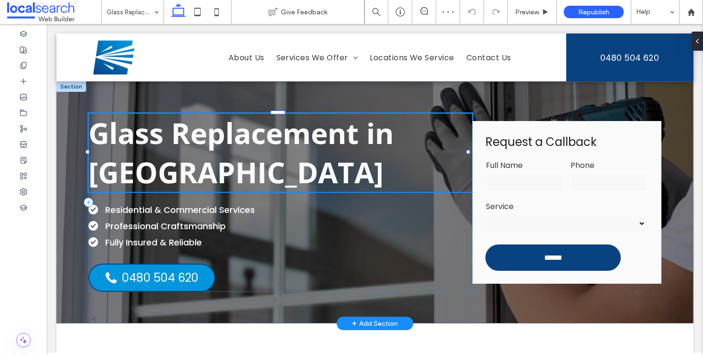
click at [164, 167] on span "Glass Replacement in Barraba" at bounding box center [240, 152] width 305 height 78
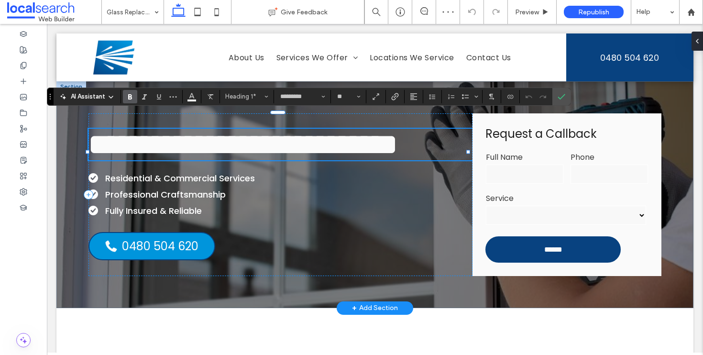
click at [223, 160] on h1 "**********" at bounding box center [280, 145] width 384 height 32
drag, startPoint x: 215, startPoint y: 175, endPoint x: 92, endPoint y: 173, distance: 122.5
click at [92, 160] on h1 "**********" at bounding box center [280, 145] width 384 height 32
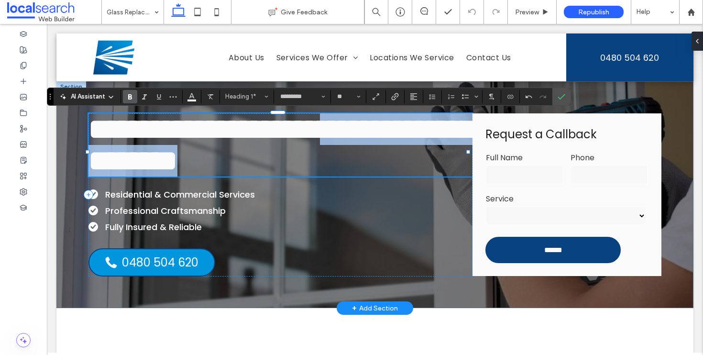
drag, startPoint x: 453, startPoint y: 177, endPoint x: 95, endPoint y: 167, distance: 358.9
click at [95, 167] on span "**********" at bounding box center [281, 145] width 386 height 60
copy span "**********"
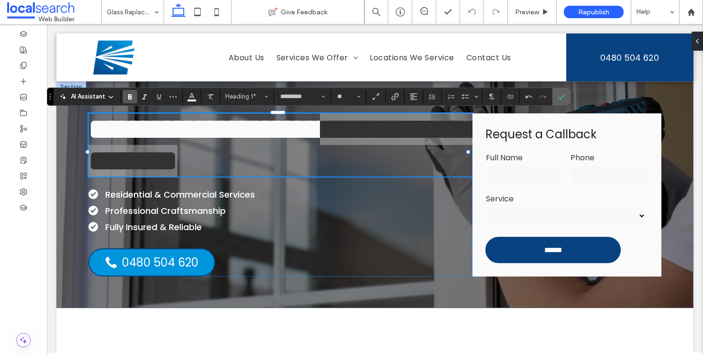
click at [566, 96] on label "Confirm" at bounding box center [561, 96] width 14 height 17
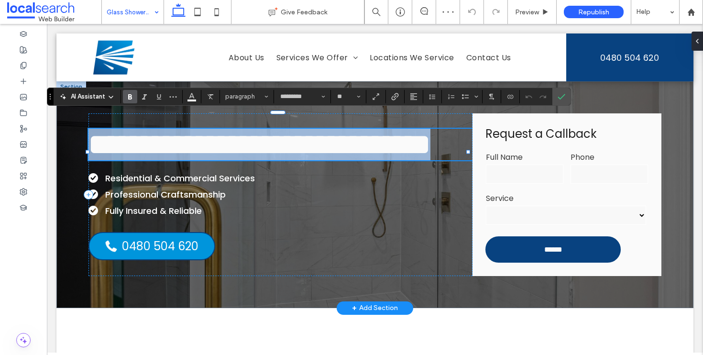
click at [400, 149] on span "**********" at bounding box center [259, 144] width 342 height 29
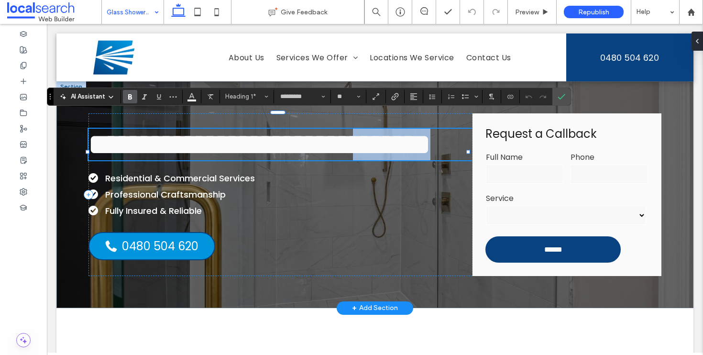
drag, startPoint x: 211, startPoint y: 177, endPoint x: 91, endPoint y: 172, distance: 120.2
click at [91, 160] on h1 "**********" at bounding box center [280, 145] width 384 height 32
type input "*******"
type input "**"
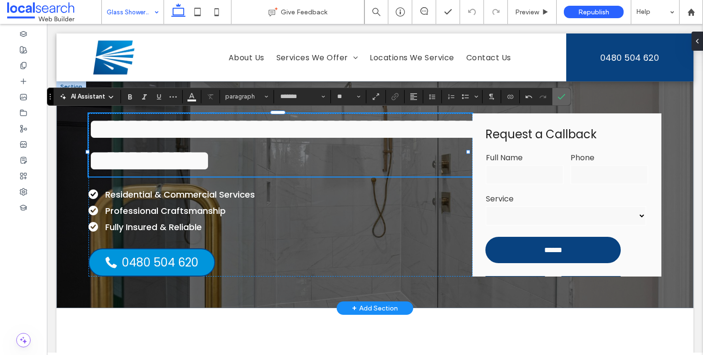
click at [558, 96] on icon "Confirm" at bounding box center [562, 97] width 8 height 8
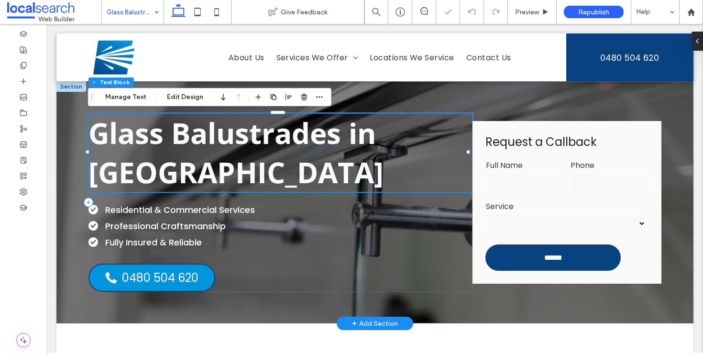
click at [285, 166] on h1 "Glass Balustrades in Barraba" at bounding box center [280, 152] width 384 height 78
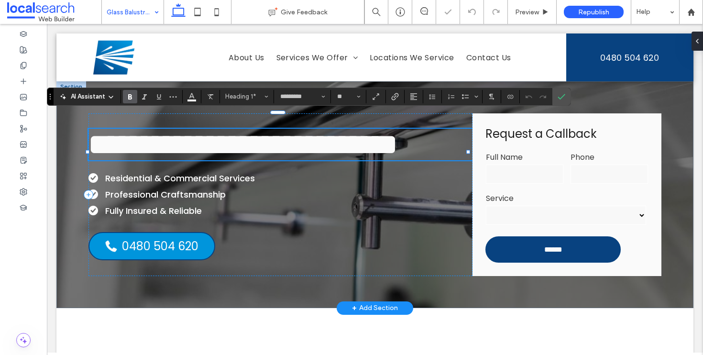
click at [220, 160] on h1 "**********" at bounding box center [280, 145] width 384 height 32
drag, startPoint x: 209, startPoint y: 178, endPoint x: 93, endPoint y: 176, distance: 115.8
click at [93, 160] on h1 "**********" at bounding box center [280, 145] width 384 height 32
type input "*******"
type input "**"
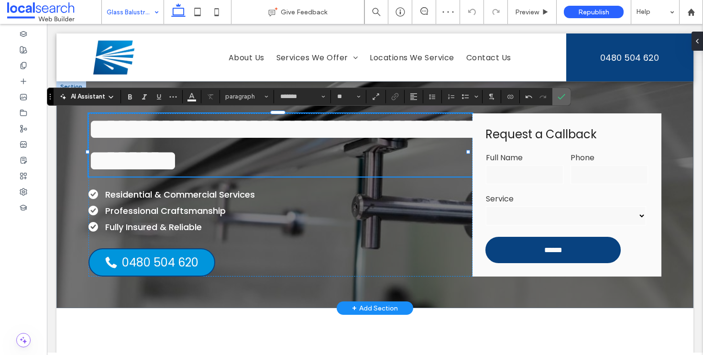
click at [565, 99] on icon "Confirm" at bounding box center [562, 97] width 8 height 8
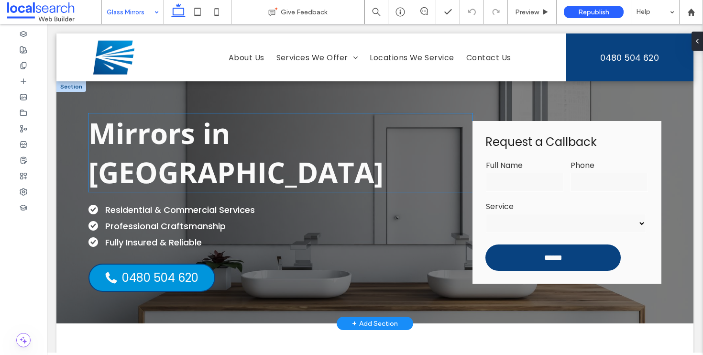
click at [302, 142] on span "Mirrors in Barraba" at bounding box center [235, 152] width 295 height 78
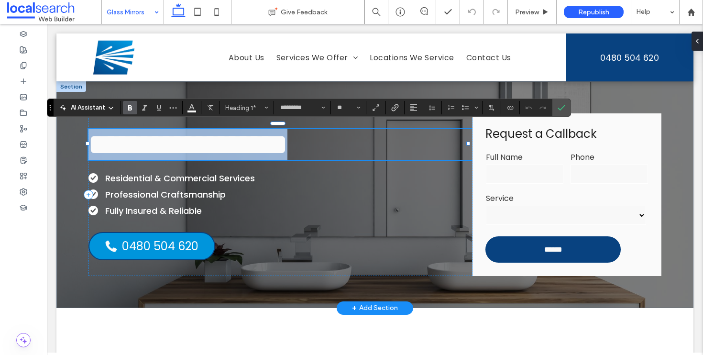
click at [365, 152] on h1 "**********" at bounding box center [280, 145] width 384 height 32
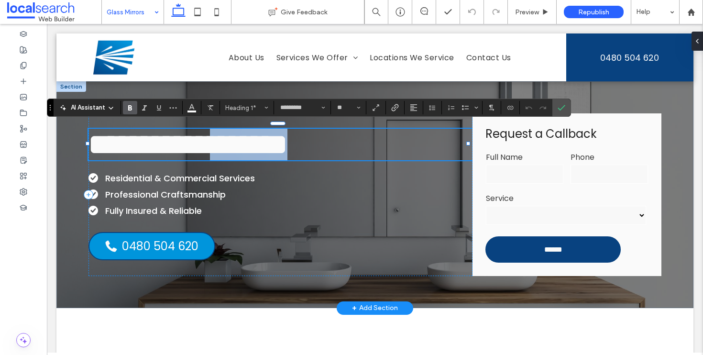
drag, startPoint x: 365, startPoint y: 152, endPoint x: 245, endPoint y: 149, distance: 119.6
click at [245, 149] on h1 "**********" at bounding box center [280, 145] width 384 height 32
type input "*******"
type input "**"
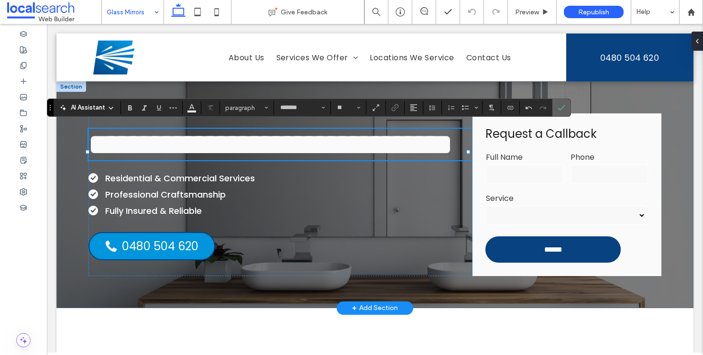
drag, startPoint x: 564, startPoint y: 107, endPoint x: 327, endPoint y: 57, distance: 242.4
click at [564, 107] on icon "Confirm" at bounding box center [562, 108] width 8 height 8
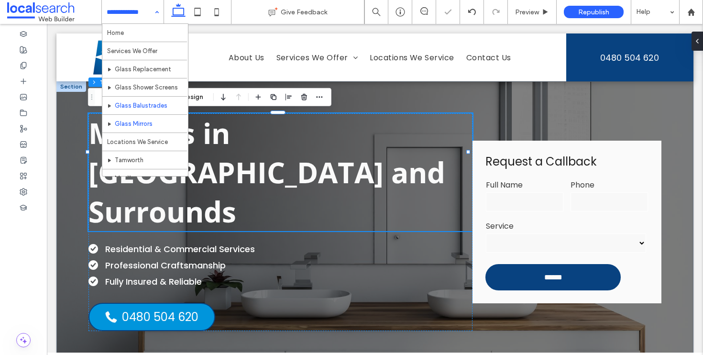
scroll to position [70, 0]
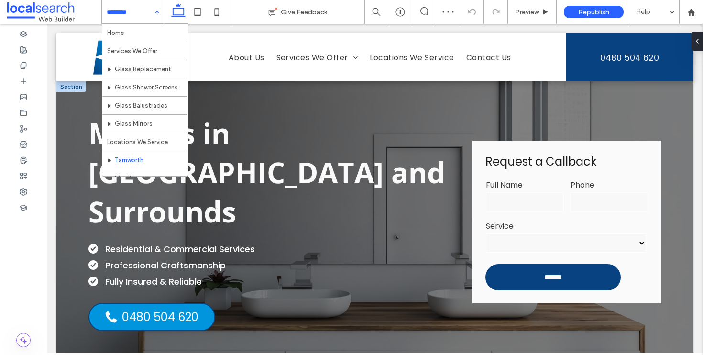
click at [148, 14] on input at bounding box center [130, 12] width 47 height 24
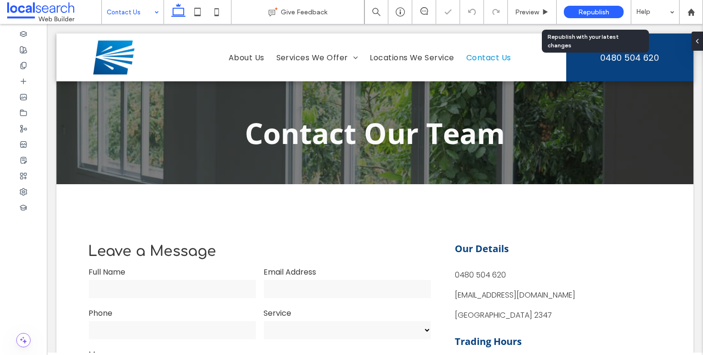
click at [600, 11] on span "Republish" at bounding box center [593, 12] width 31 height 8
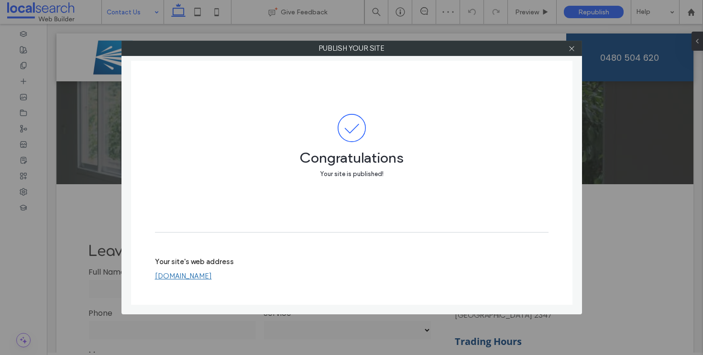
click at [212, 278] on link "www.fastglassandglazing.com.au" at bounding box center [183, 276] width 57 height 9
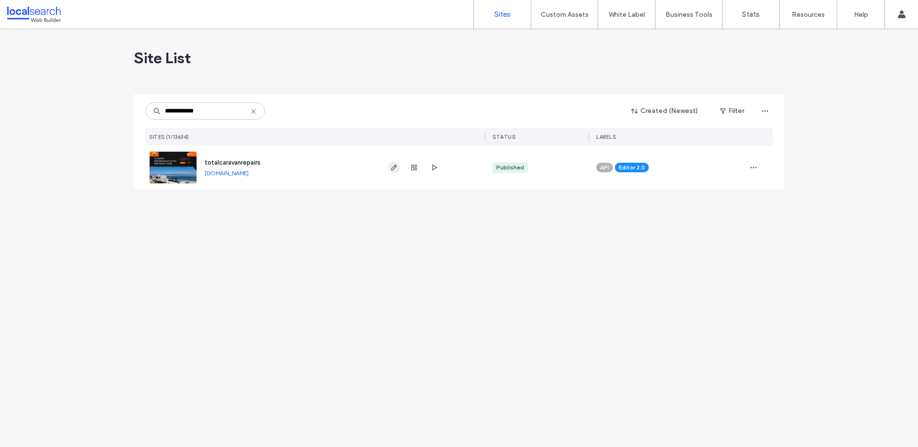
type input "**********"
click at [389, 170] on span "button" at bounding box center [393, 167] width 11 height 11
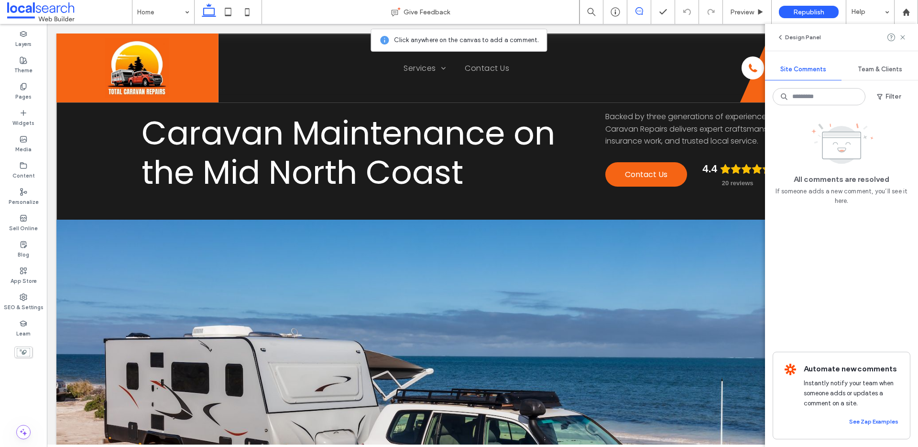
click at [64, 108] on div "Caravan Maintenance on the Mid North Coast Backed by three generations of exper…" at bounding box center [482, 299] width 852 height 530
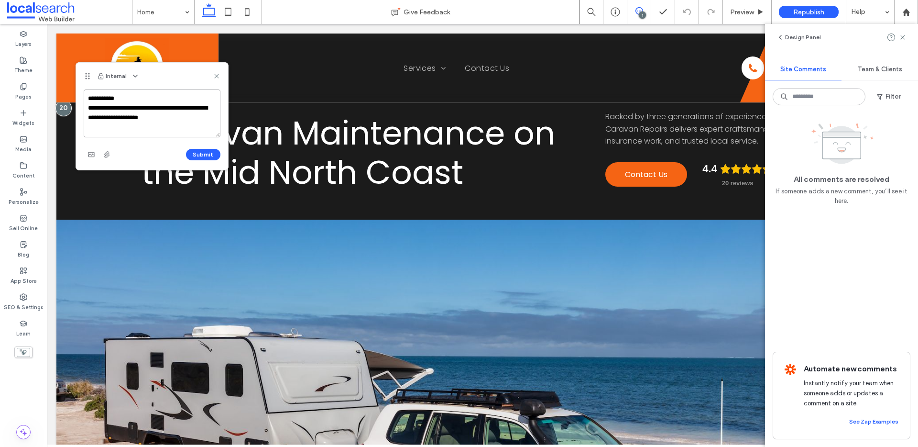
click at [177, 115] on textarea "**********" at bounding box center [152, 113] width 137 height 48
click at [191, 120] on textarea "**********" at bounding box center [152, 113] width 137 height 48
click at [111, 117] on textarea "**********" at bounding box center [152, 113] width 137 height 48
click at [190, 118] on textarea "**********" at bounding box center [152, 113] width 137 height 48
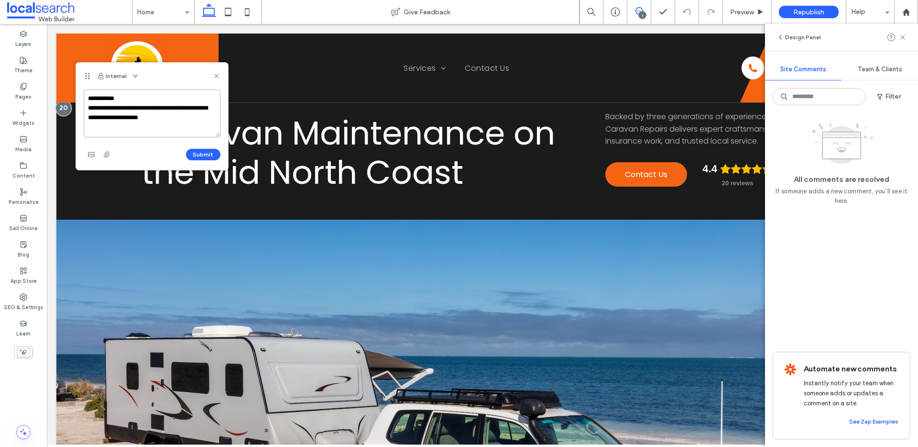
drag, startPoint x: 105, startPoint y: 118, endPoint x: 136, endPoint y: 120, distance: 31.6
click at [136, 120] on textarea "**********" at bounding box center [152, 113] width 137 height 48
type textarea "**********"
click at [194, 154] on button "Submit" at bounding box center [203, 154] width 34 height 11
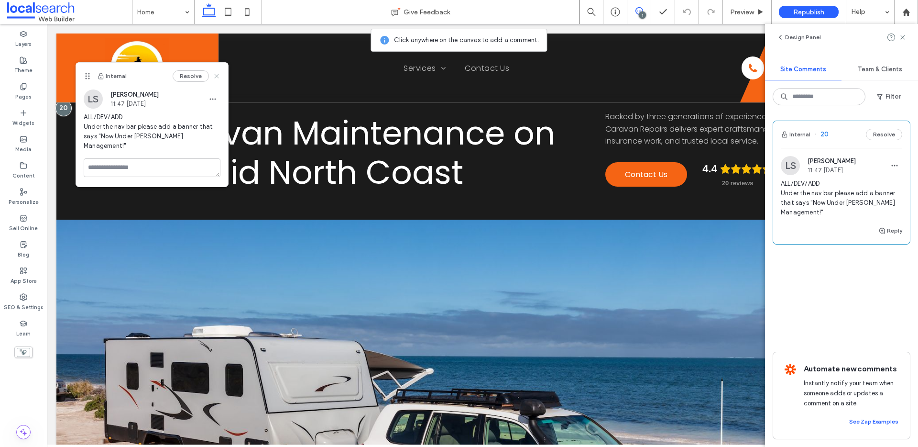
click at [219, 79] on icon at bounding box center [217, 76] width 8 height 8
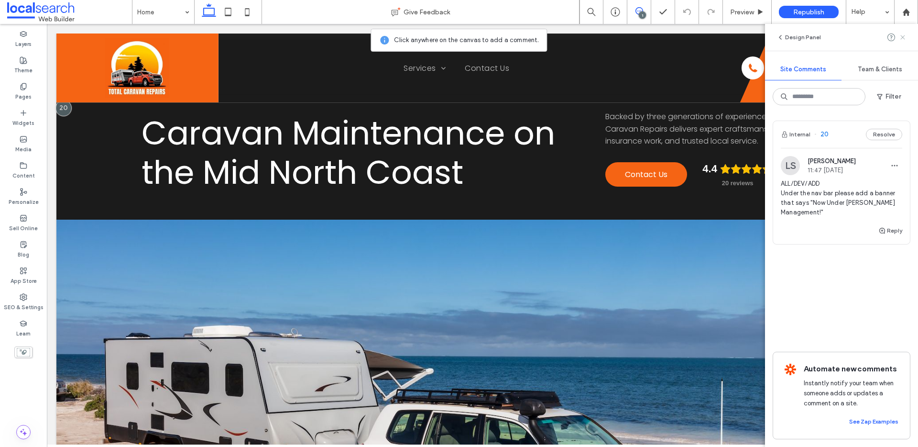
click at [904, 34] on icon at bounding box center [903, 37] width 8 height 8
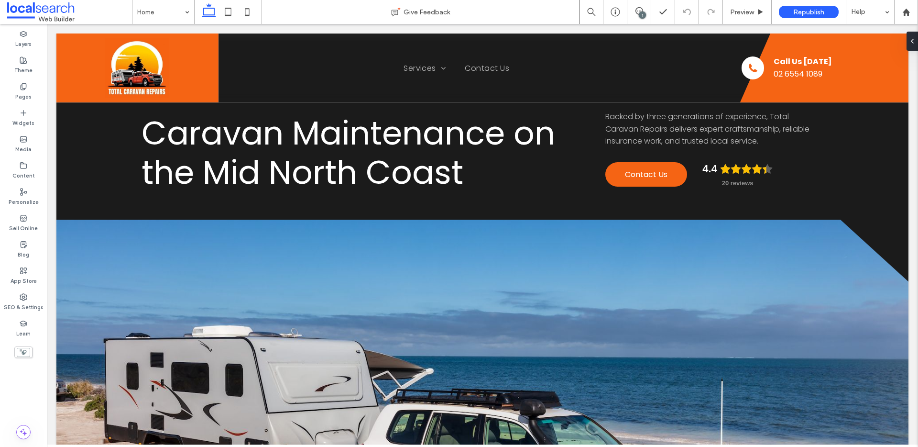
click at [640, 15] on div "1" at bounding box center [642, 14] width 7 height 7
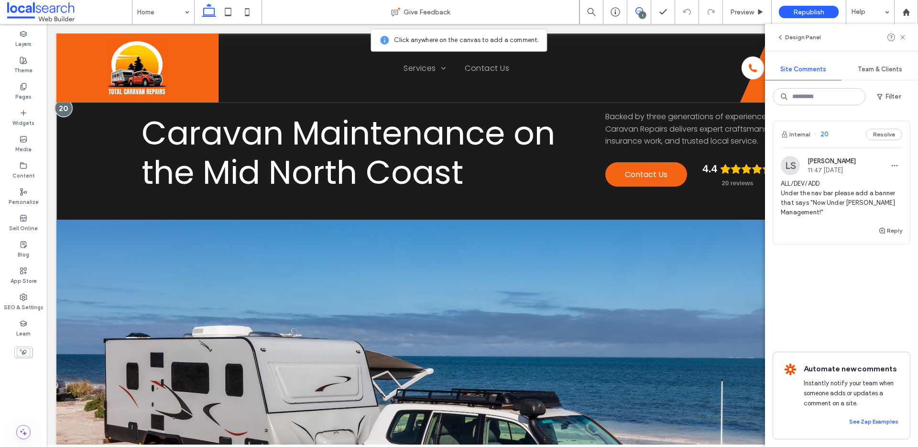
click at [58, 106] on div at bounding box center [64, 108] width 18 height 18
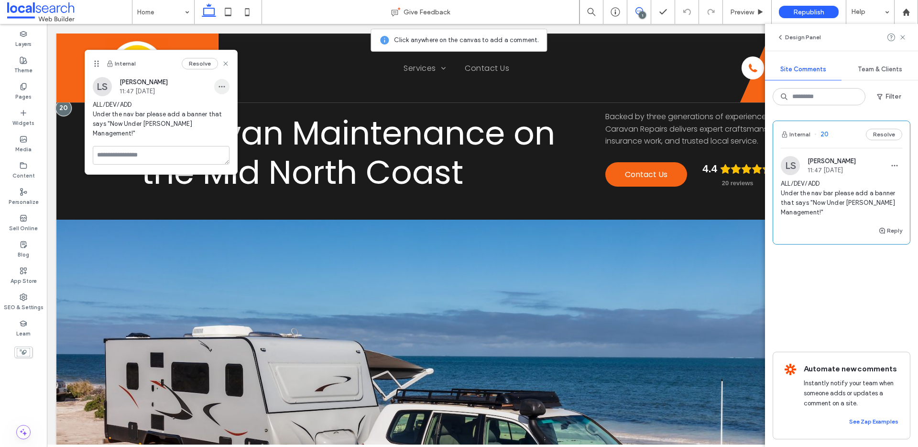
click at [217, 90] on span "button" at bounding box center [221, 86] width 15 height 15
click at [232, 102] on div "Edit" at bounding box center [257, 111] width 85 height 18
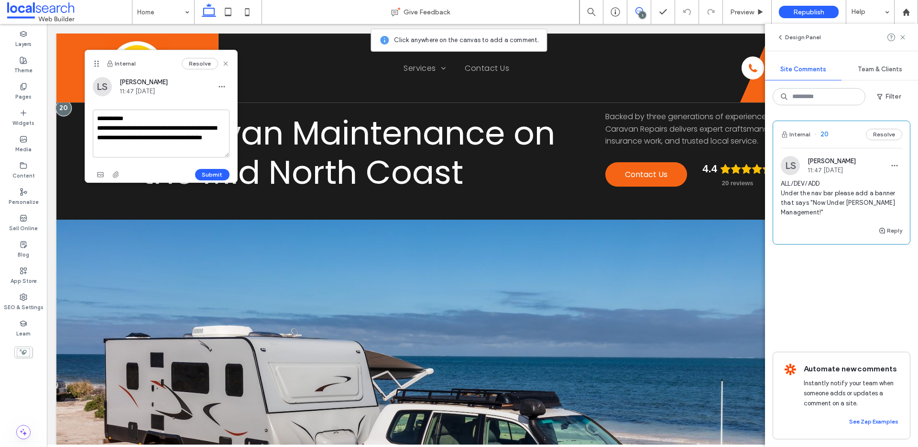
drag, startPoint x: 161, startPoint y: 150, endPoint x: 175, endPoint y: 145, distance: 14.7
click at [175, 145] on textarea "**********" at bounding box center [161, 134] width 137 height 48
drag, startPoint x: 110, startPoint y: 138, endPoint x: 131, endPoint y: 141, distance: 21.3
click at [131, 141] on textarea "**********" at bounding box center [161, 134] width 137 height 48
drag, startPoint x: 161, startPoint y: 148, endPoint x: 138, endPoint y: 149, distance: 23.5
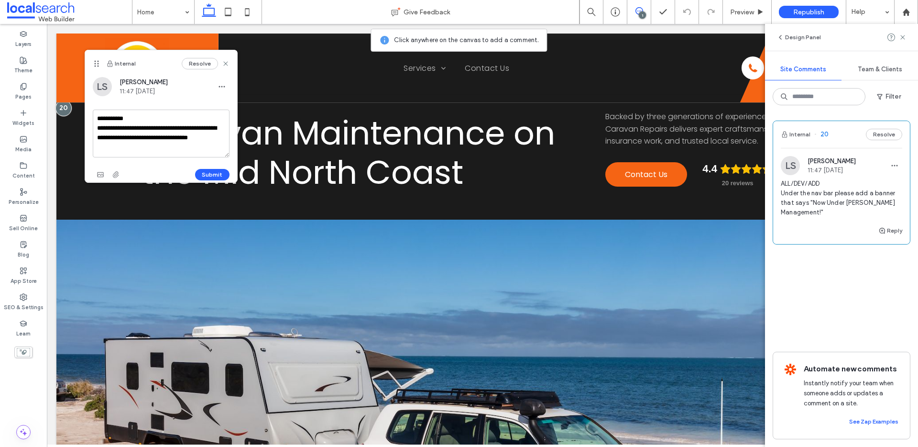
click at [138, 149] on textarea "**********" at bounding box center [161, 134] width 137 height 48
drag, startPoint x: 166, startPoint y: 138, endPoint x: 184, endPoint y: 142, distance: 17.5
click at [184, 142] on textarea "**********" at bounding box center [161, 134] width 137 height 48
type textarea "**********"
click at [221, 173] on button "Submit" at bounding box center [212, 174] width 34 height 11
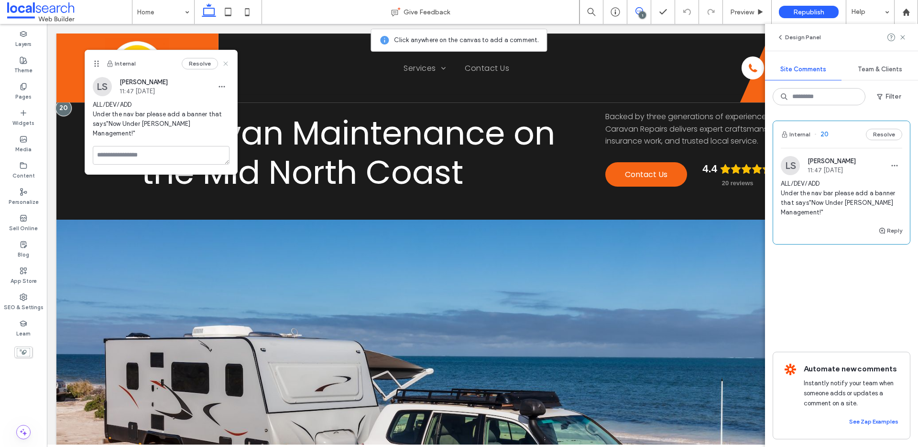
click at [224, 66] on icon at bounding box center [226, 64] width 8 height 8
